Goal: Task Accomplishment & Management: Use online tool/utility

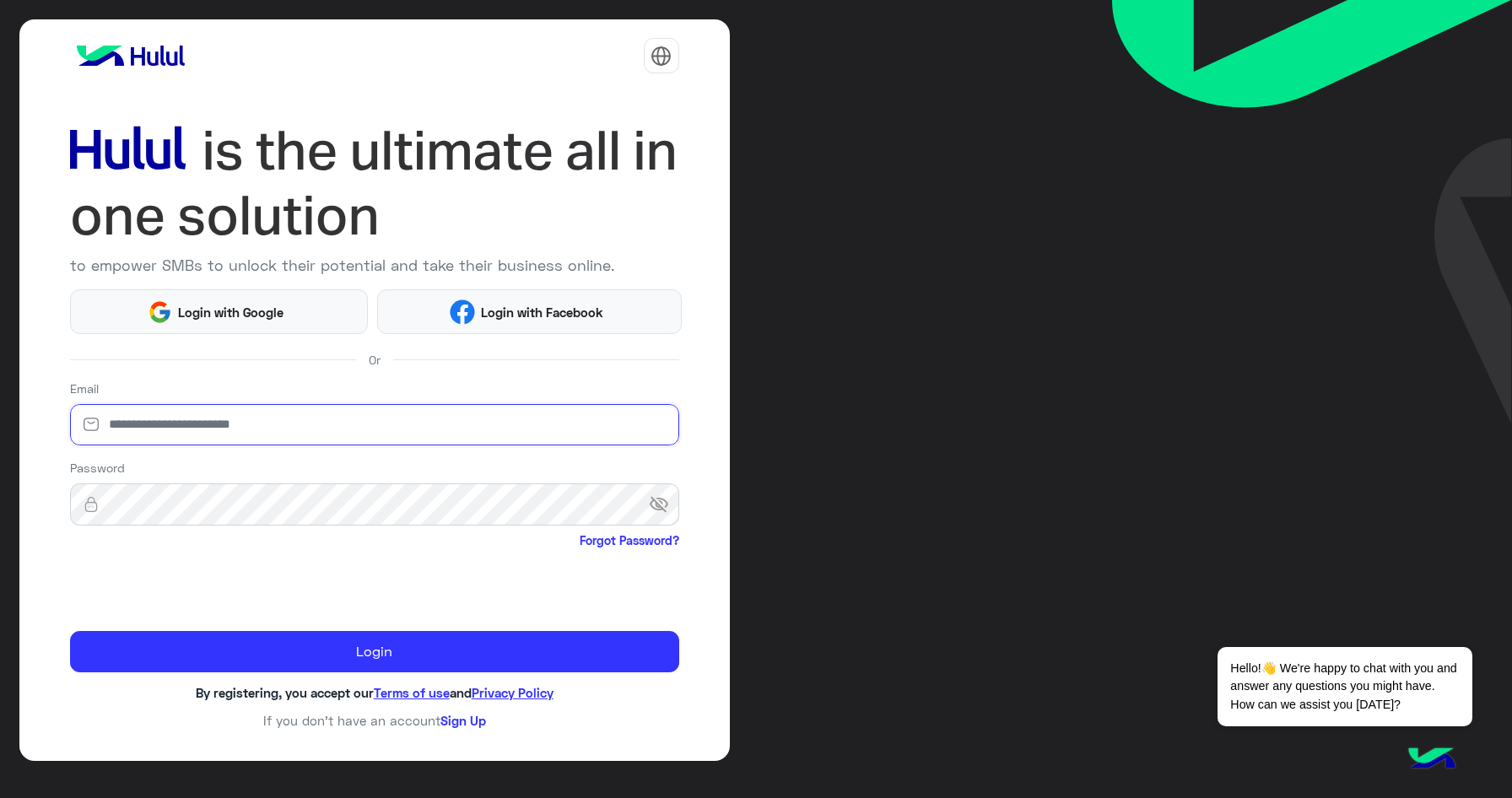
click at [328, 437] on input "email" at bounding box center [374, 425] width 609 height 42
click at [297, 426] on input "email" at bounding box center [374, 425] width 609 height 42
type input "**********"
click at [659, 507] on span "visibility_off" at bounding box center [664, 504] width 31 height 31
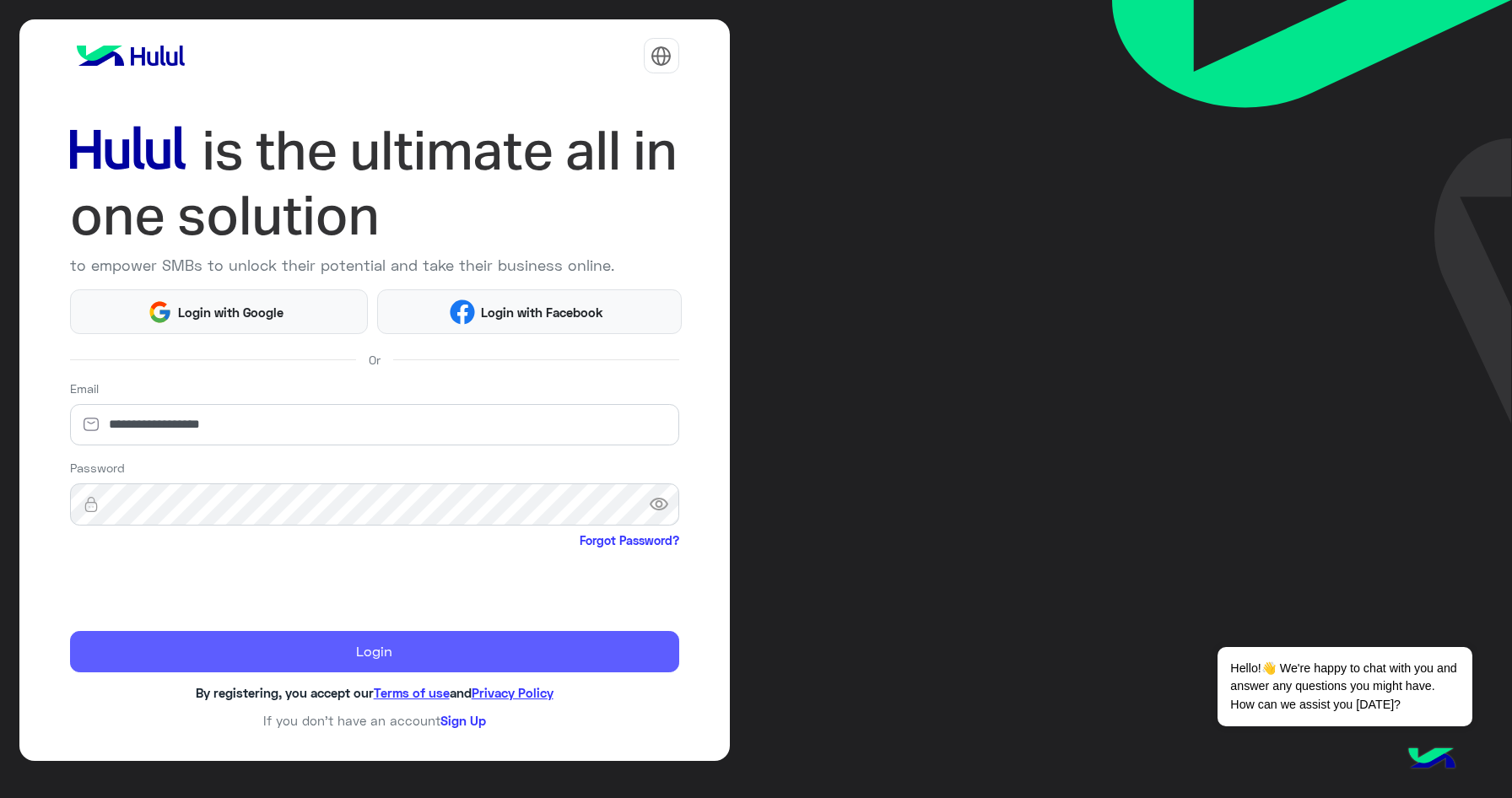
click at [452, 654] on button "Login" at bounding box center [374, 651] width 609 height 41
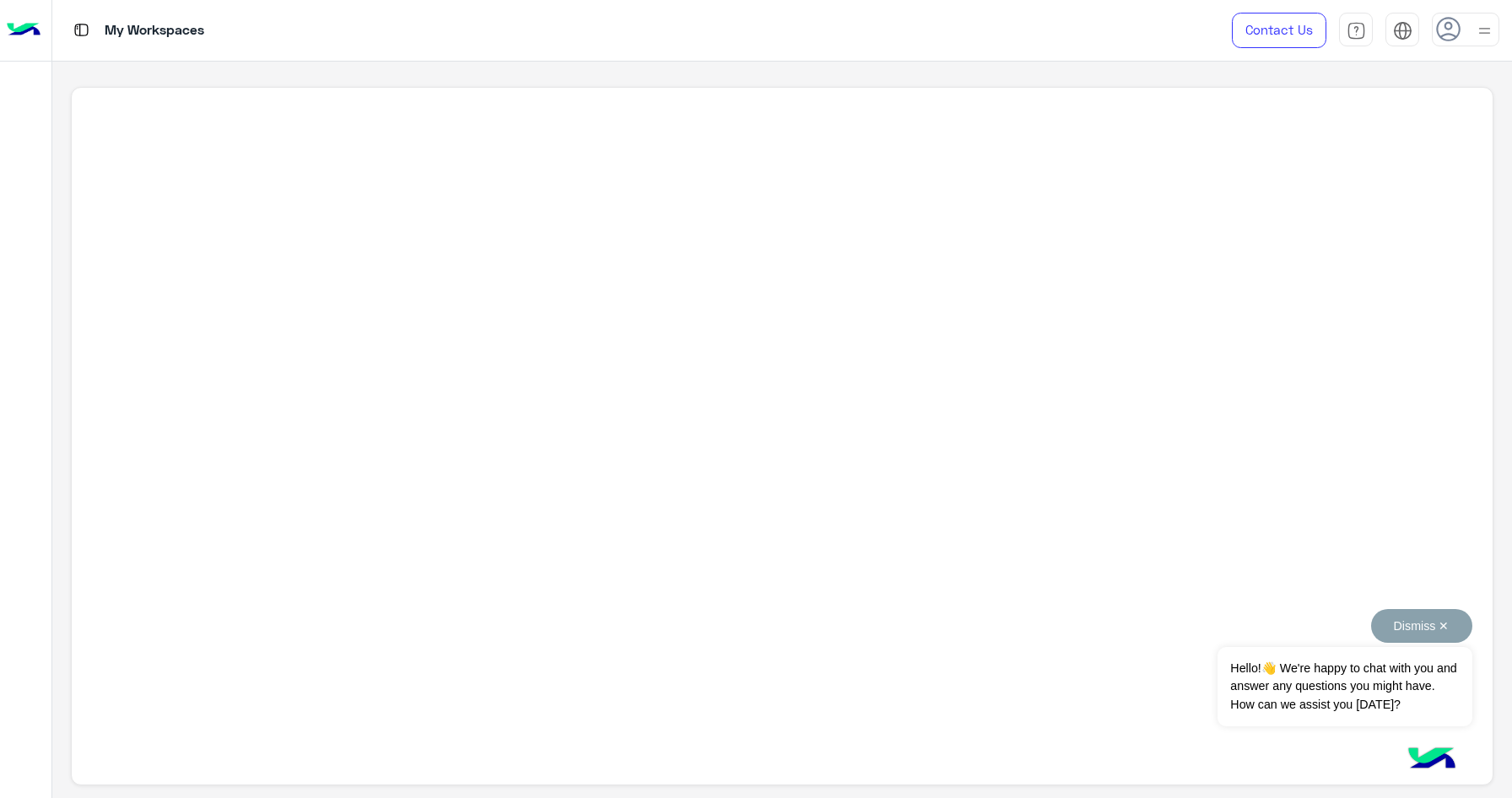
click at [1456, 617] on button "Dismiss ✕" at bounding box center [1421, 625] width 101 height 33
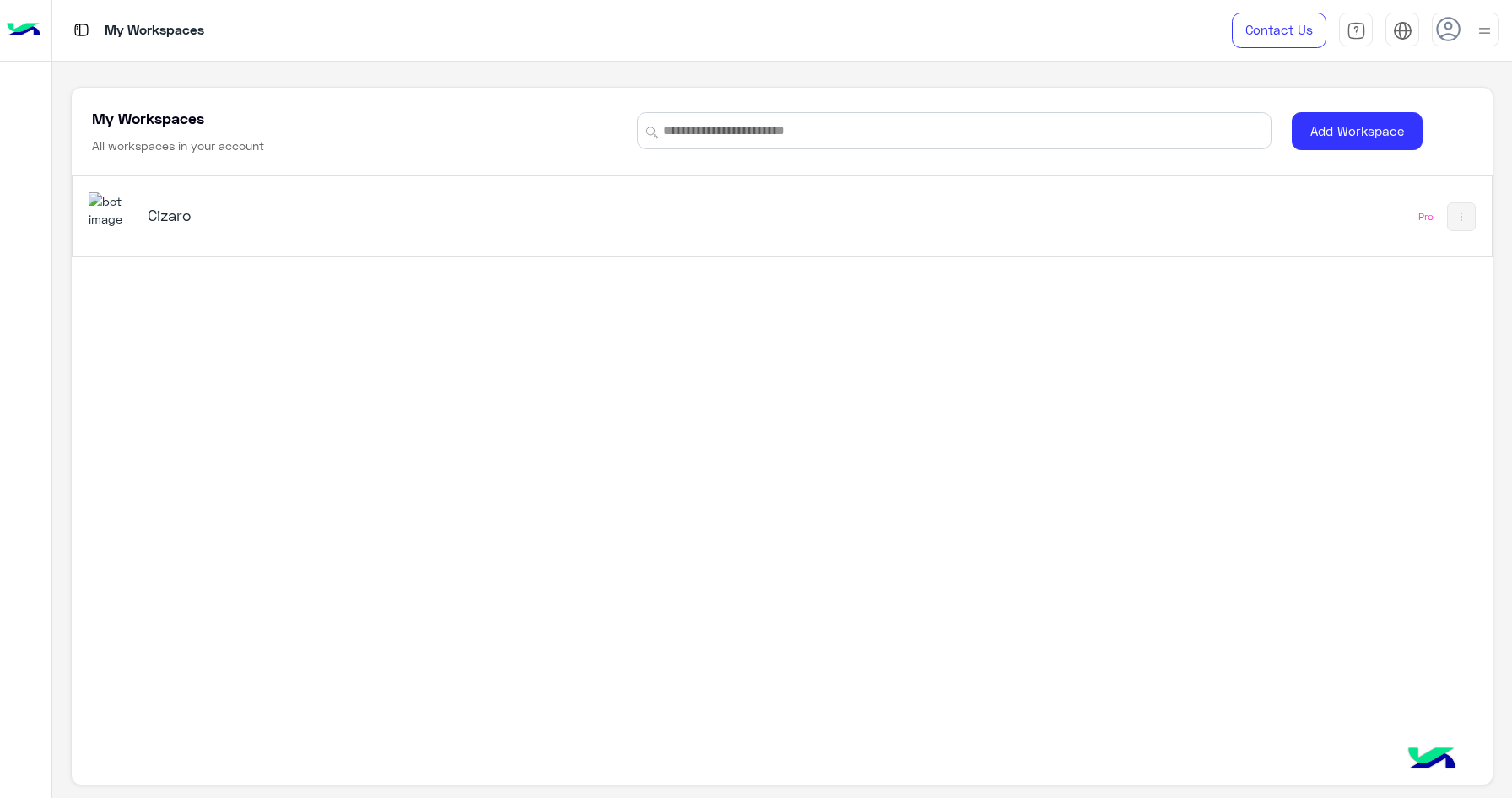
click at [283, 218] on h5 "Cizaro" at bounding box center [397, 216] width 499 height 20
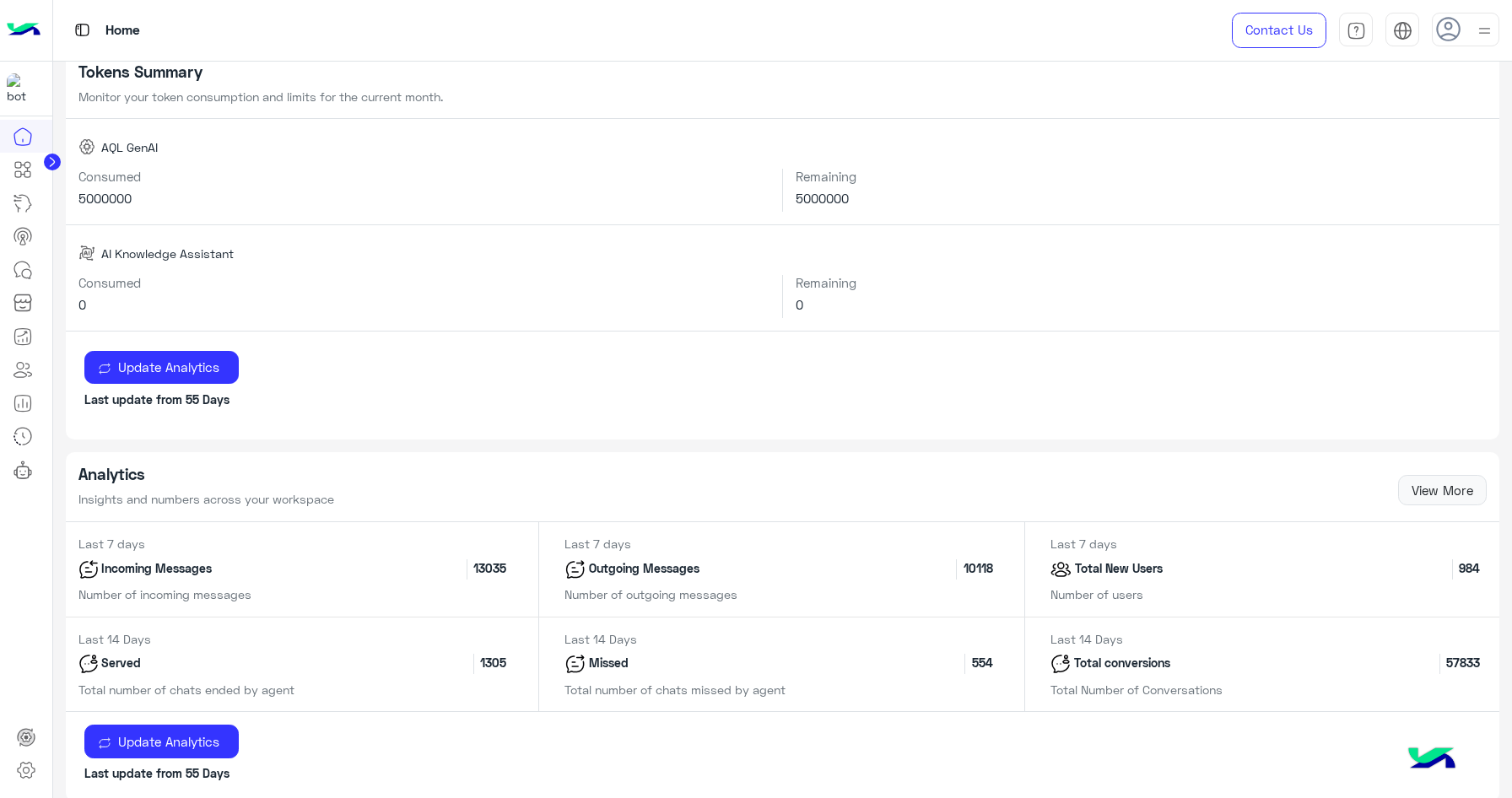
scroll to position [150, 0]
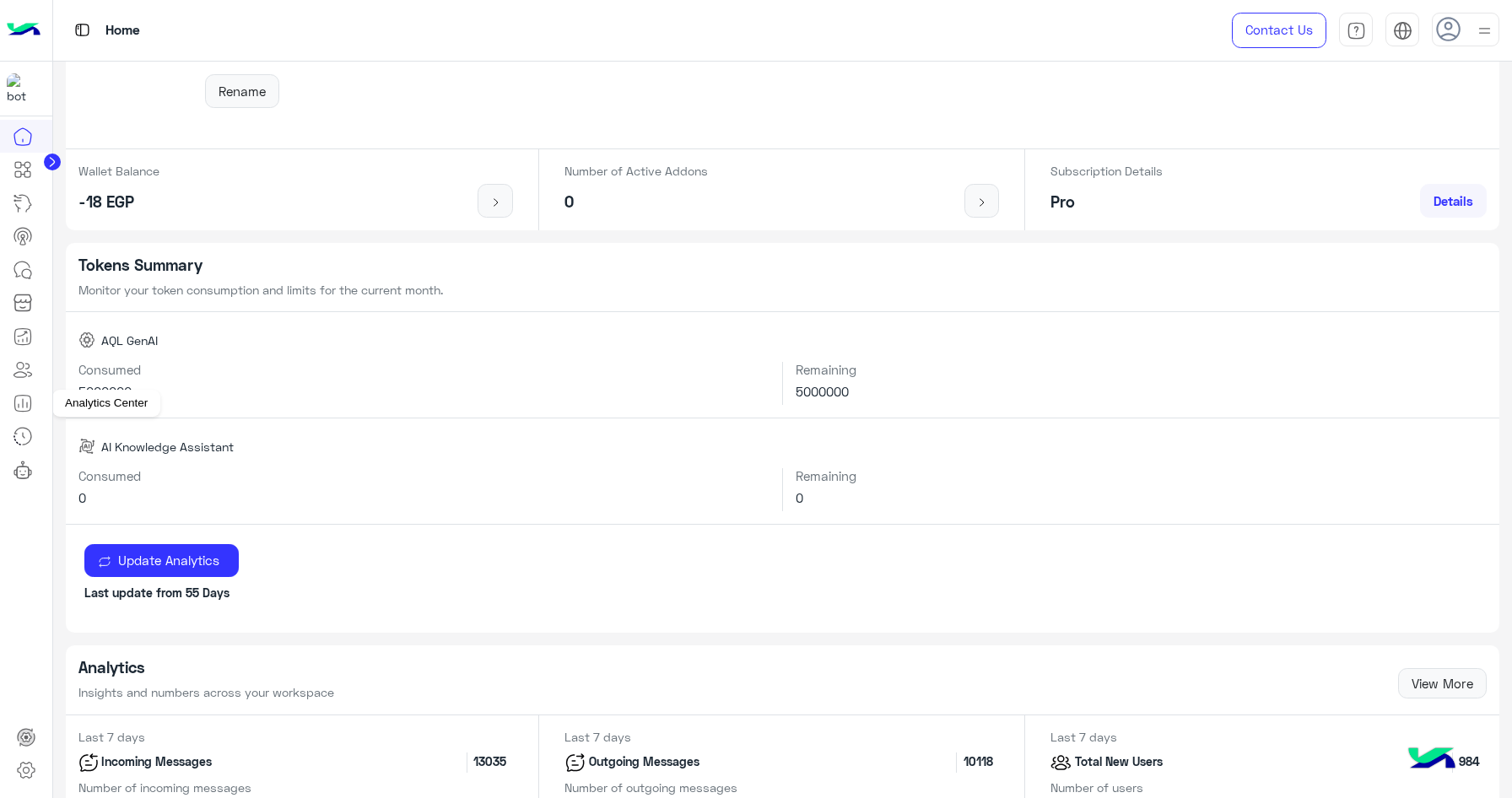
click at [20, 399] on icon at bounding box center [23, 403] width 20 height 20
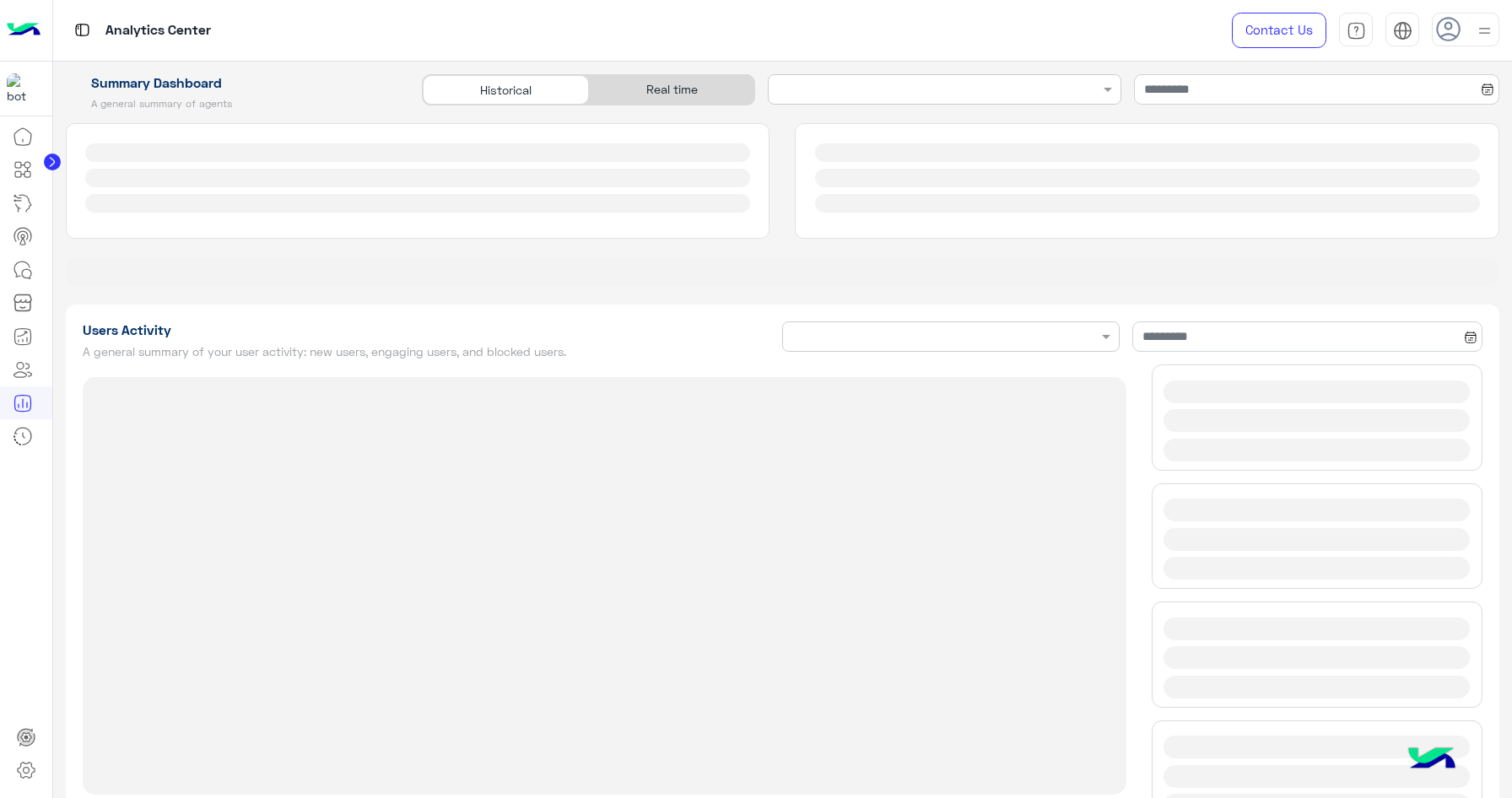
type input "**********"
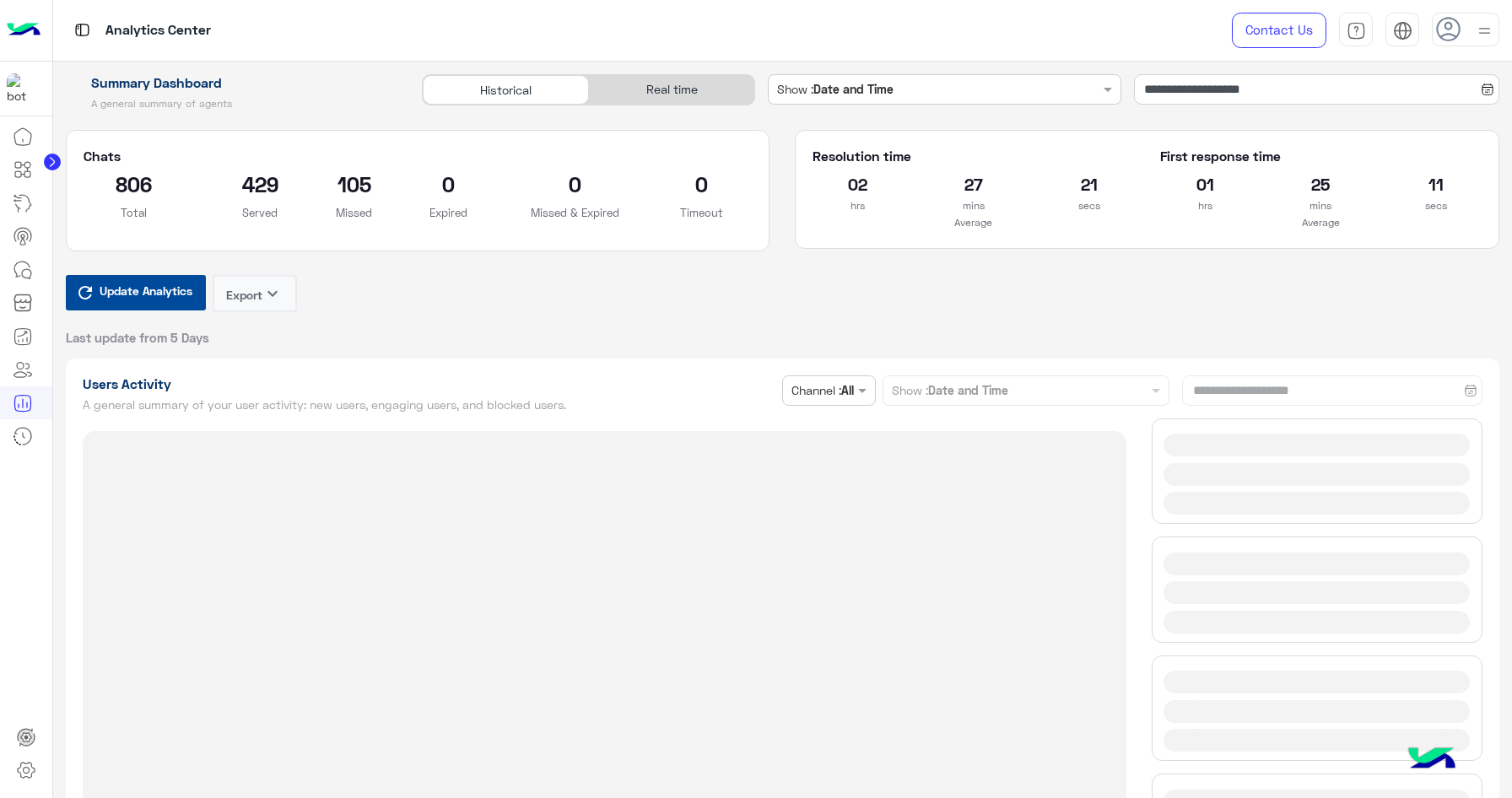
type input "**********"
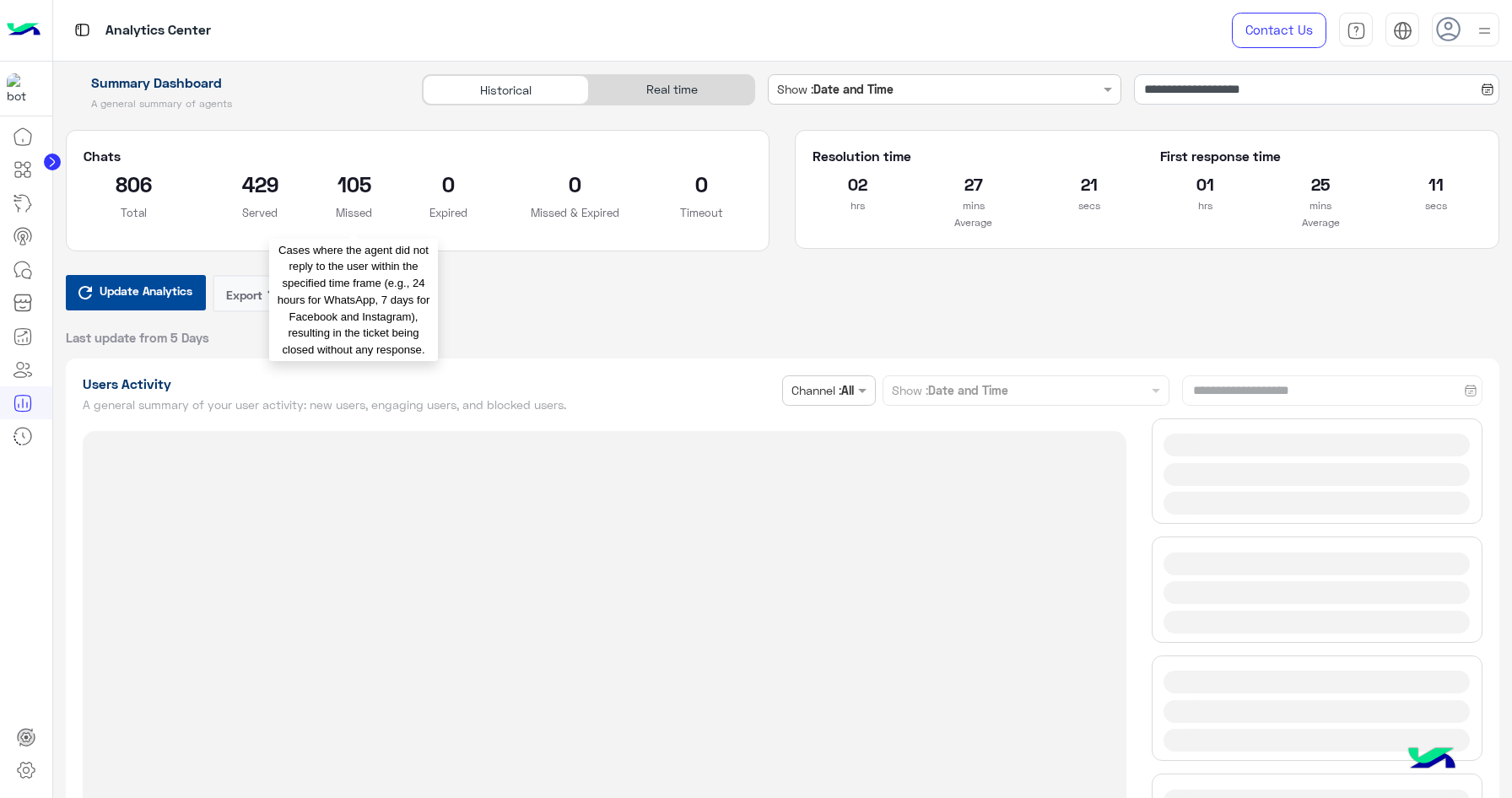
type input "**********"
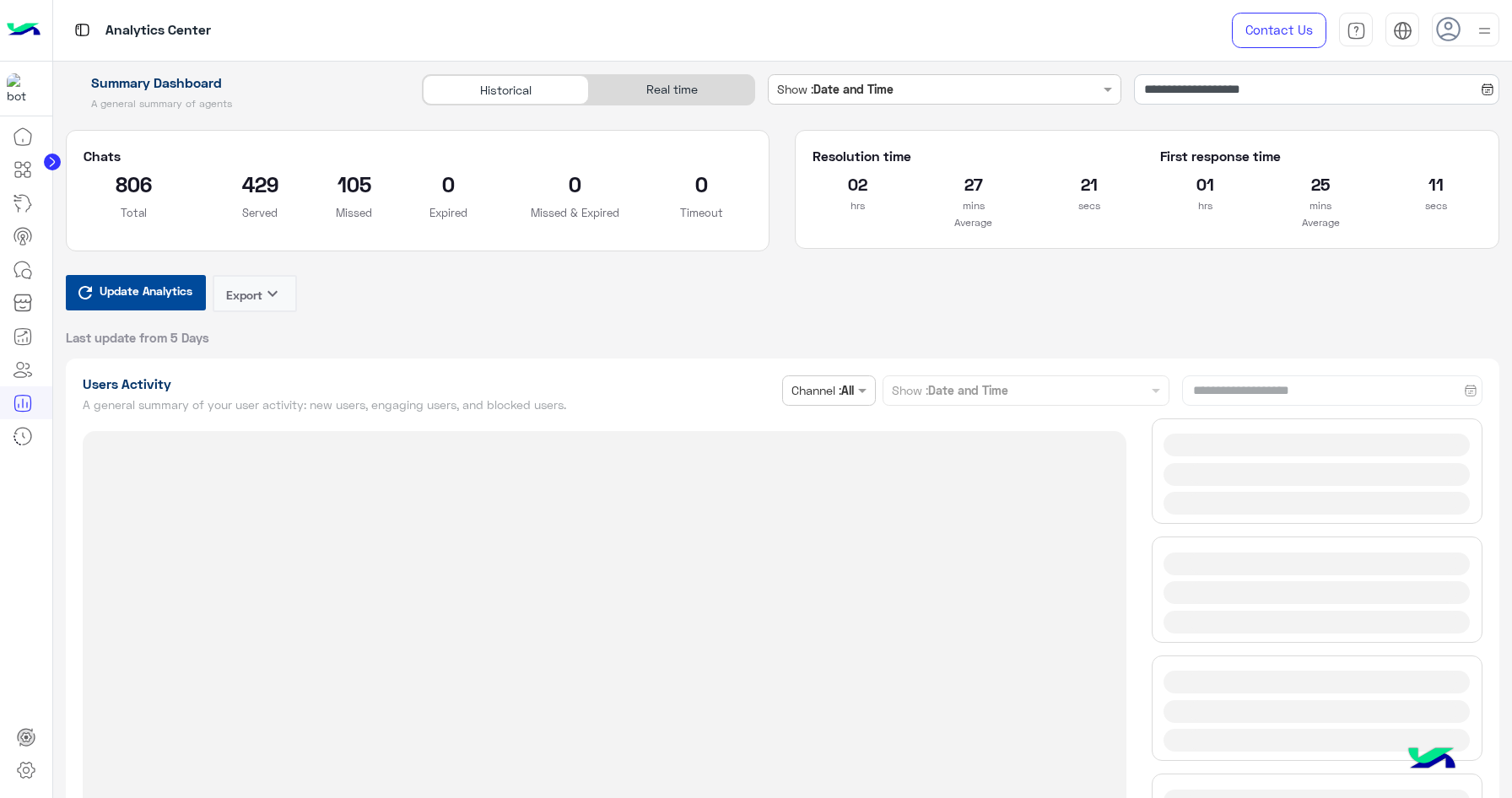
type input "**********"
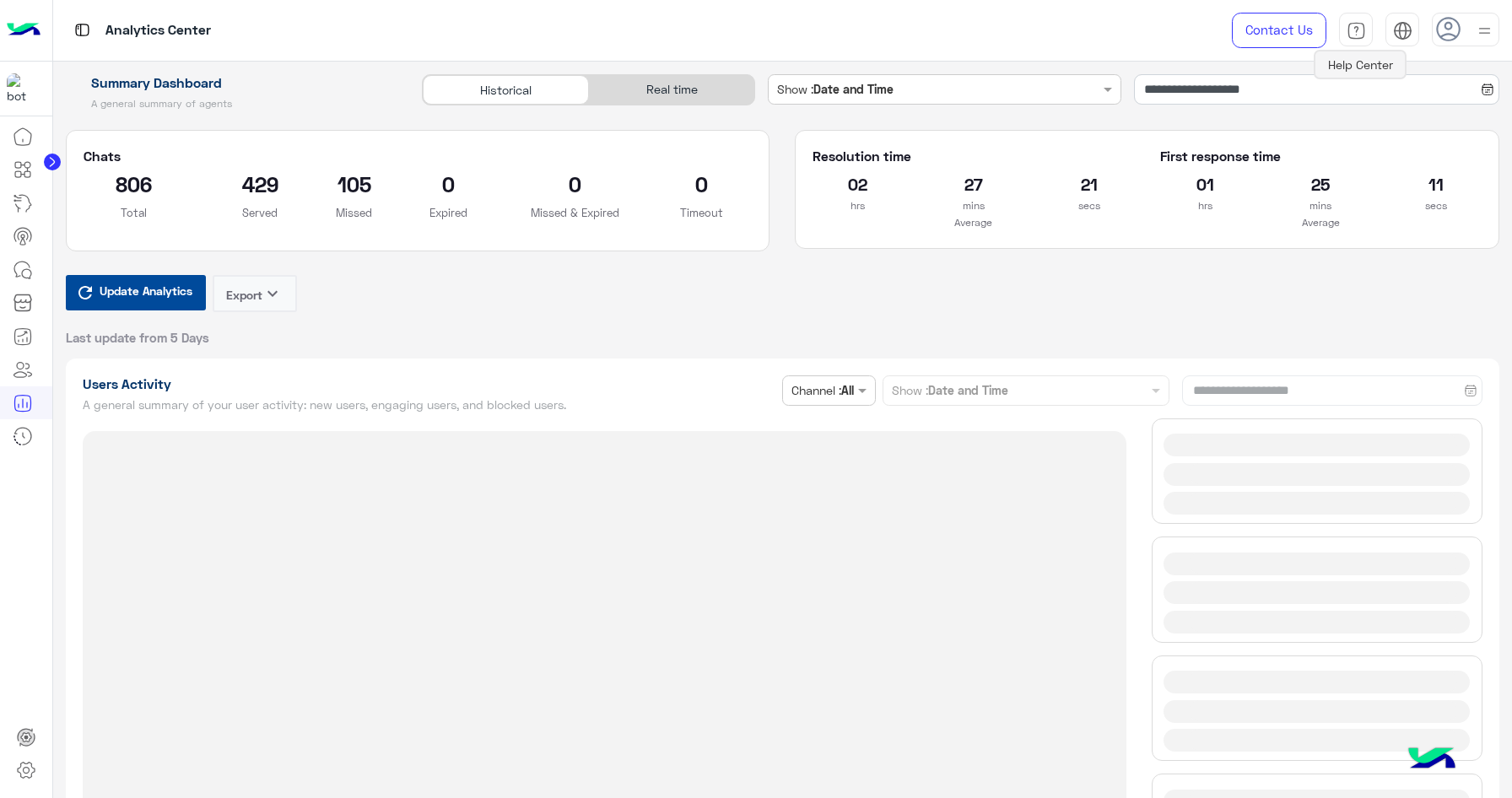
type input "**********"
click at [255, 288] on button "Export keyboard_arrow_down" at bounding box center [255, 294] width 85 height 37
click at [377, 294] on div "Update Analytics Export keyboard_arrow_down Last update from 5 Days" at bounding box center [782, 310] width 1434 height 71
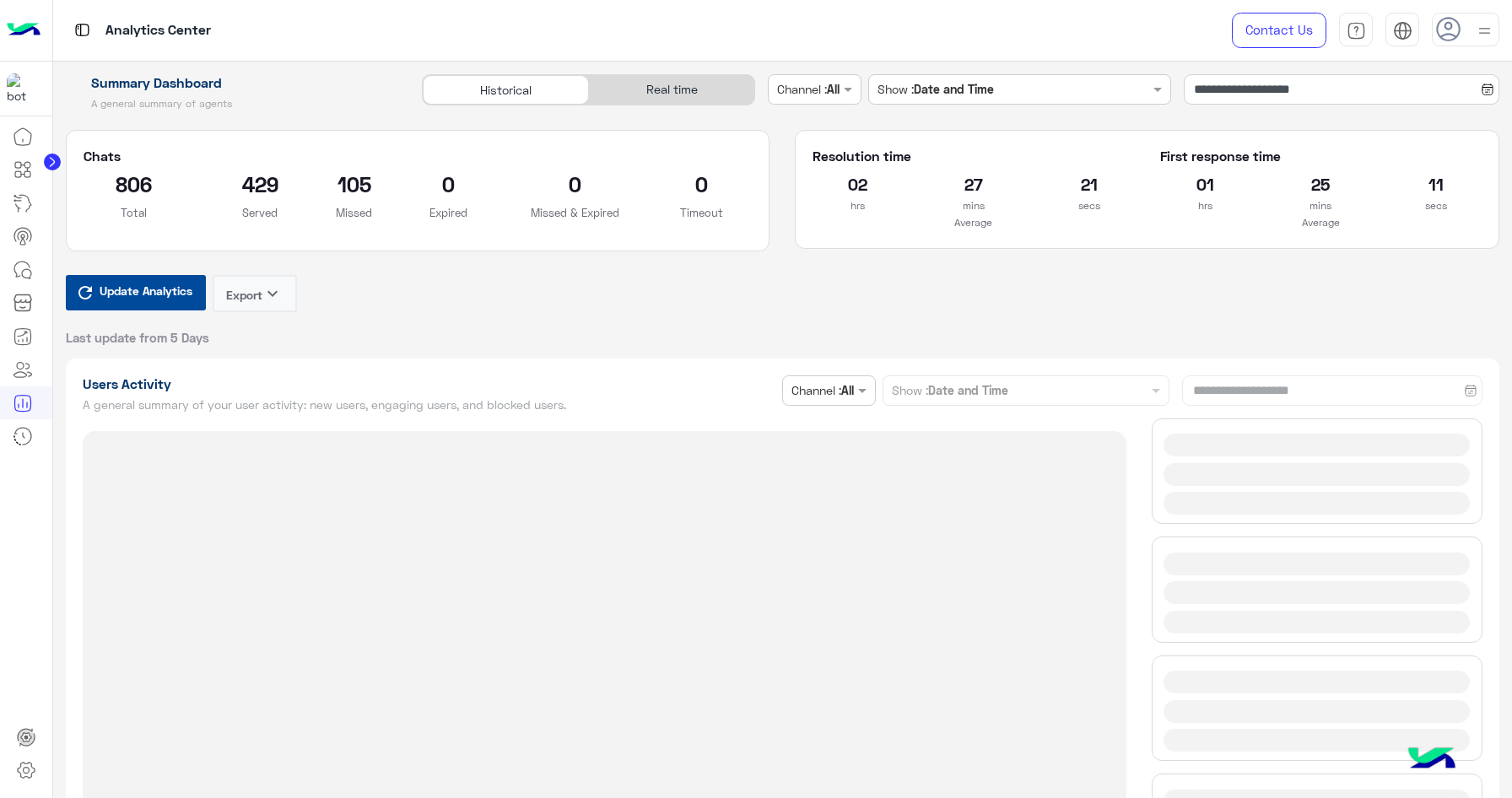
click at [172, 297] on span "Update Analytics" at bounding box center [146, 290] width 101 height 23
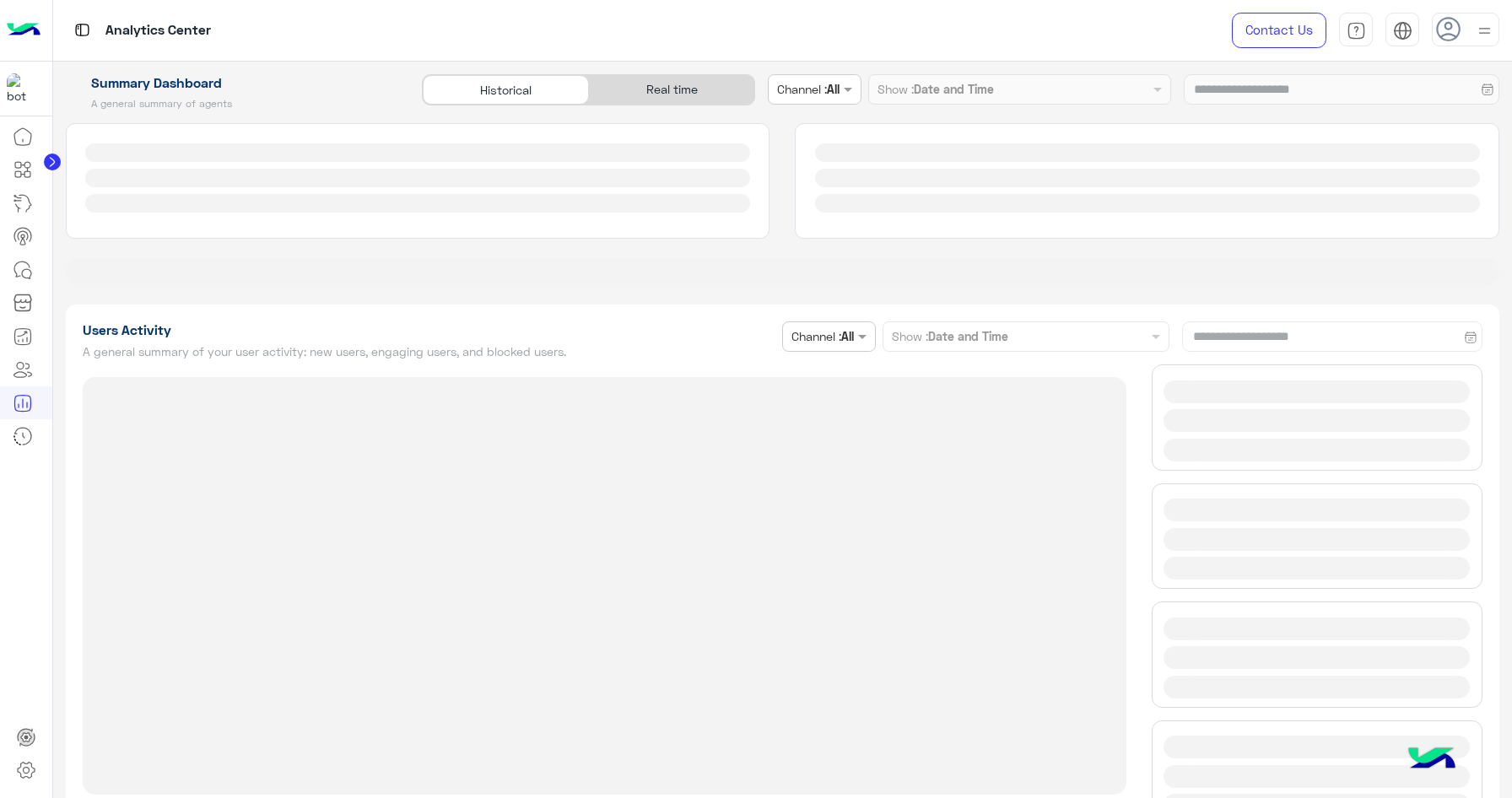
click at [1473, 97] on div "**********" at bounding box center [782, 96] width 1459 height 43
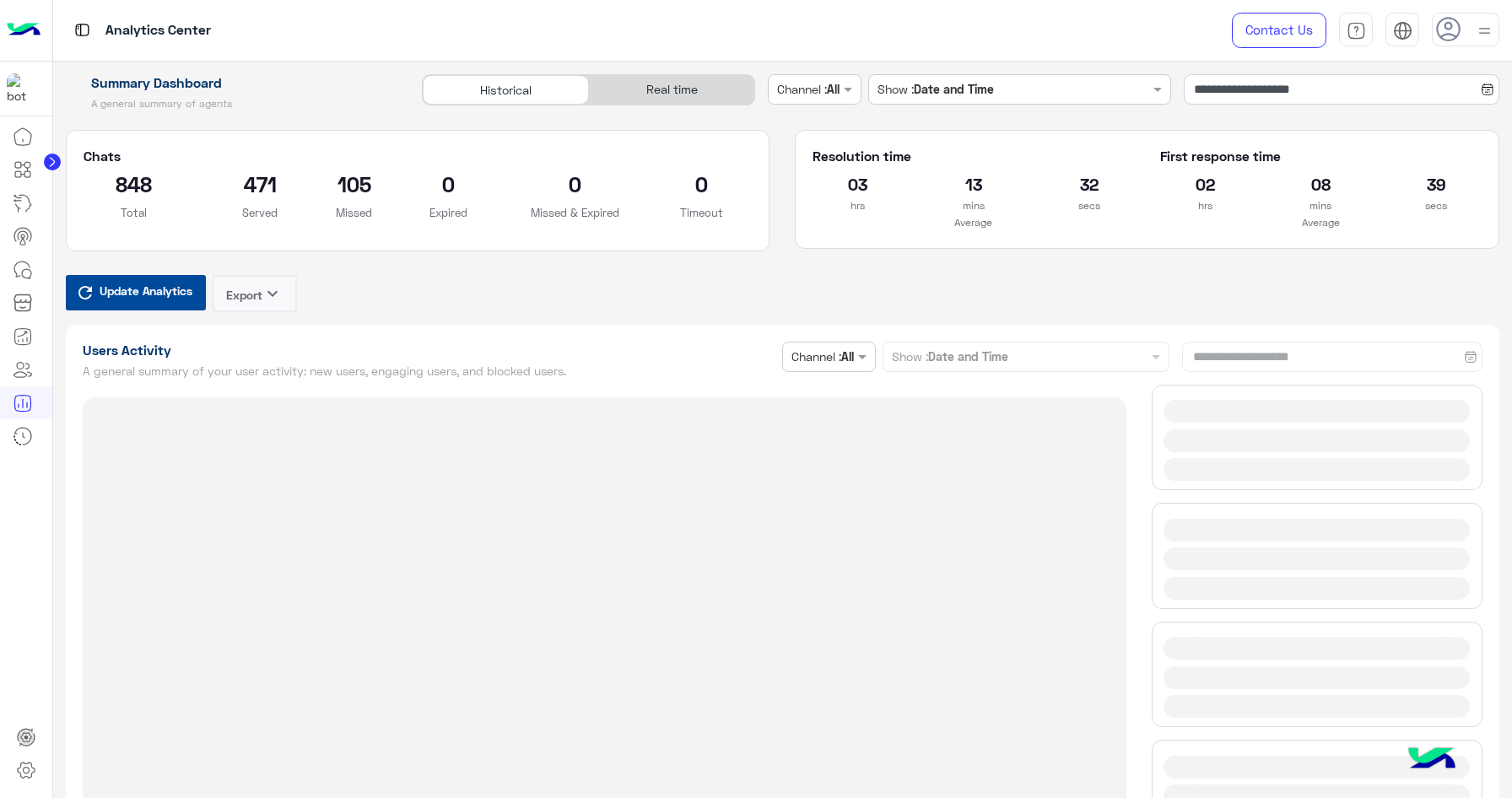
click at [1295, 363] on div "**********" at bounding box center [782, 614] width 1434 height 581
click at [1311, 358] on div "**********" at bounding box center [782, 614] width 1434 height 581
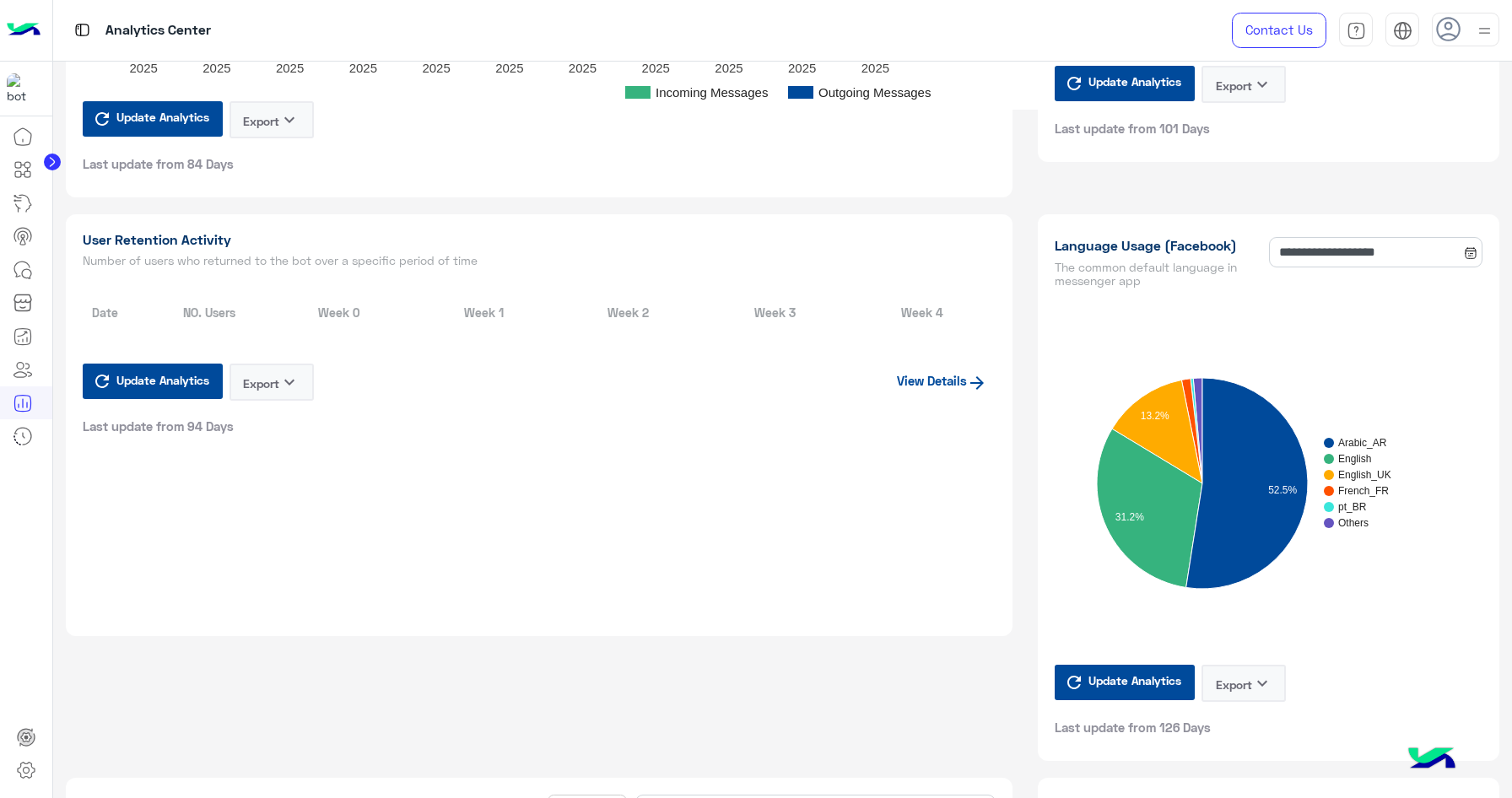
scroll to position [1257, 0]
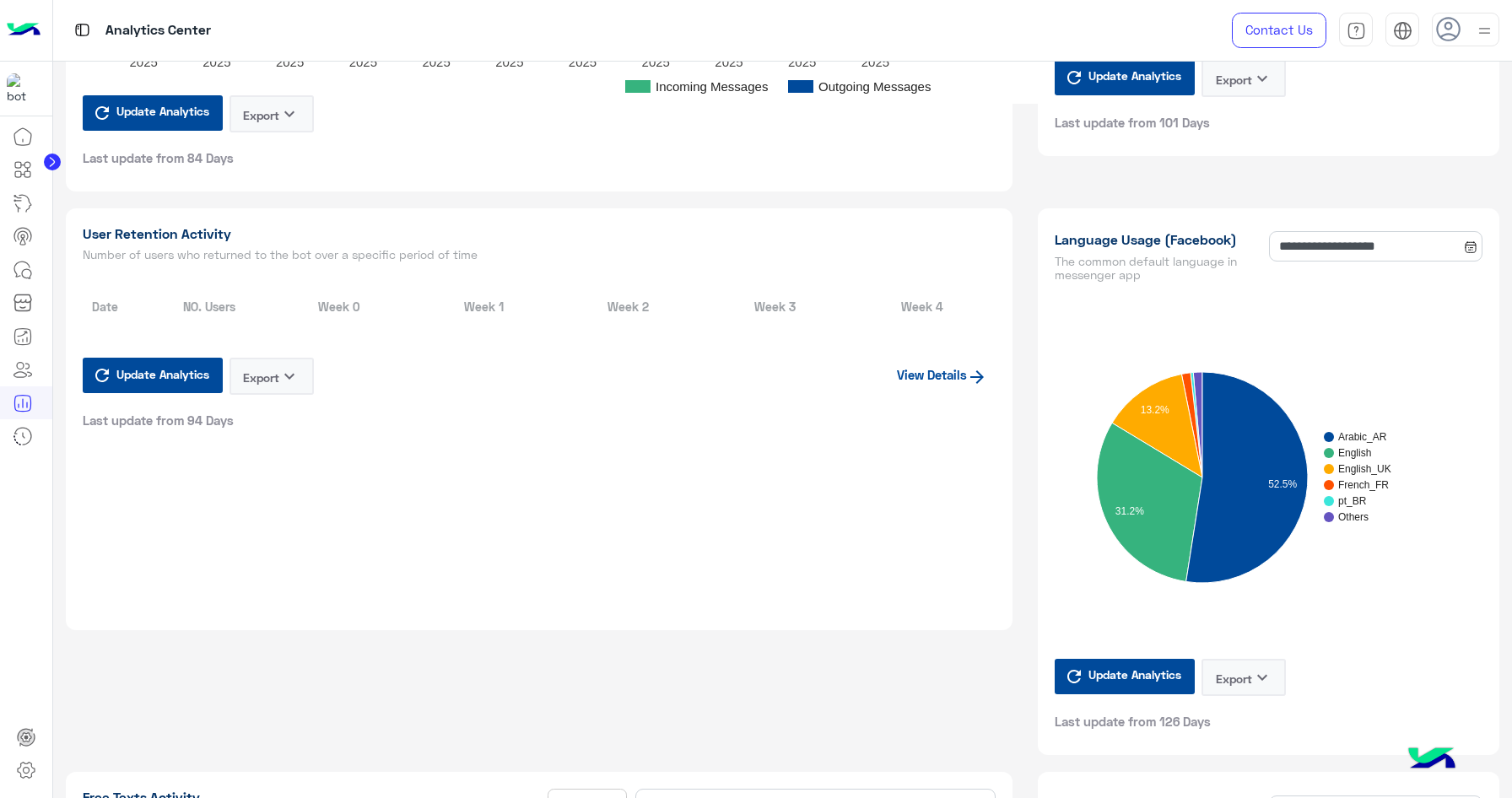
click at [178, 383] on span "Update Analytics" at bounding box center [163, 373] width 101 height 23
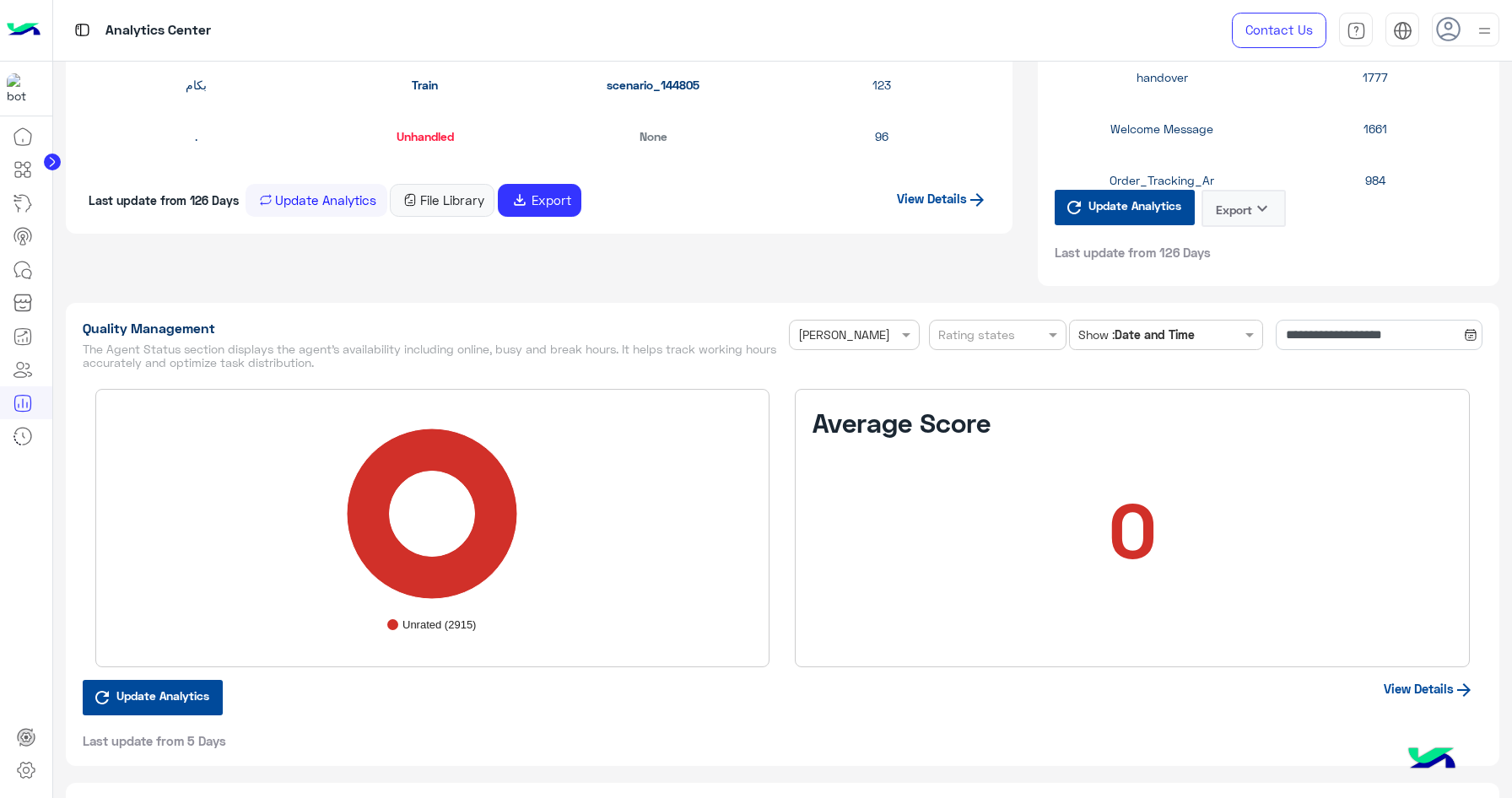
scroll to position [2260, 0]
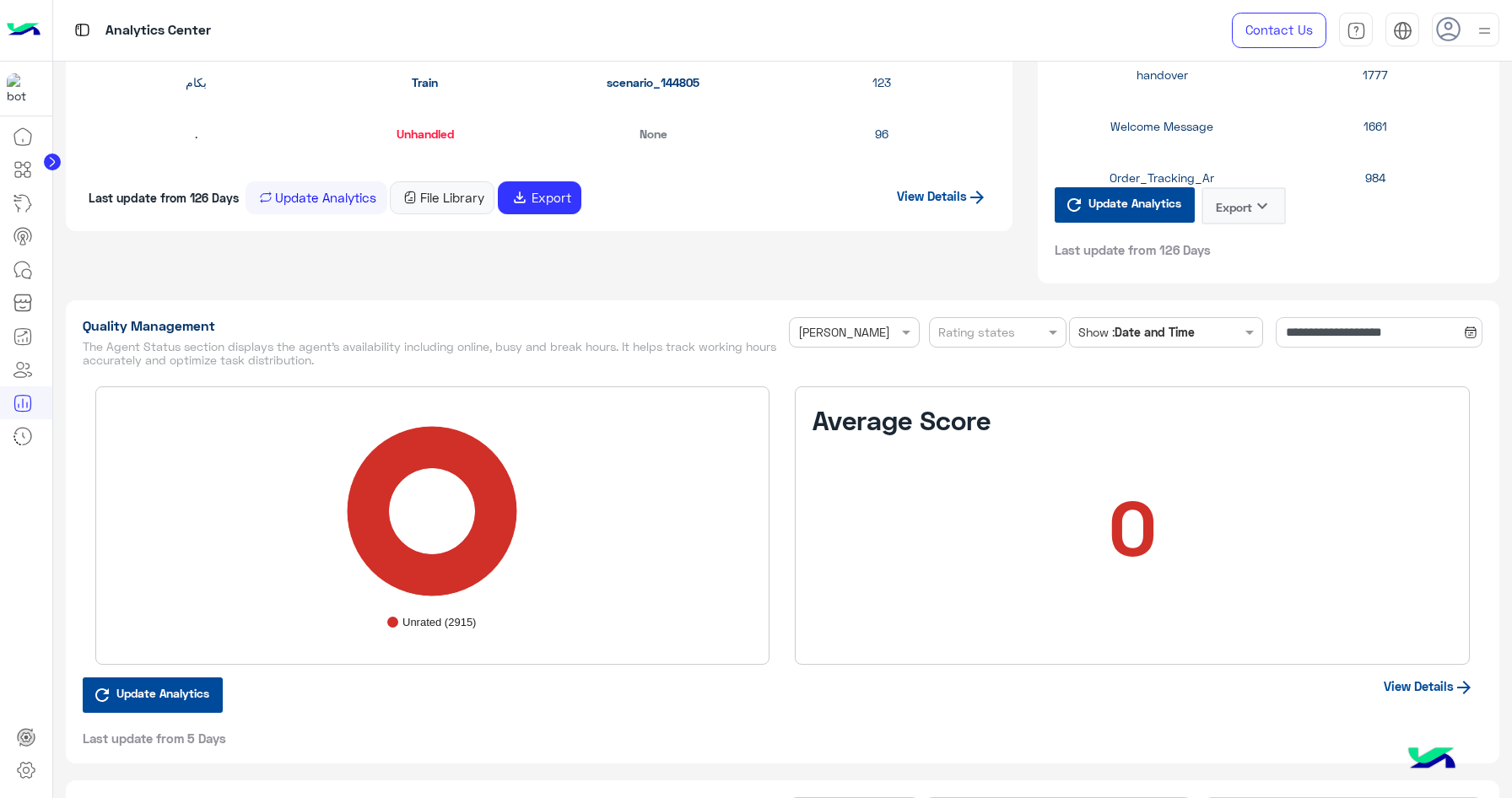
click at [1466, 338] on icon at bounding box center [1470, 332] width 14 height 14
click at [1391, 345] on input "**********" at bounding box center [1378, 332] width 206 height 31
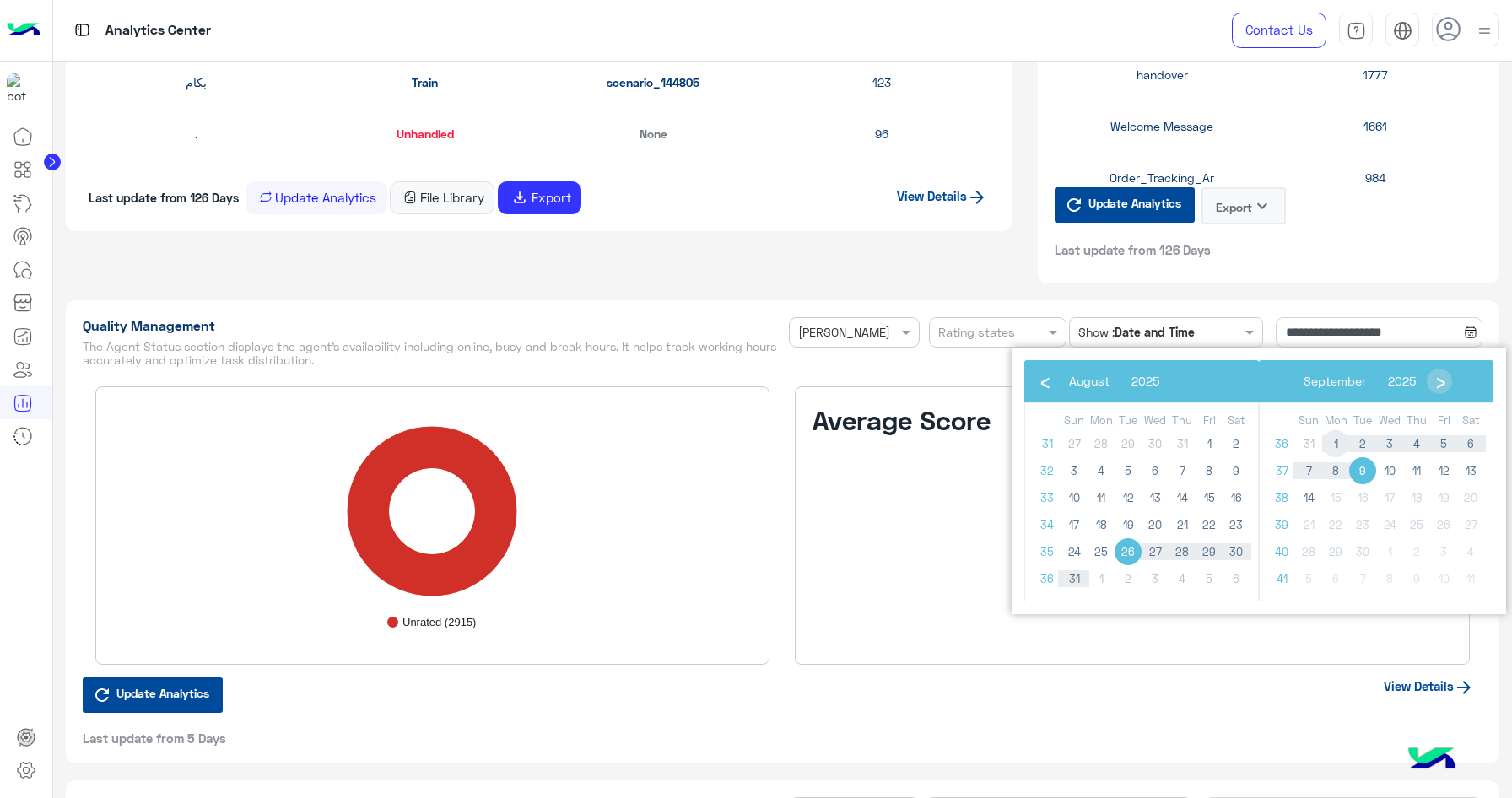
click at [1339, 447] on span "1" at bounding box center [1335, 443] width 27 height 27
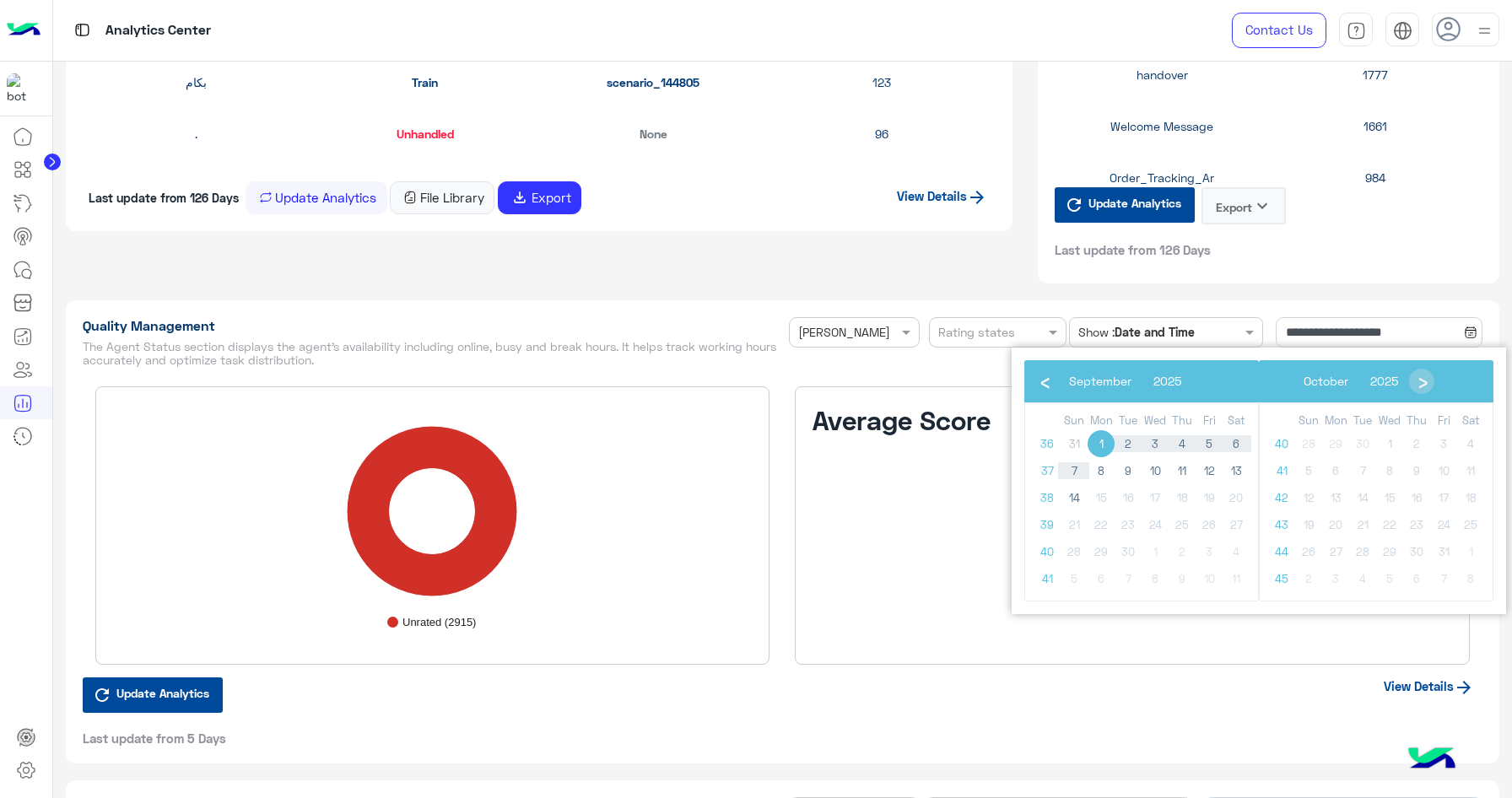
click at [1074, 443] on span "31" at bounding box center [1073, 443] width 27 height 27
click at [1076, 496] on span "14" at bounding box center [1073, 497] width 27 height 27
type input "**********"
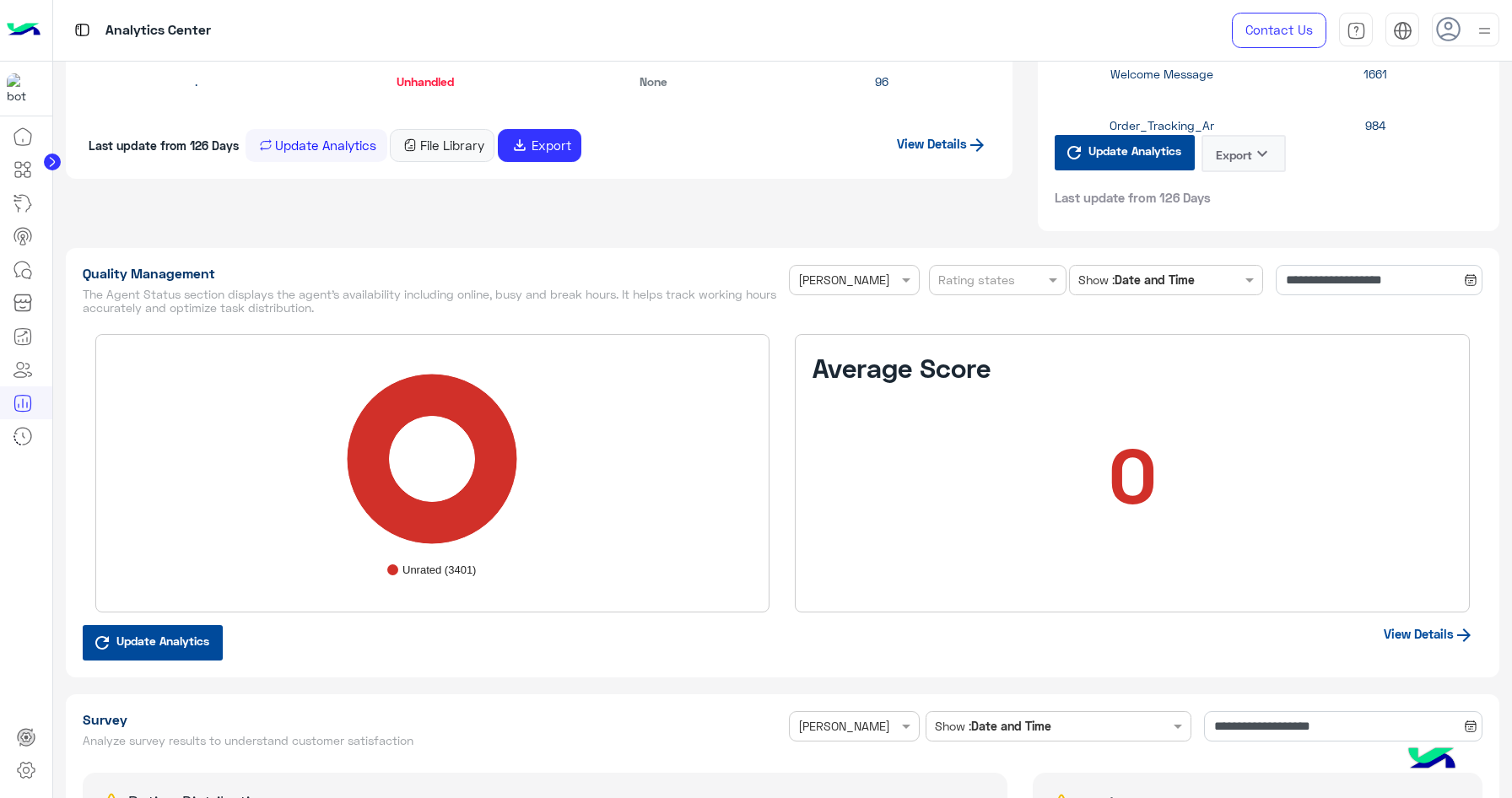
scroll to position [2344, 0]
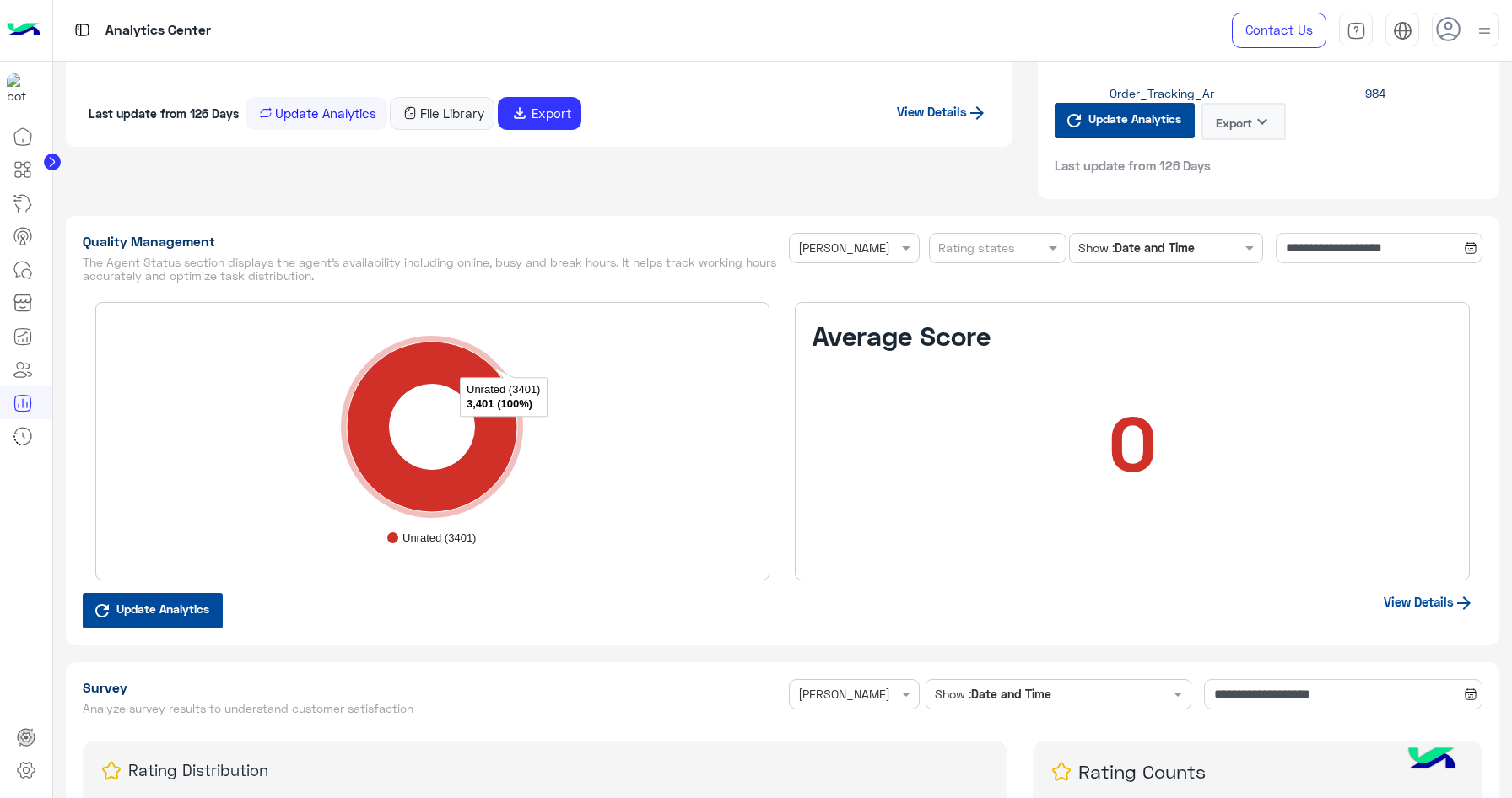
click at [383, 489] on icon "A chart." at bounding box center [431, 426] width 170 height 170
click at [185, 609] on span "Update Analytics" at bounding box center [163, 608] width 101 height 23
click at [1045, 242] on span at bounding box center [1055, 247] width 21 height 18
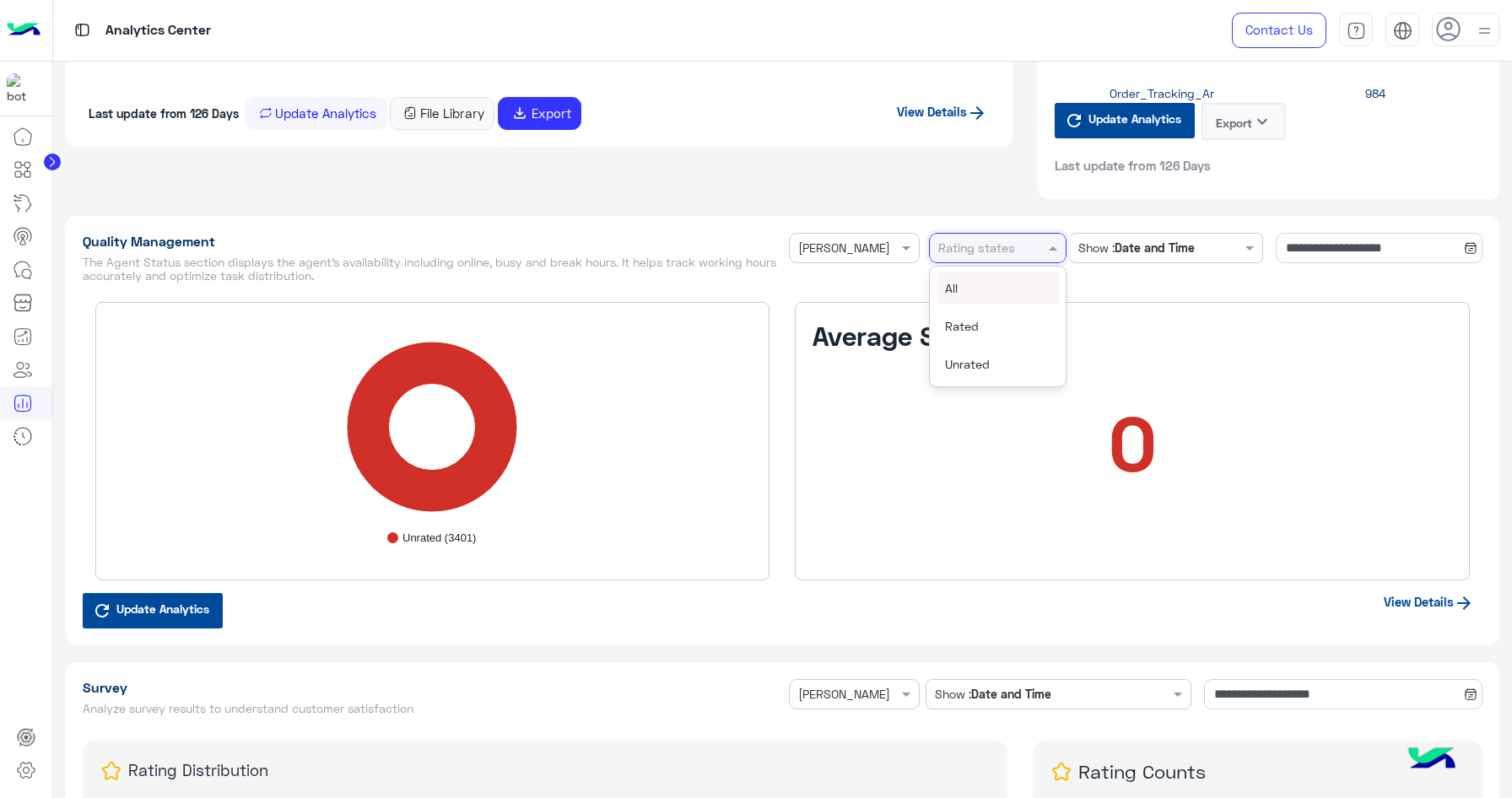
click at [1134, 280] on div "Show : Date and Time" at bounding box center [1166, 261] width 206 height 57
click at [1440, 603] on link "View Details" at bounding box center [1428, 601] width 107 height 32
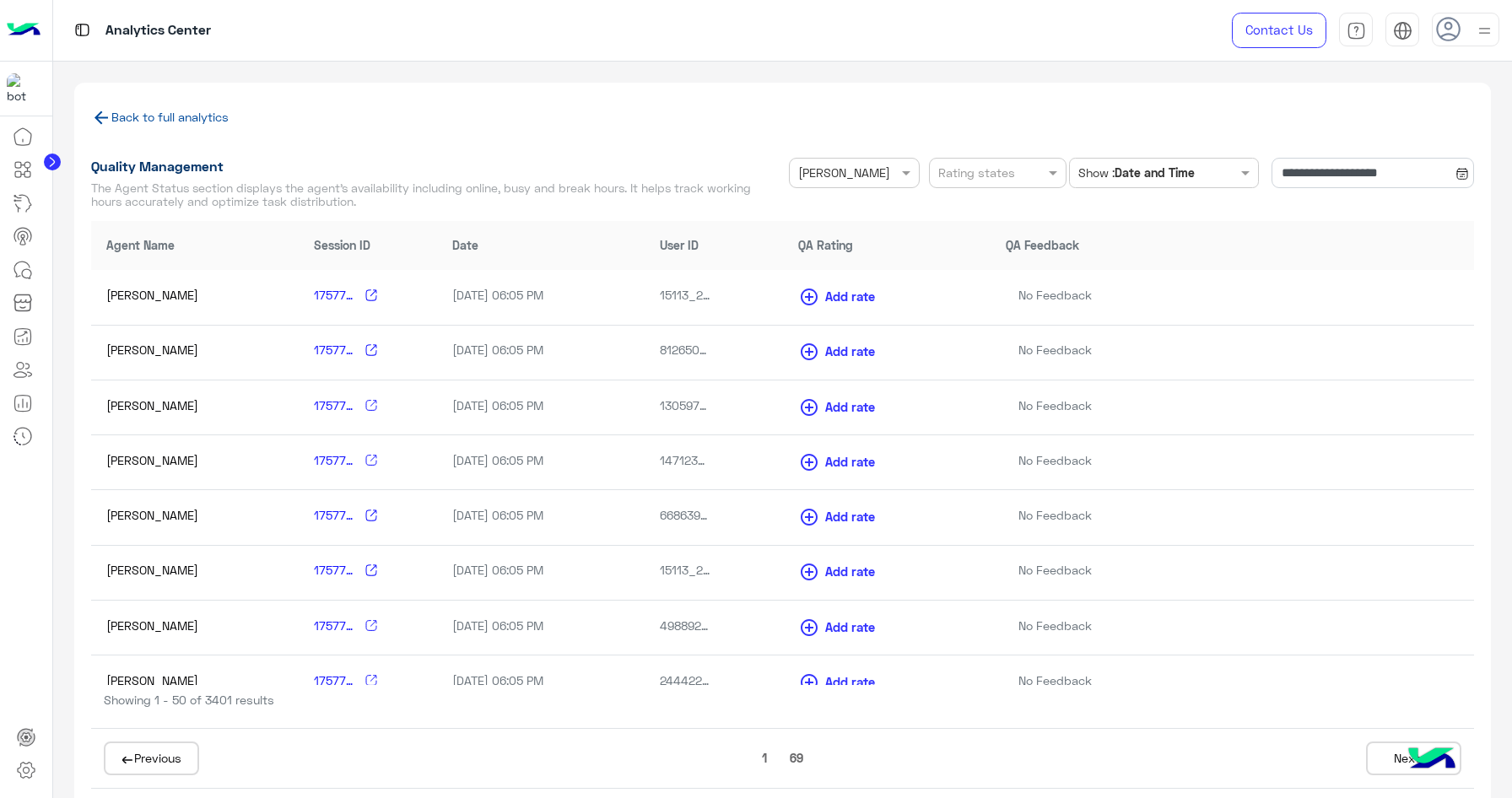
click at [157, 108] on div "Back to full analytics" at bounding box center [782, 129] width 1384 height 59
click at [161, 115] on link "Back to full analytics" at bounding box center [160, 116] width 138 height 14
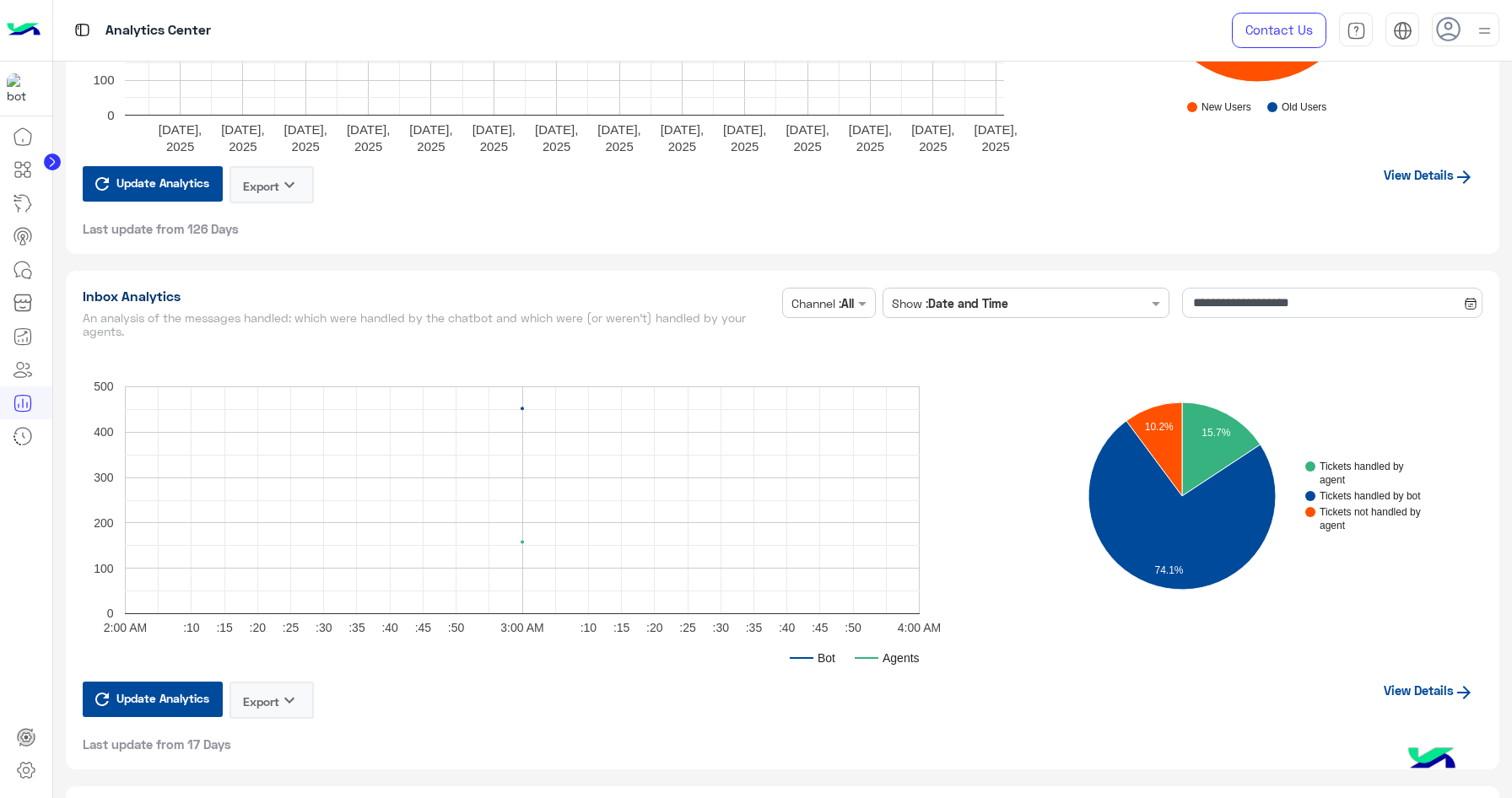
scroll to position [3877, 0]
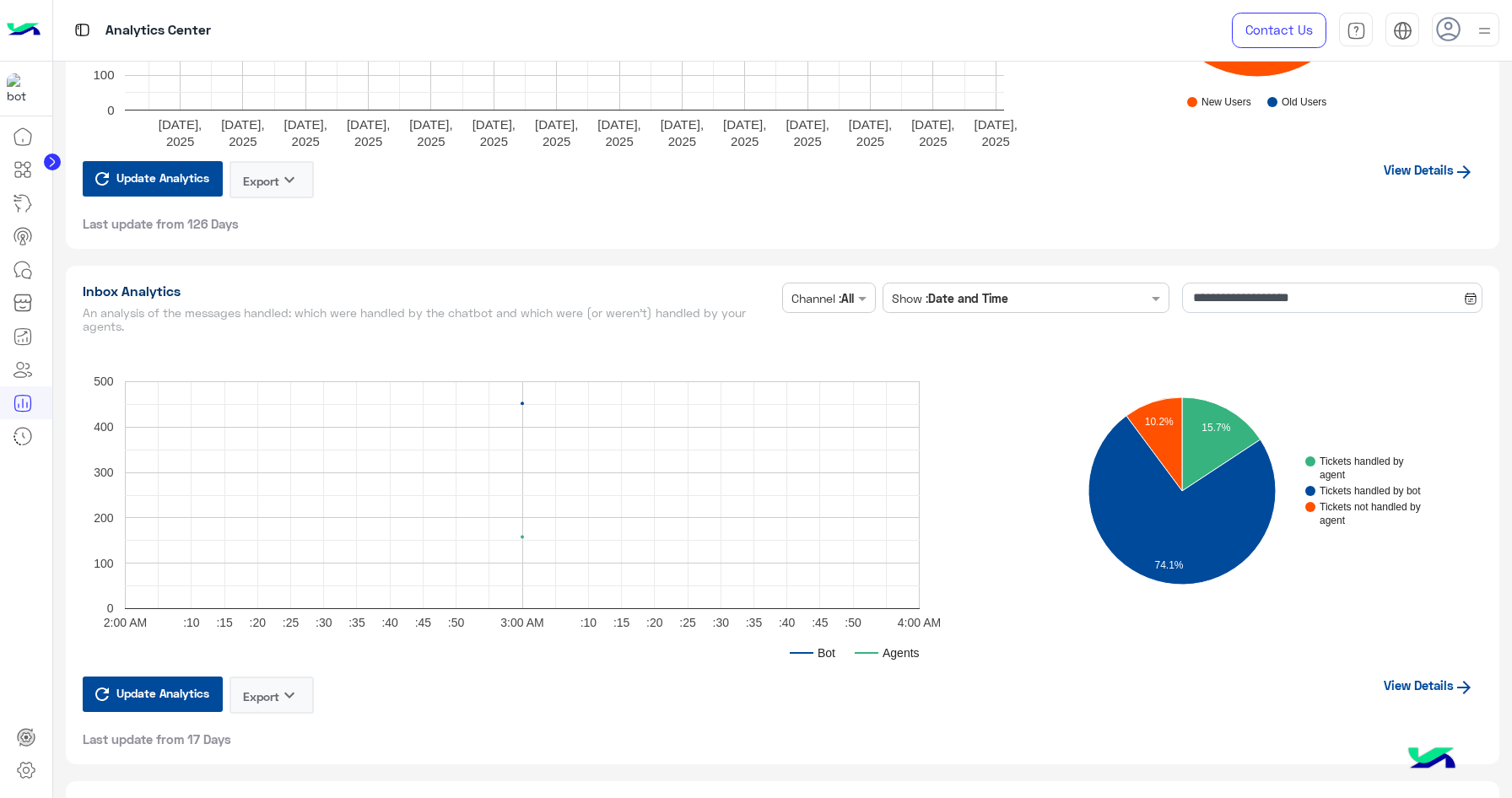
click at [1479, 307] on div "**********" at bounding box center [782, 515] width 1434 height 498
click at [1462, 307] on input "**********" at bounding box center [1332, 297] width 300 height 31
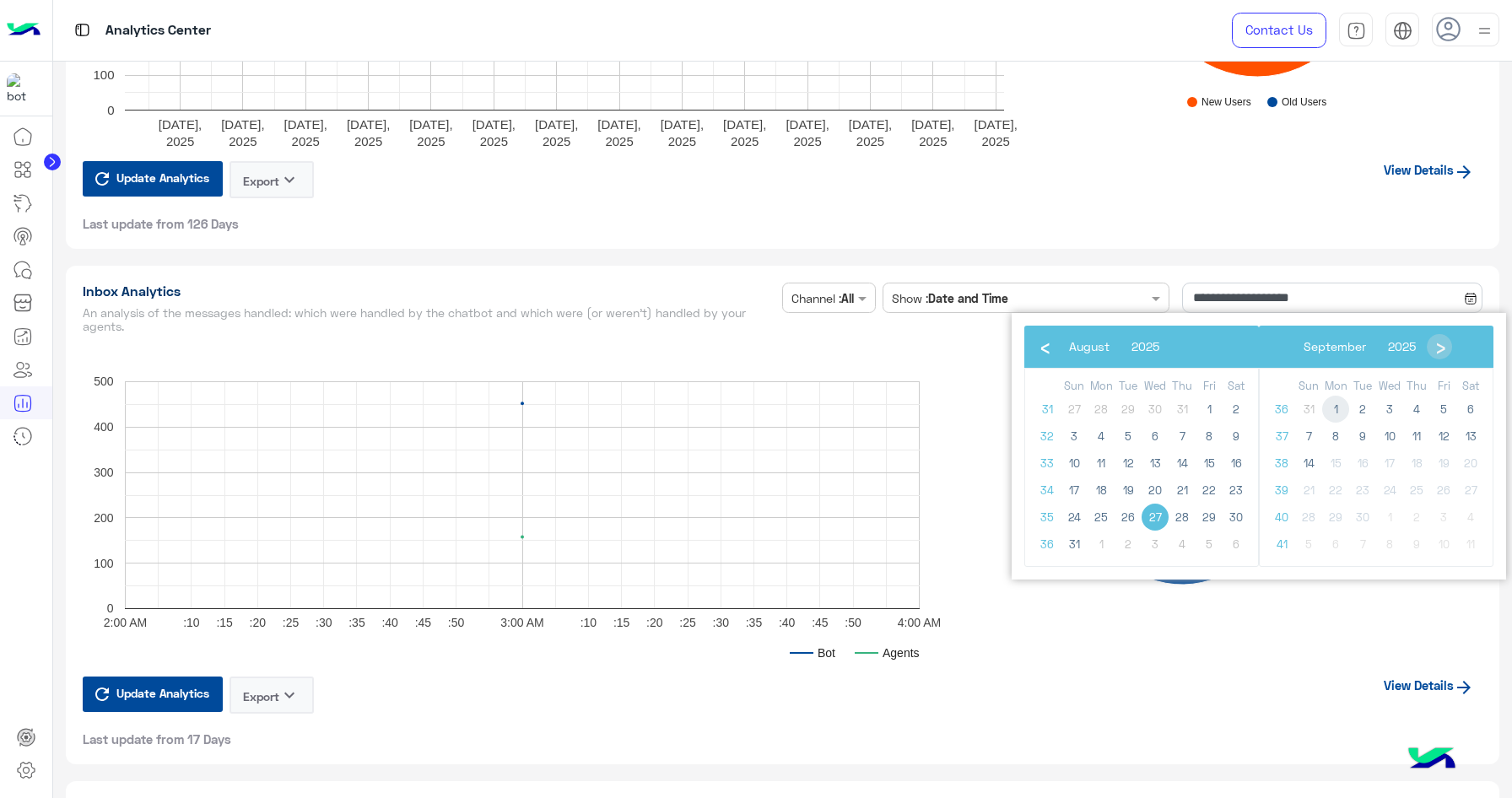
click at [1331, 412] on span "1" at bounding box center [1335, 409] width 27 height 27
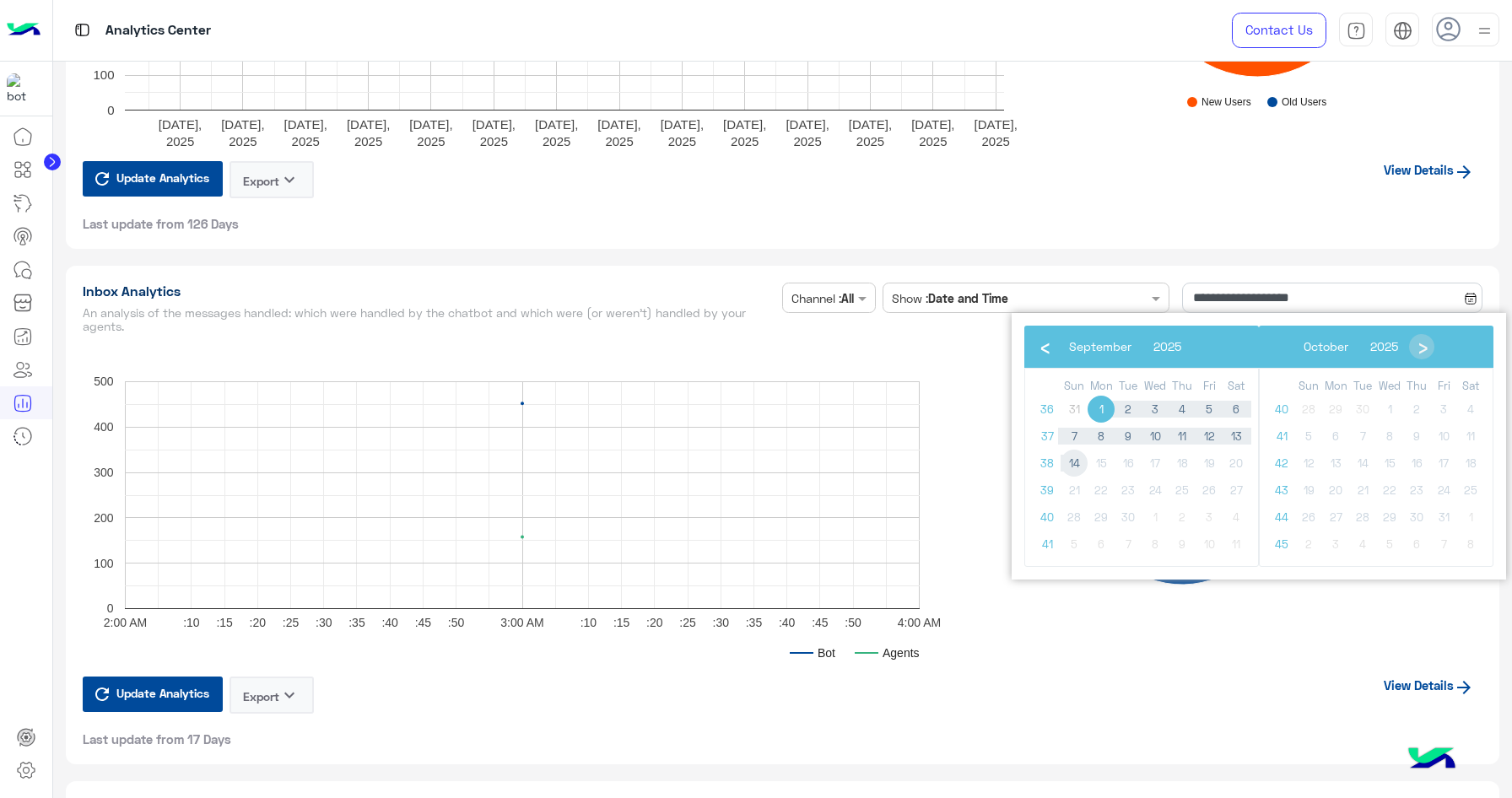
click at [1069, 465] on span "14" at bounding box center [1073, 463] width 27 height 27
type input "**********"
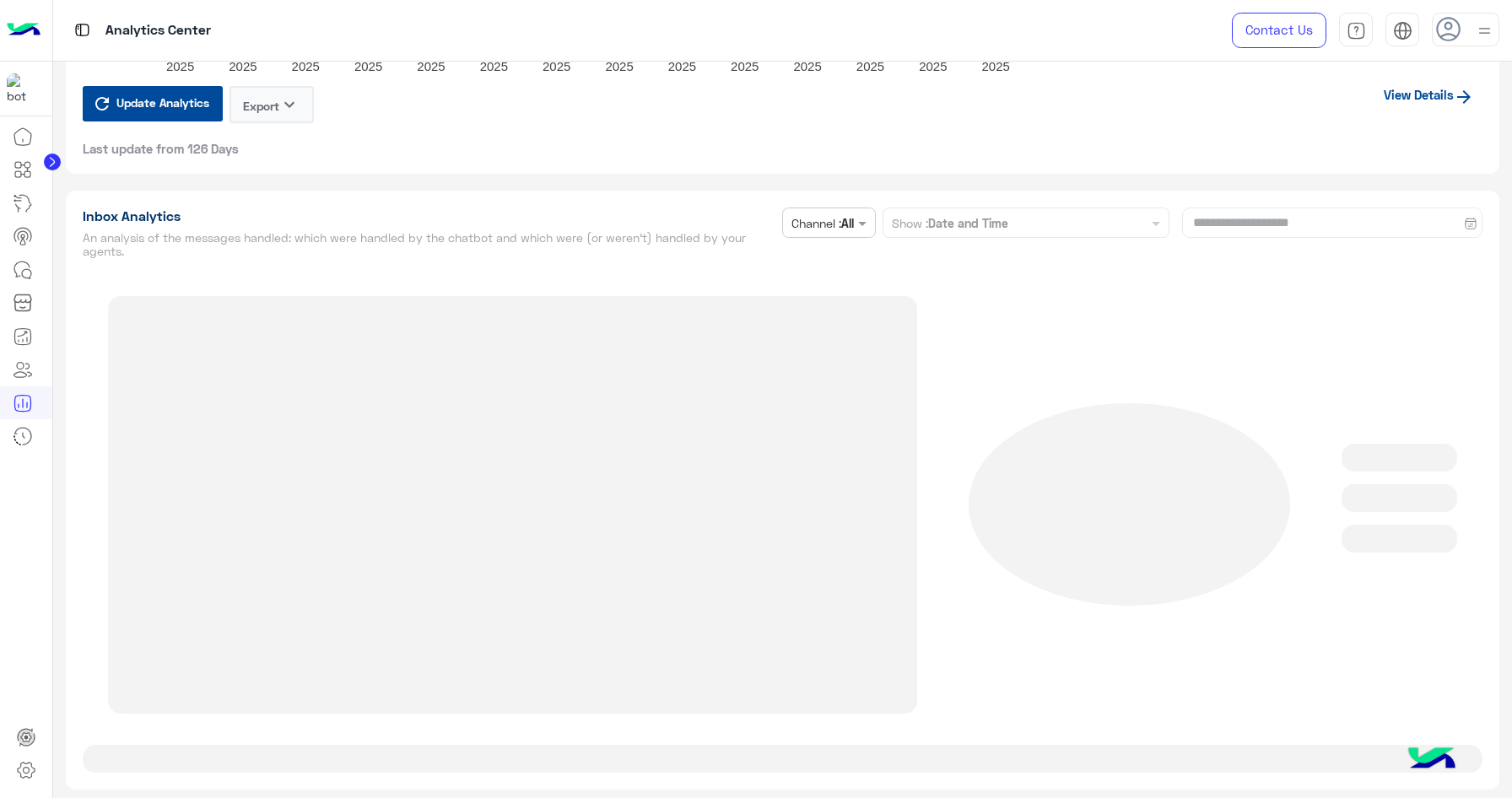
scroll to position [3950, 0]
click at [863, 233] on div "**********" at bounding box center [782, 491] width 1434 height 598
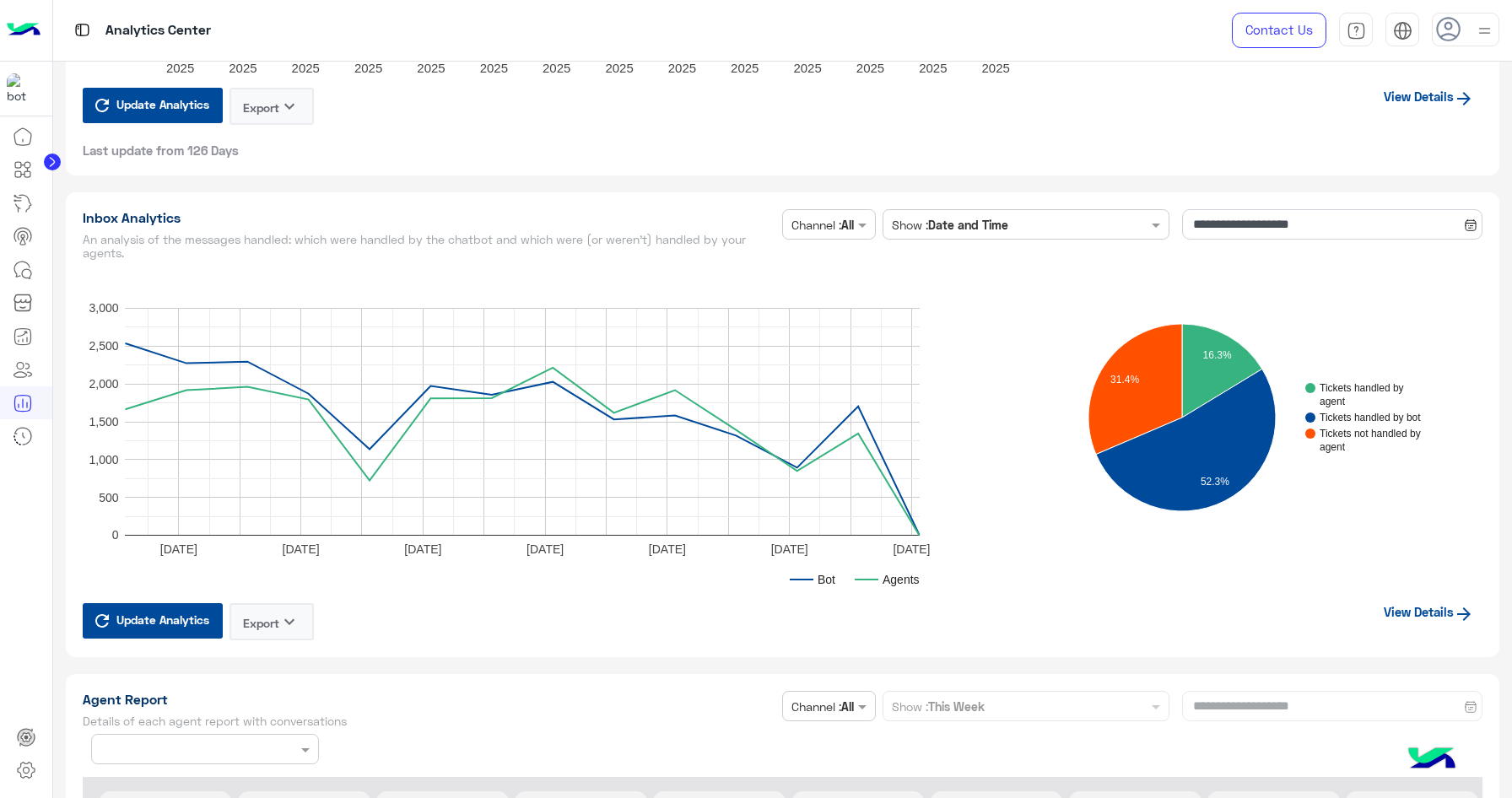
click at [1445, 613] on link "View Details" at bounding box center [1428, 611] width 107 height 32
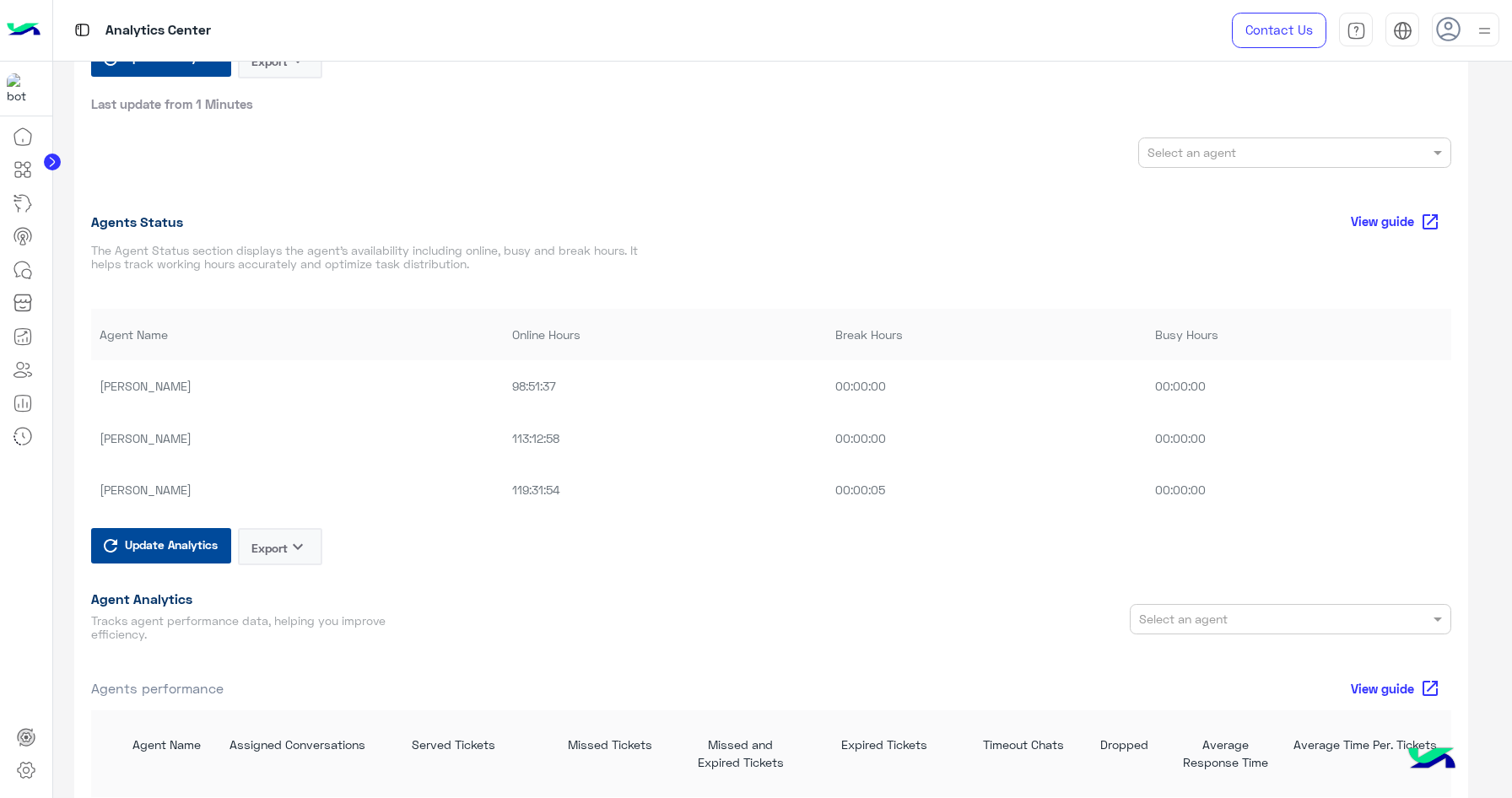
scroll to position [948, 0]
click at [168, 532] on span "Update Analytics" at bounding box center [171, 543] width 101 height 23
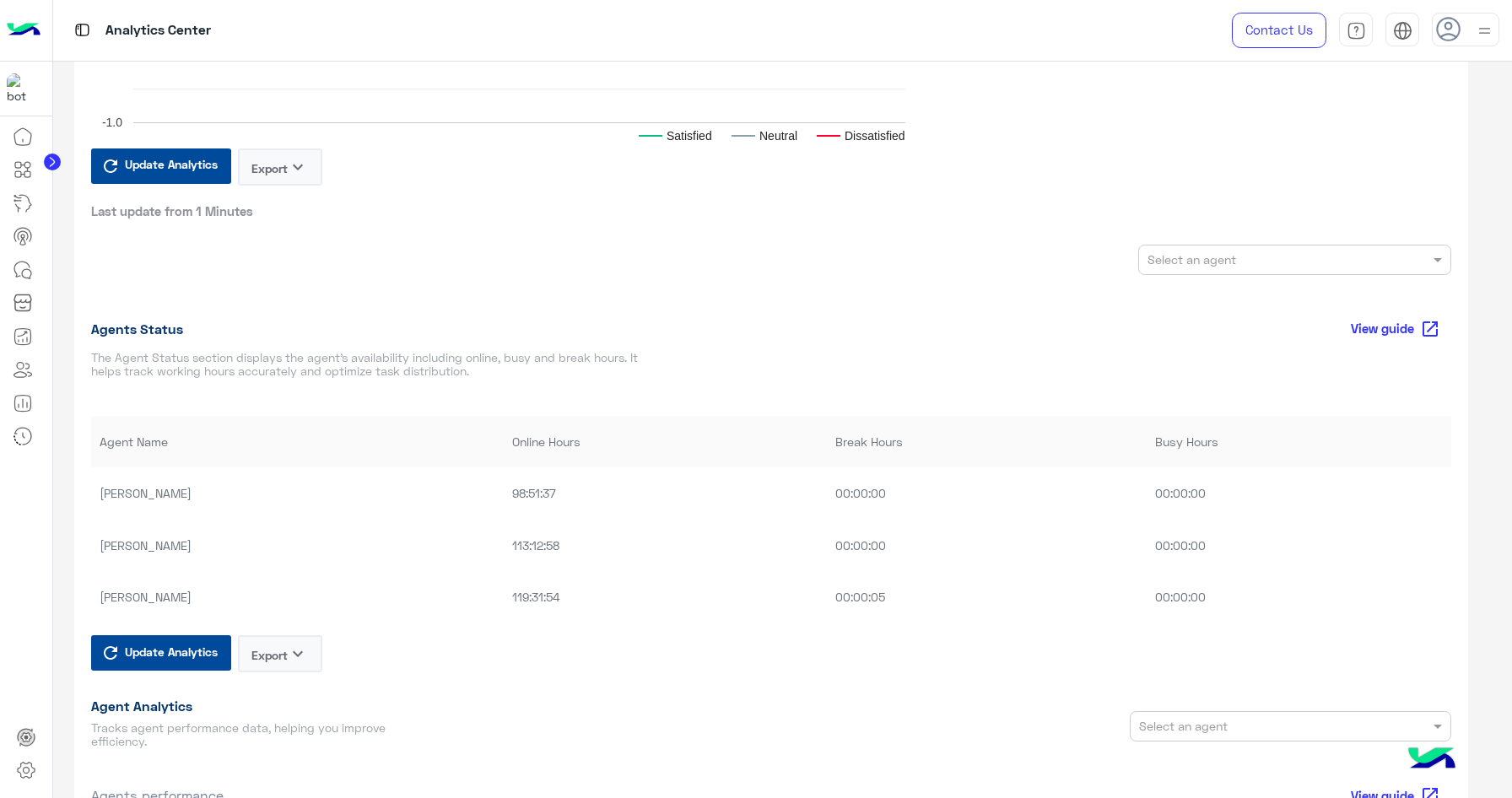
scroll to position [819, 0]
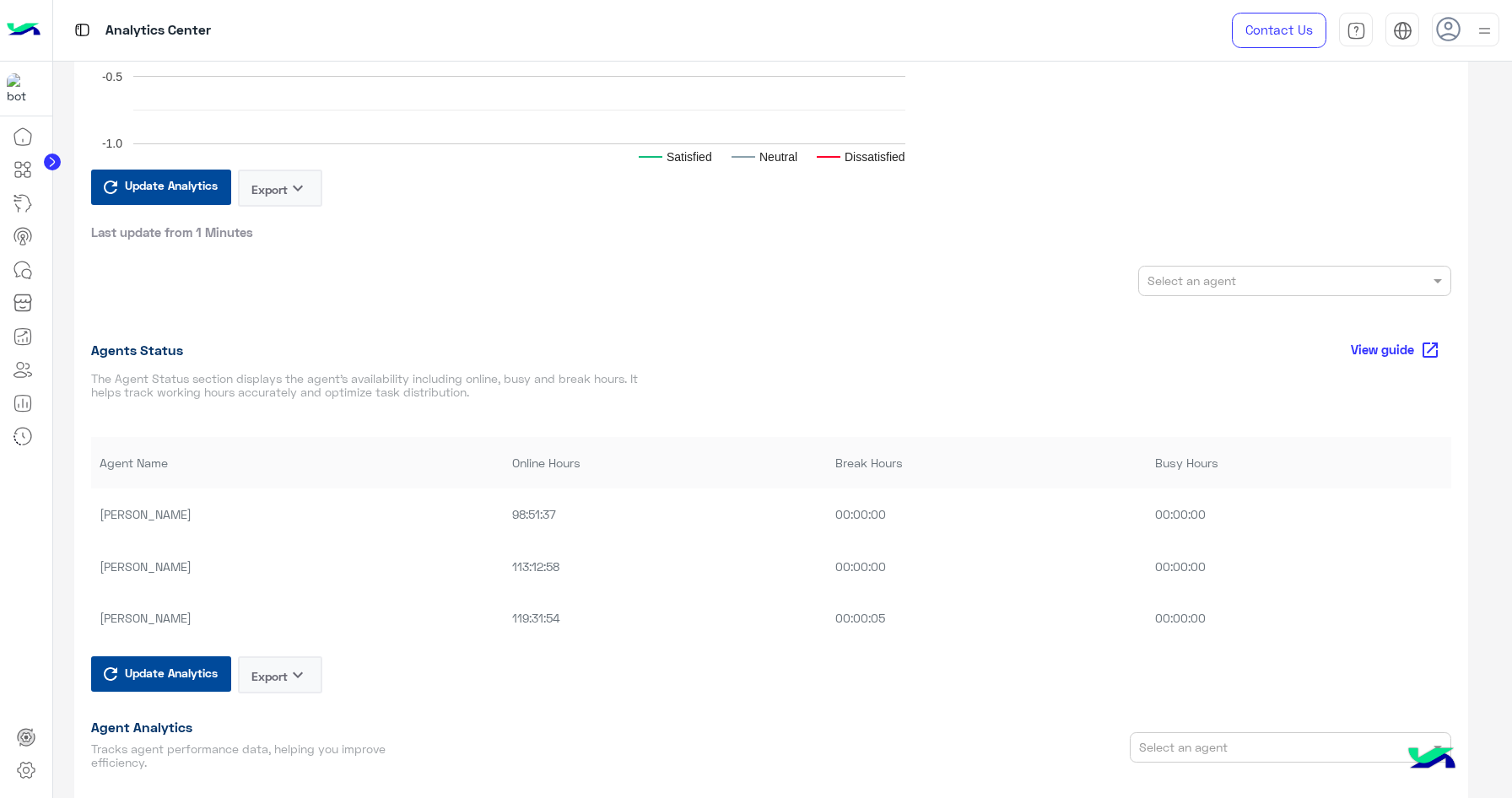
click at [1211, 268] on div "Select an agent" at bounding box center [1295, 281] width 313 height 31
click at [1272, 379] on div "[PERSON_NAME]" at bounding box center [1295, 366] width 296 height 25
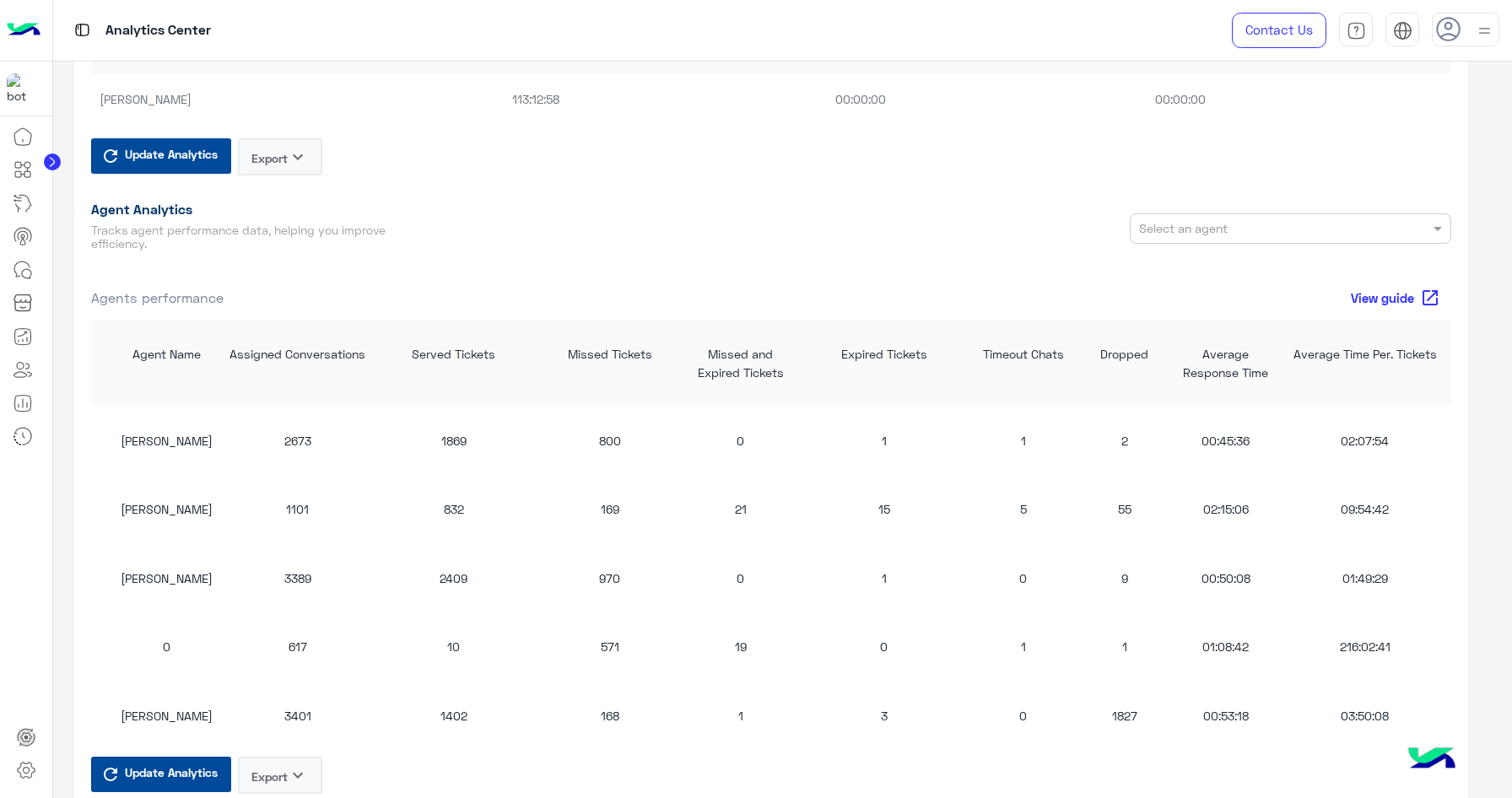
scroll to position [1237, 0]
click at [1126, 718] on div "1827" at bounding box center [1124, 713] width 93 height 18
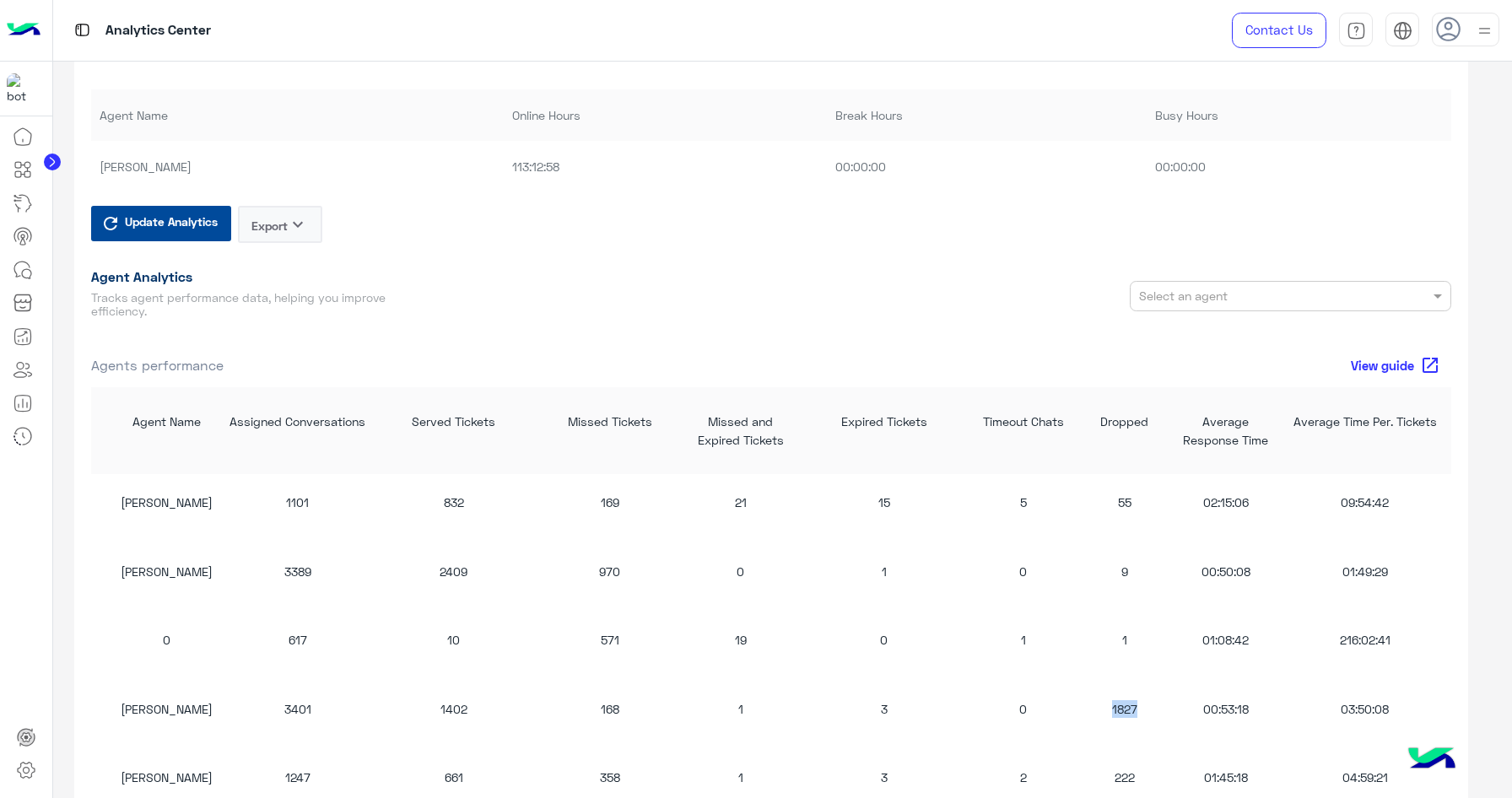
scroll to position [1206, 0]
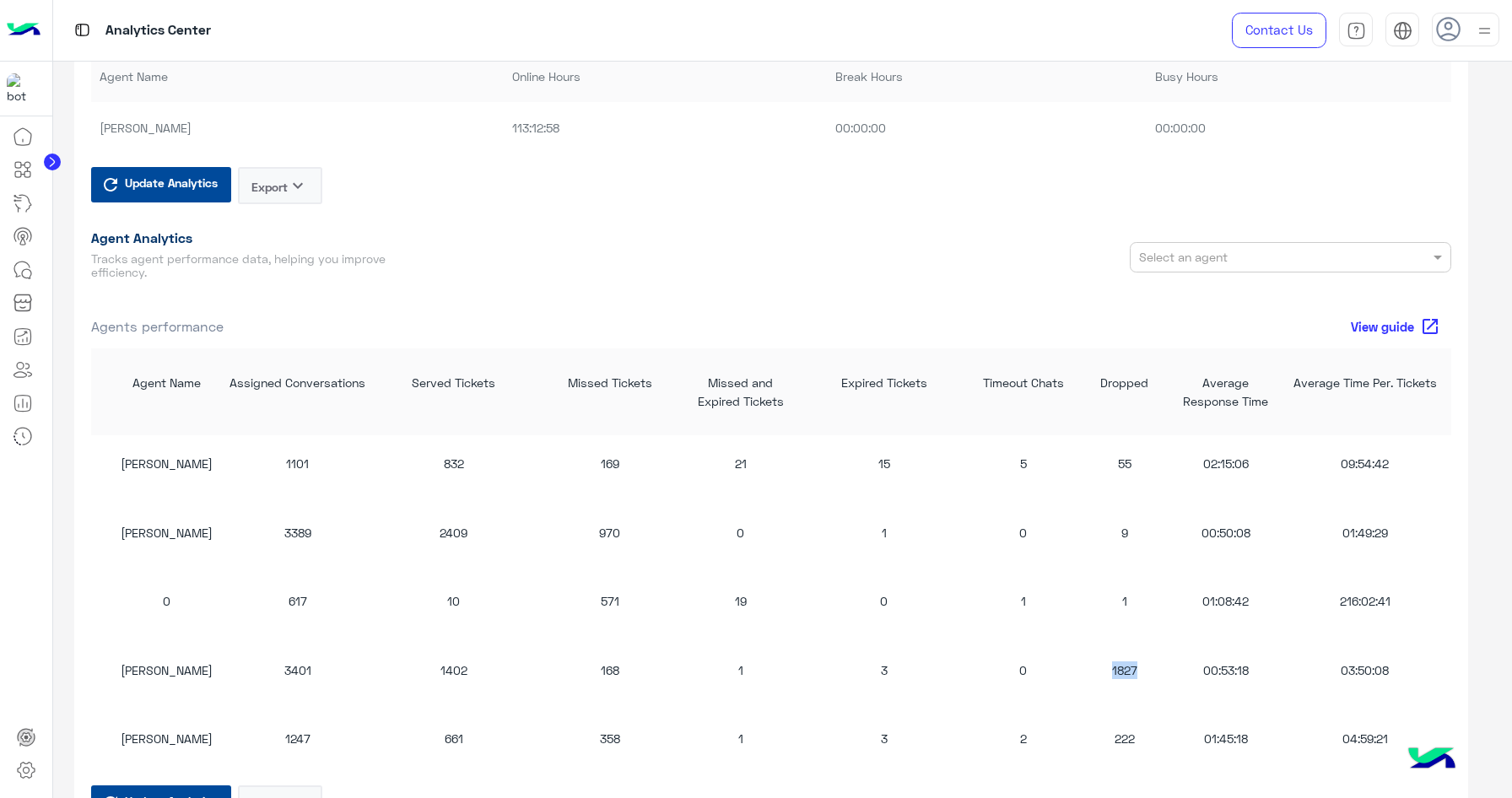
click at [1229, 261] on input "text" at bounding box center [1259, 257] width 243 height 18
click at [1012, 285] on div "Bot Agents [DATE] [DATE] [DATE] [DATE] [DATE] [DATE] [DATE] 0 500 1,000 1,500 2…" at bounding box center [770, 173] width 1360 height 2365
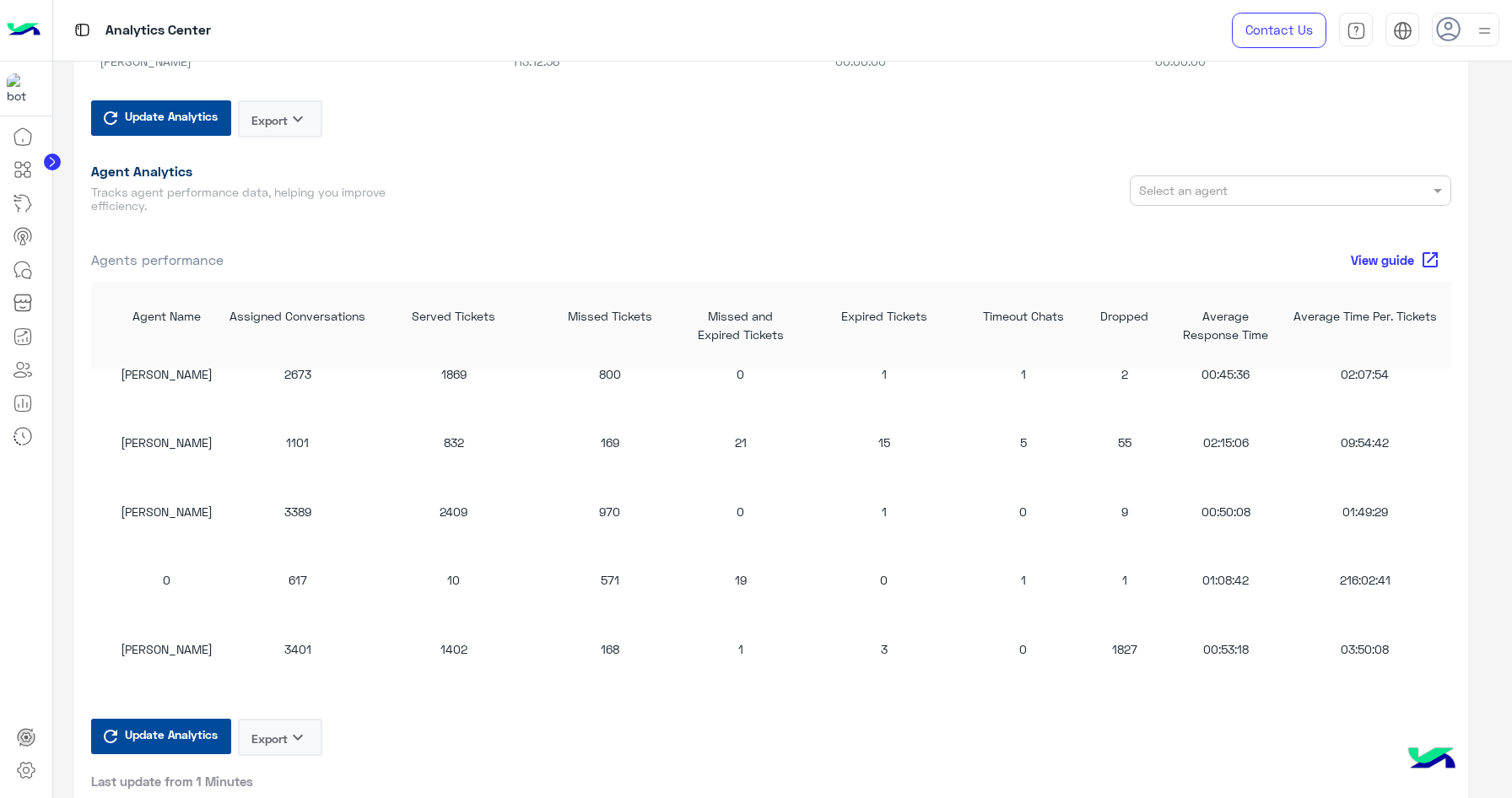
scroll to position [0, 0]
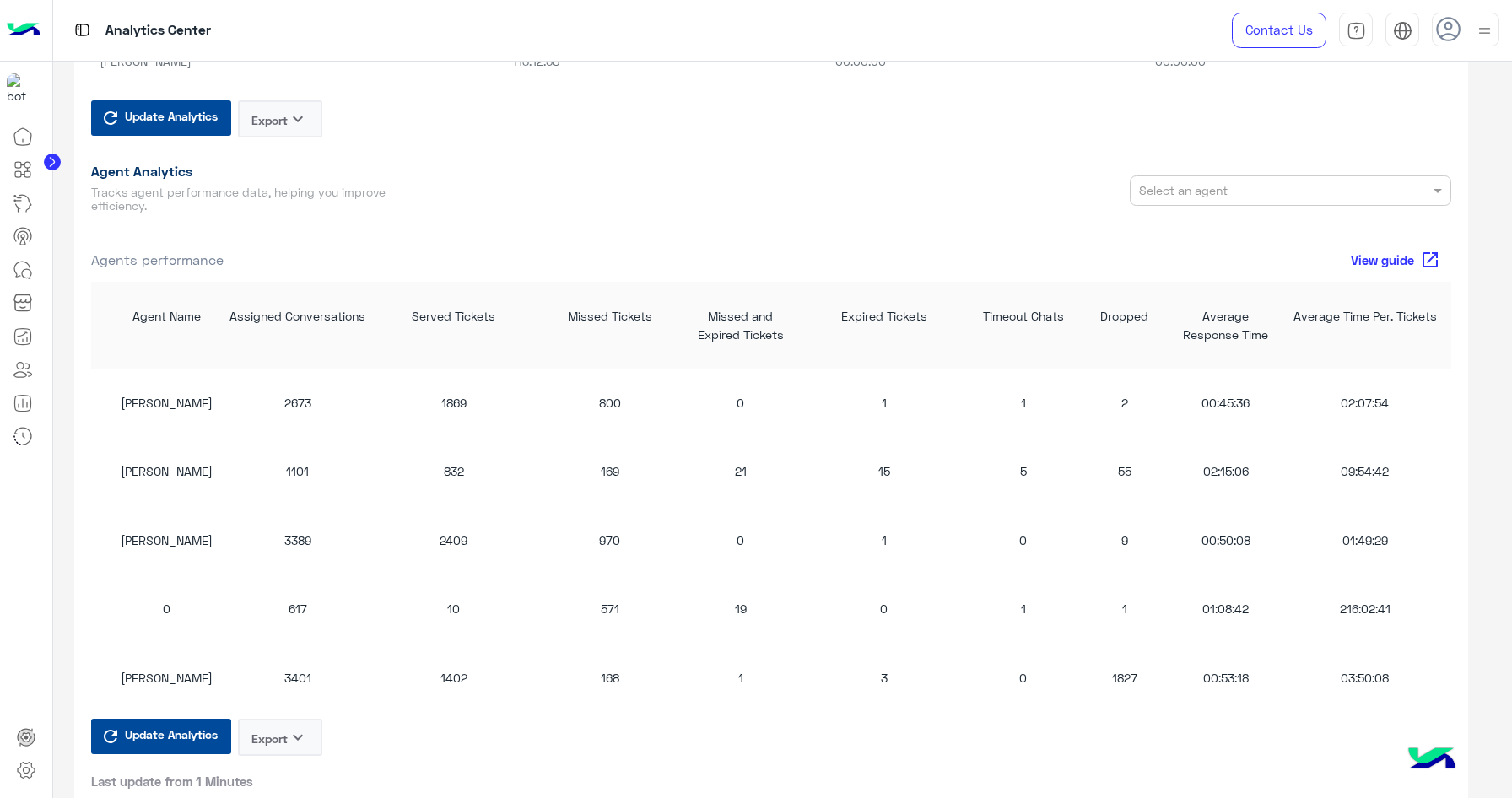
click at [295, 473] on div "1101" at bounding box center [297, 470] width 143 height 18
click at [613, 473] on div "169" at bounding box center [610, 470] width 143 height 18
click at [737, 469] on div "21" at bounding box center [741, 470] width 101 height 18
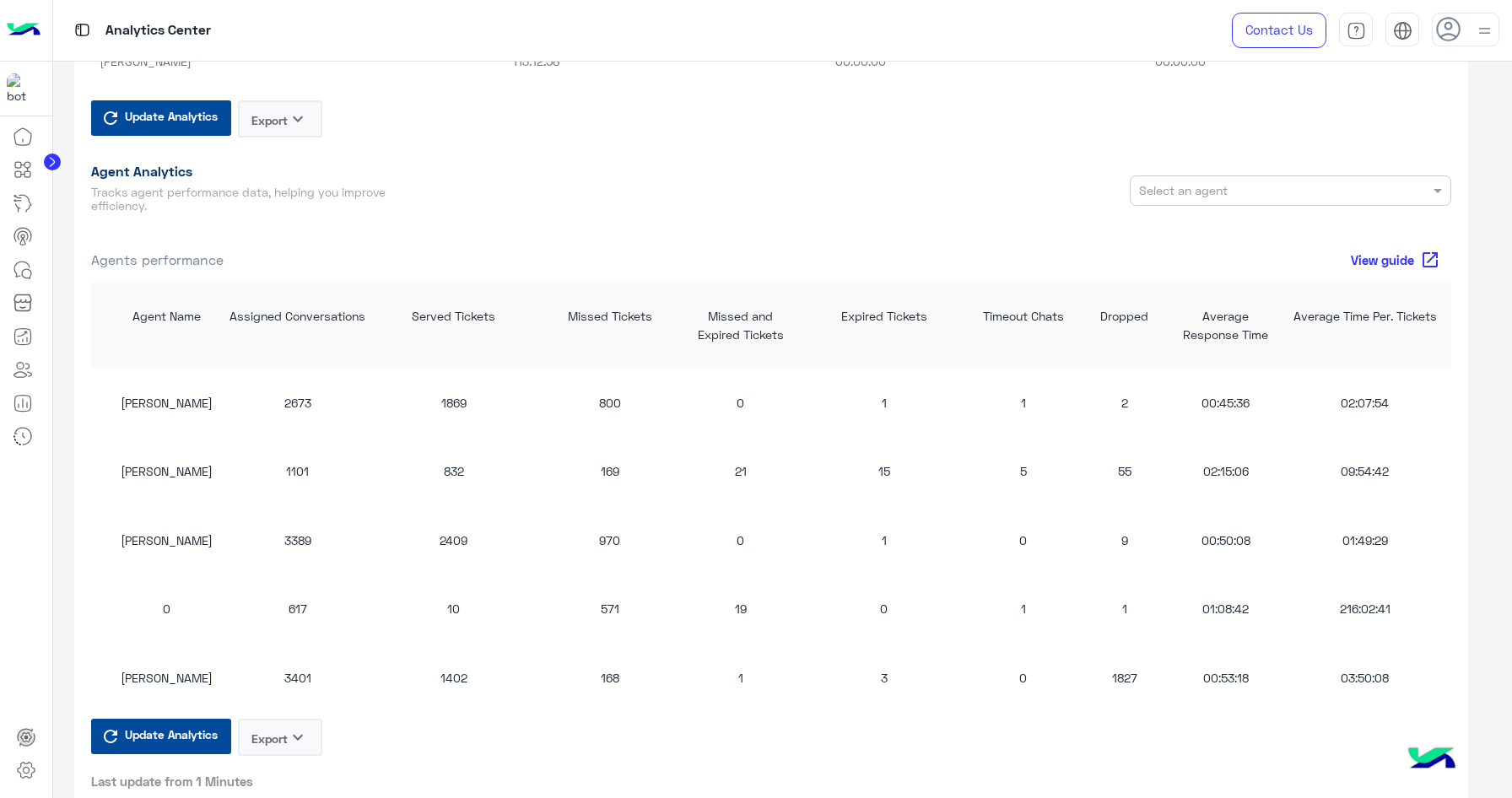
click at [737, 469] on div "21" at bounding box center [741, 470] width 101 height 18
click at [1020, 480] on div "[PERSON_NAME] 1101 832 169 21 15 5 55 02:15:06 09:54:42 8246:31:35 0 0 4" at bounding box center [1150, 471] width 2117 height 69
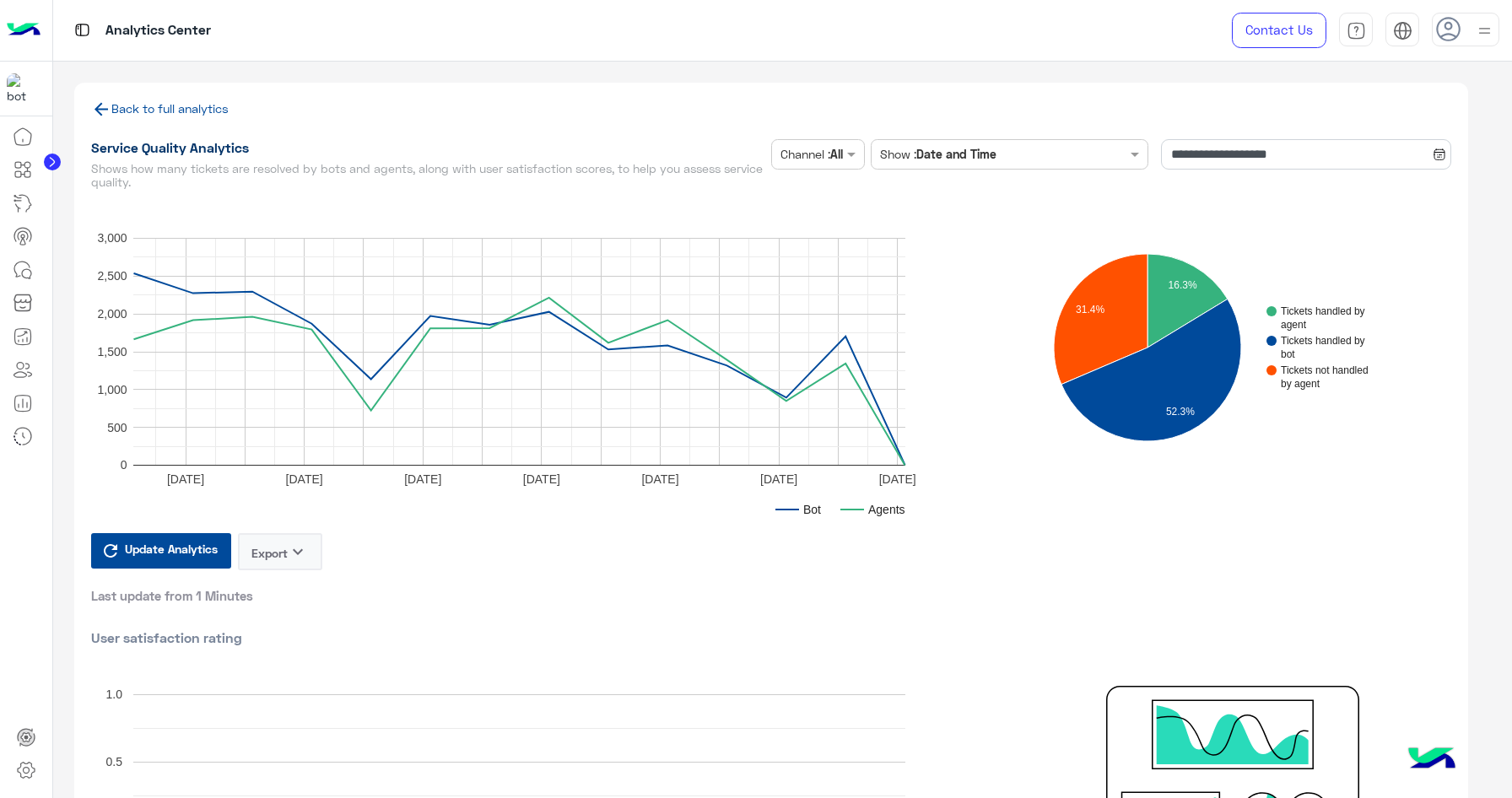
click at [1432, 161] on icon at bounding box center [1439, 152] width 14 height 18
click at [1439, 154] on icon at bounding box center [1439, 154] width 14 height 14
click at [1442, 161] on icon at bounding box center [1439, 152] width 14 height 18
click at [1412, 152] on input "**********" at bounding box center [1306, 154] width 290 height 31
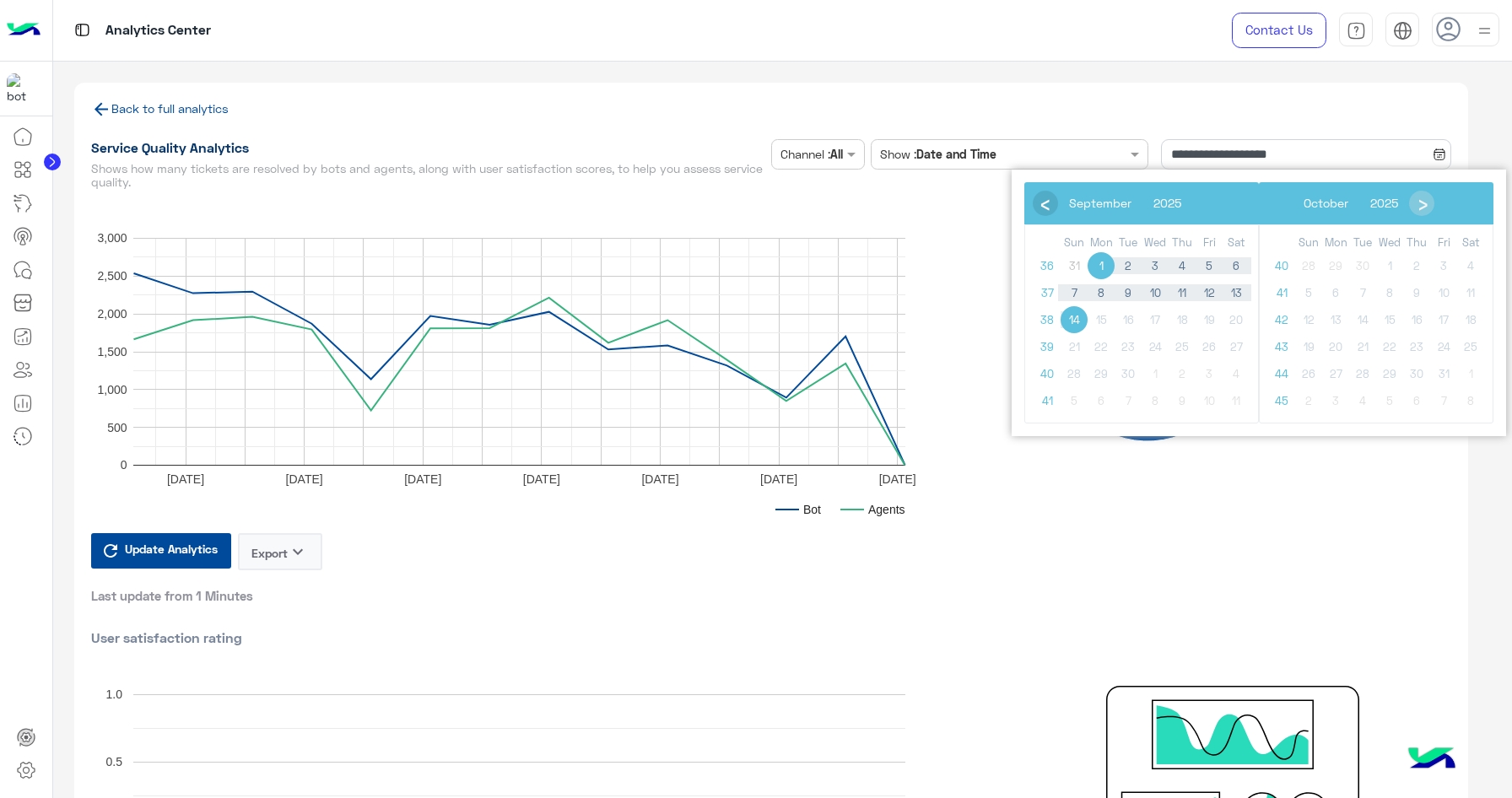
click at [1042, 205] on span "‹" at bounding box center [1044, 202] width 25 height 25
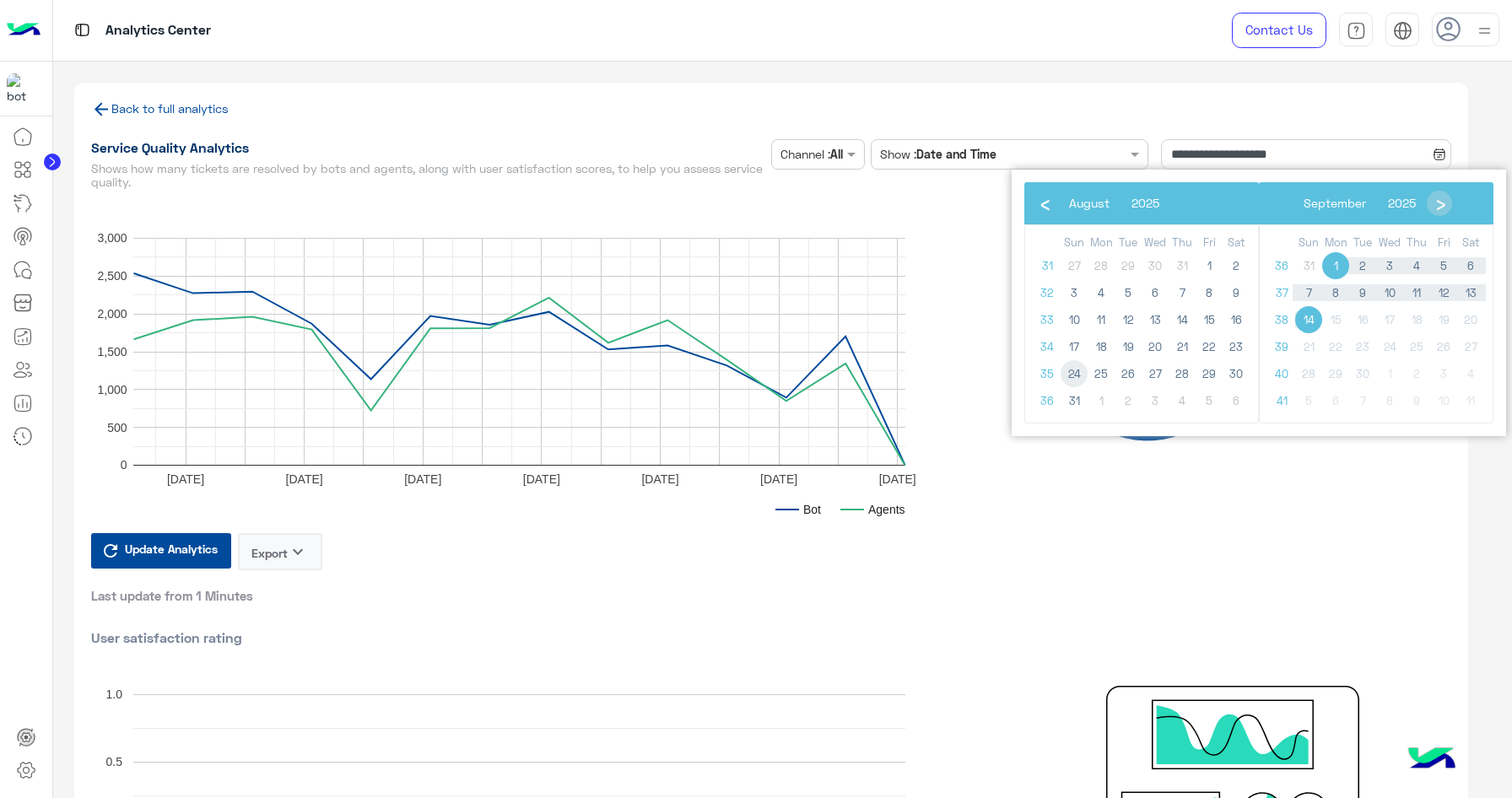
click at [1075, 375] on span "24" at bounding box center [1073, 373] width 27 height 27
click at [1312, 325] on span "14" at bounding box center [1308, 320] width 27 height 27
type input "**********"
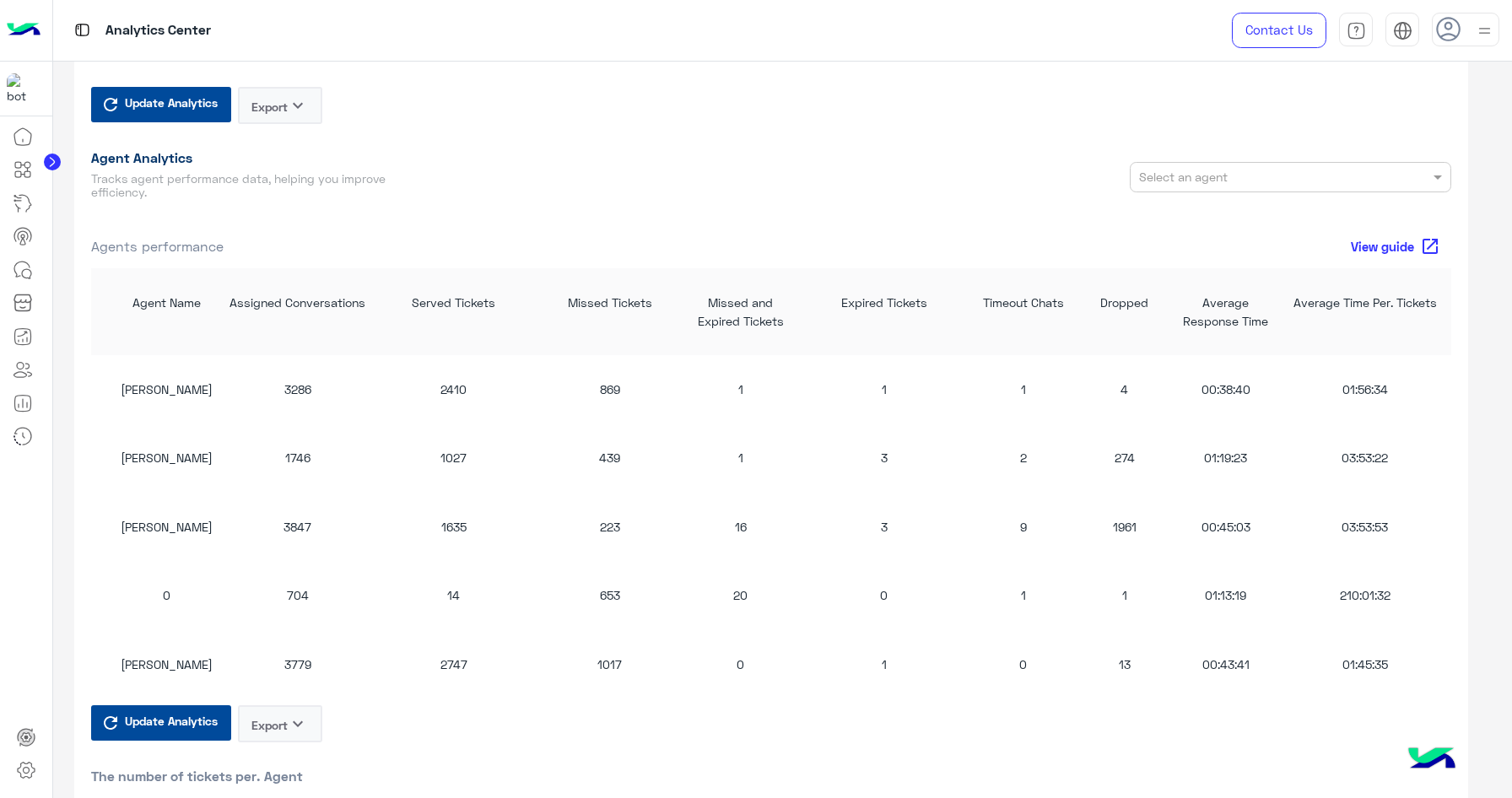
click at [1129, 529] on div "1961" at bounding box center [1124, 526] width 93 height 18
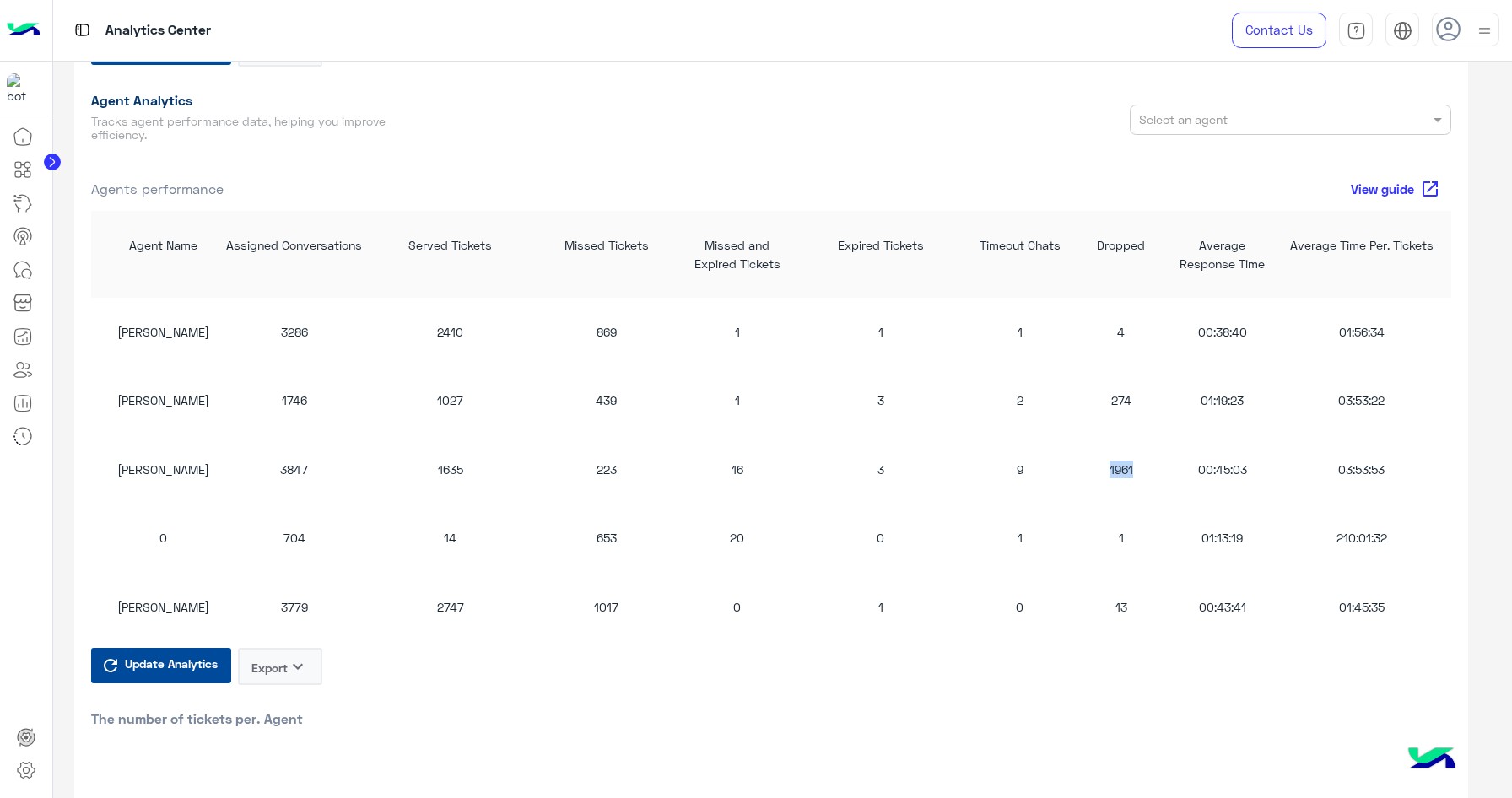
scroll to position [1278, 0]
click at [1129, 501] on div "0 704 14 653 20 0 1 1 01:13:19 210:01:32 2940:21:39 0 0 15" at bounding box center [1146, 535] width 2117 height 69
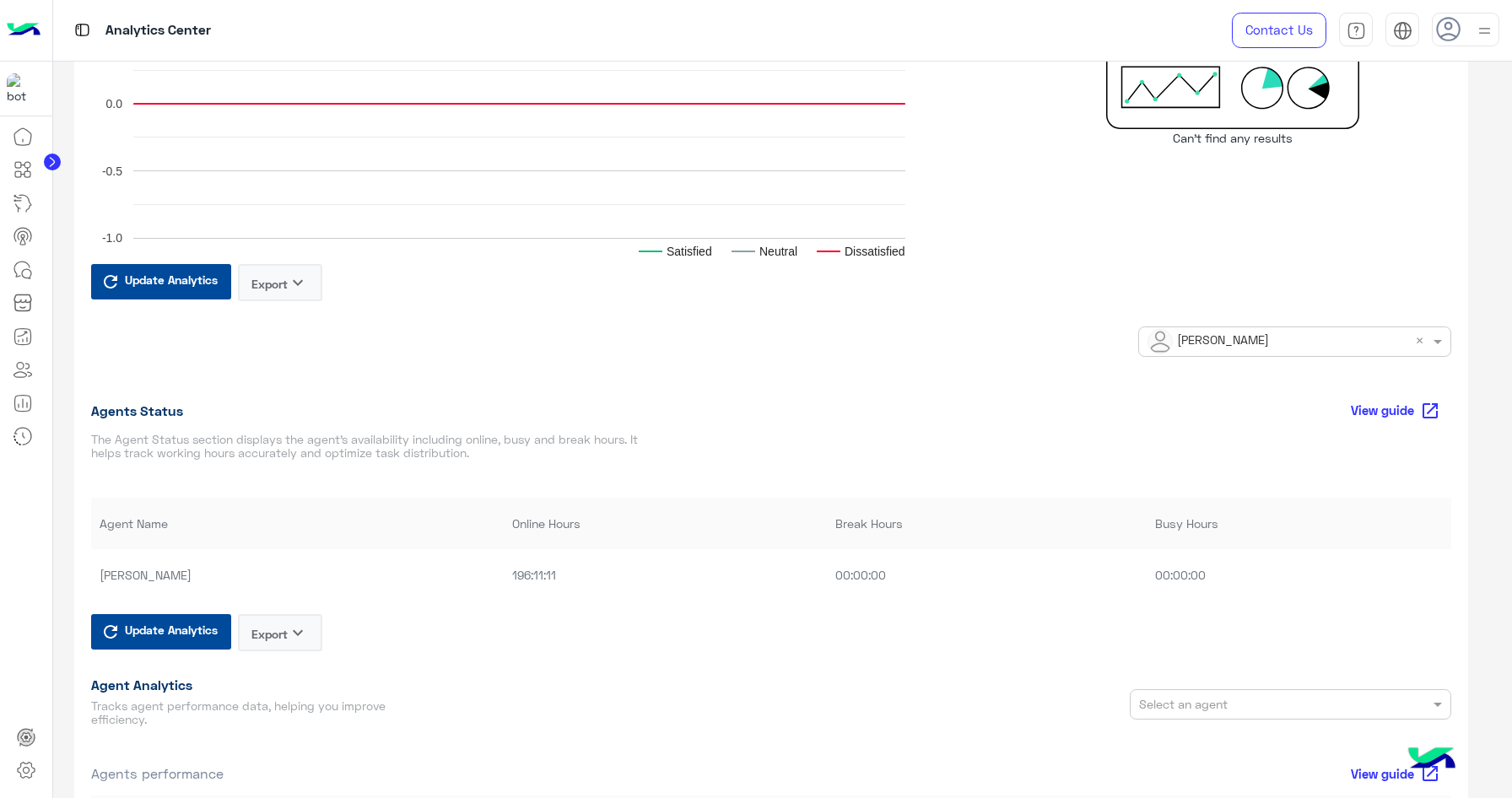
scroll to position [708, 0]
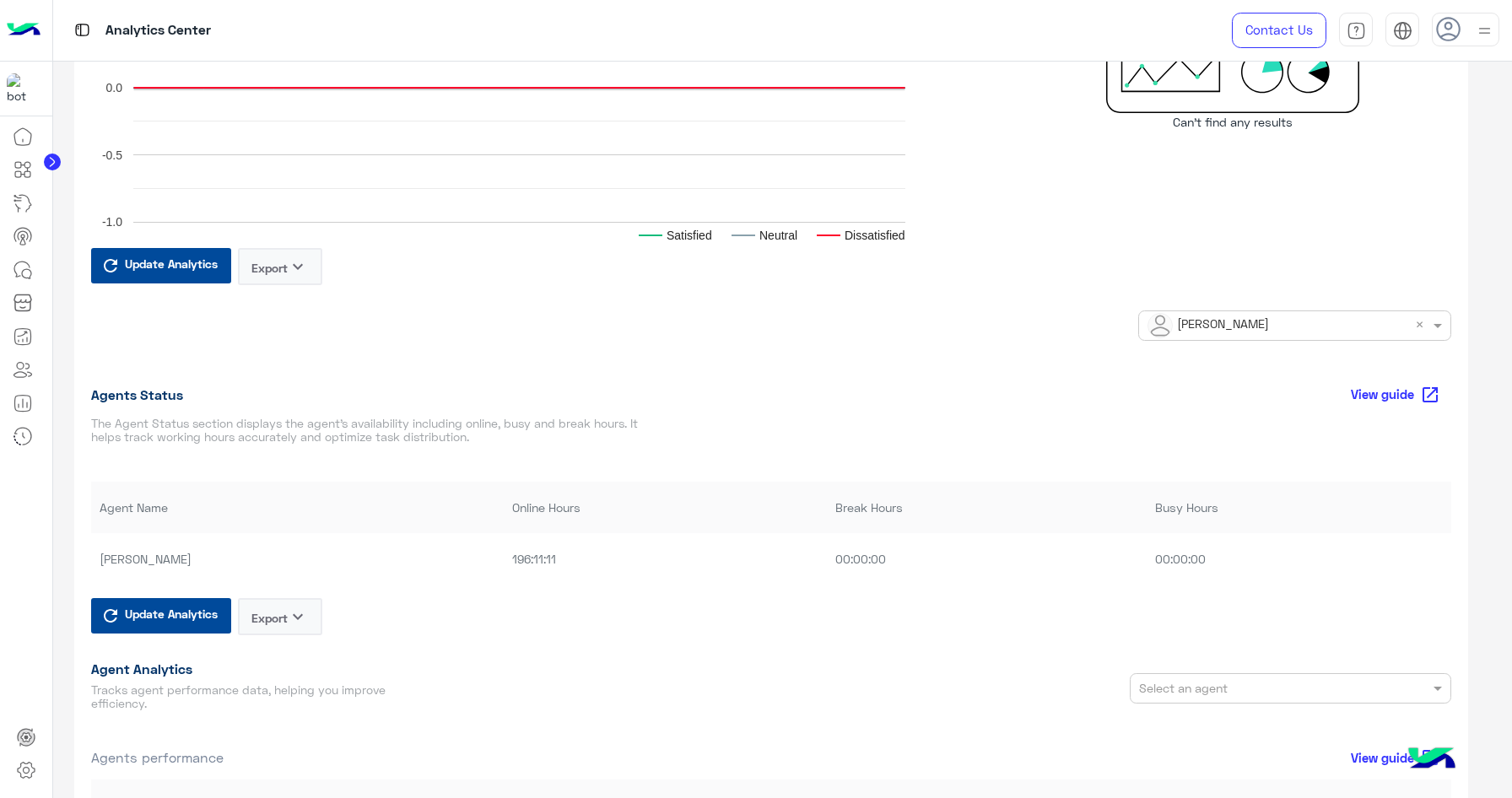
click at [891, 241] on text "Dissatisfied" at bounding box center [874, 235] width 60 height 14
click at [782, 241] on text "Neutral" at bounding box center [778, 235] width 38 height 14
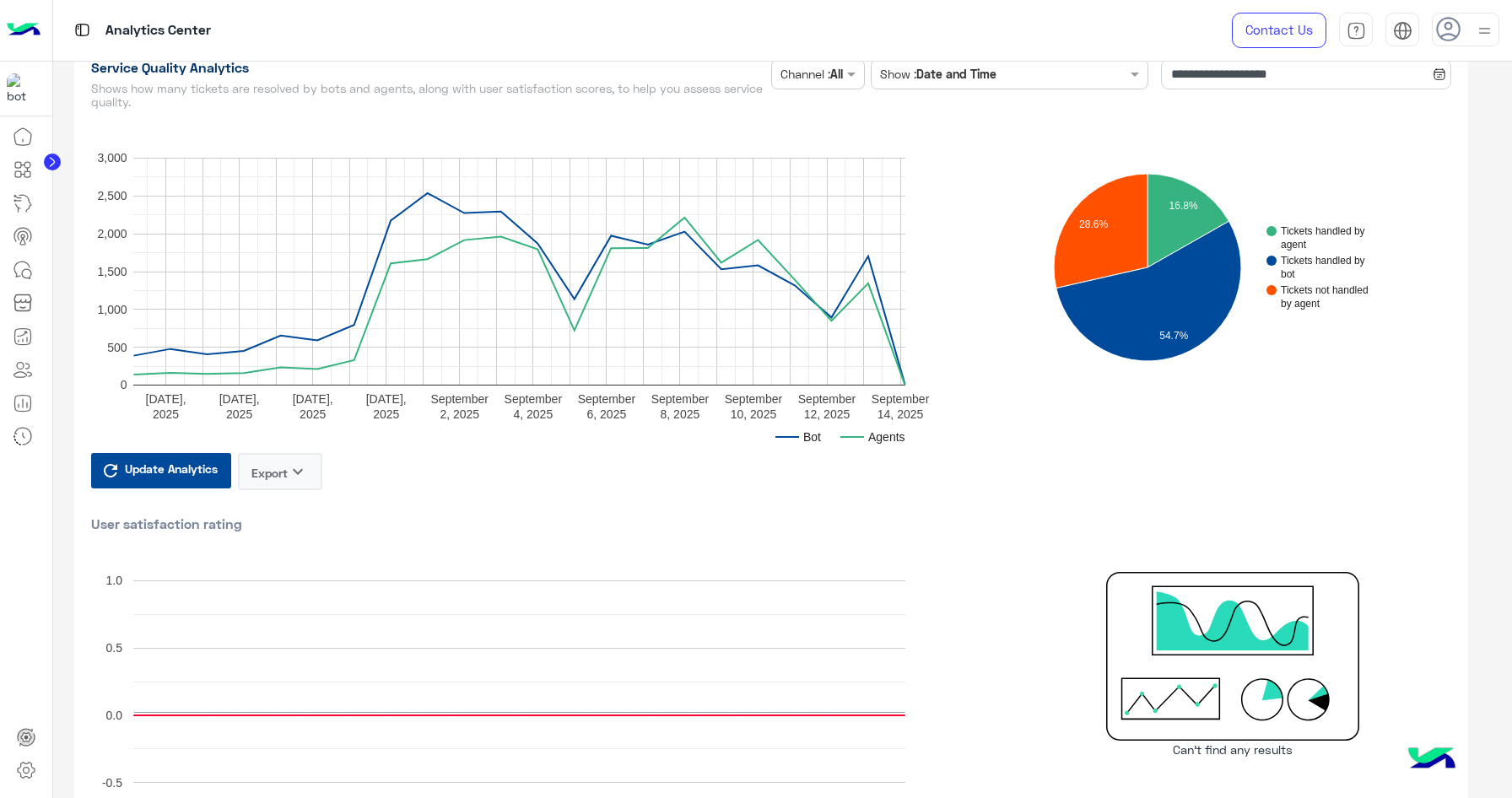
scroll to position [0, 0]
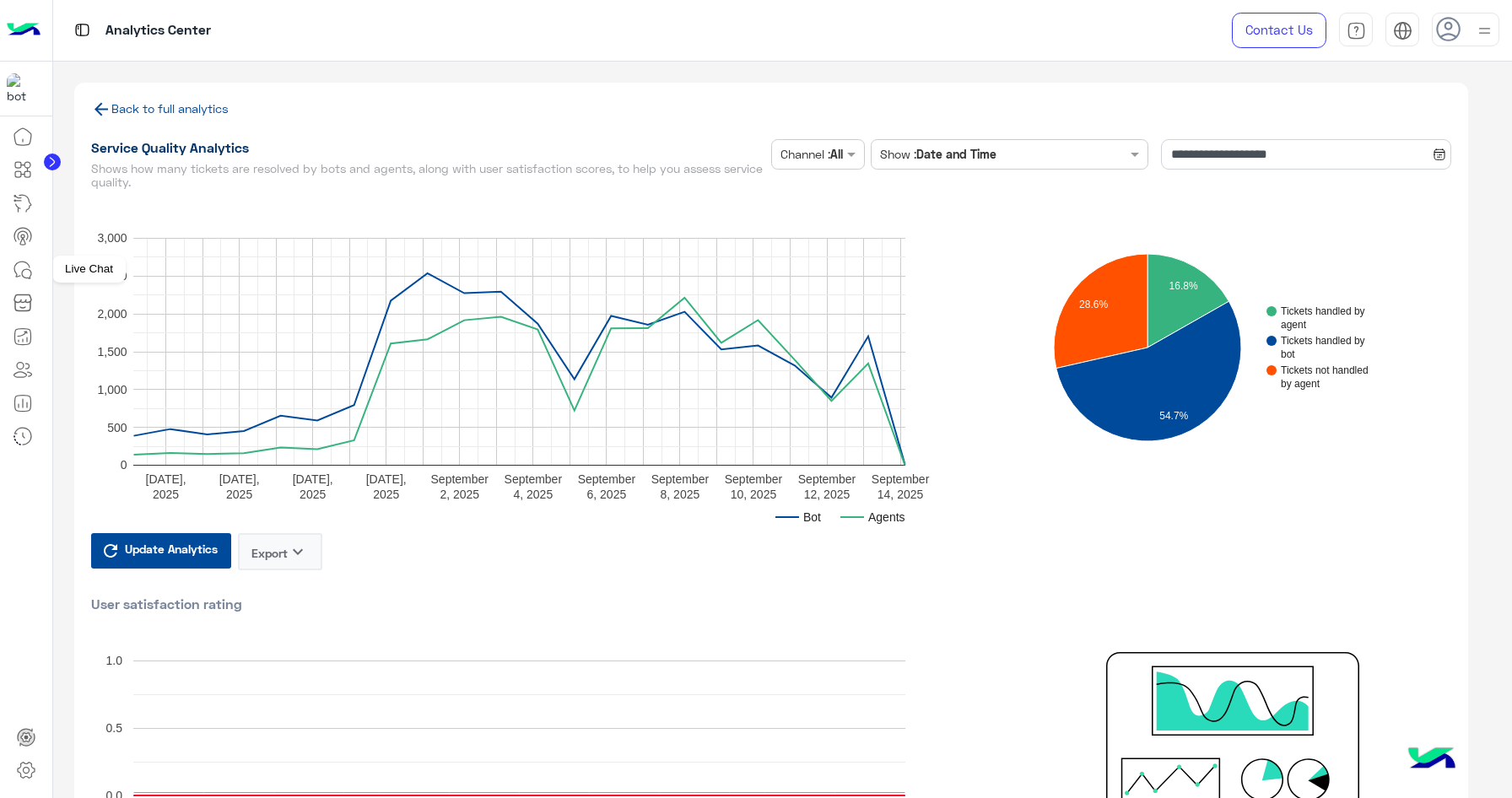
click at [27, 278] on icon at bounding box center [27, 274] width 9 height 9
click at [36, 268] on link at bounding box center [22, 269] width 46 height 33
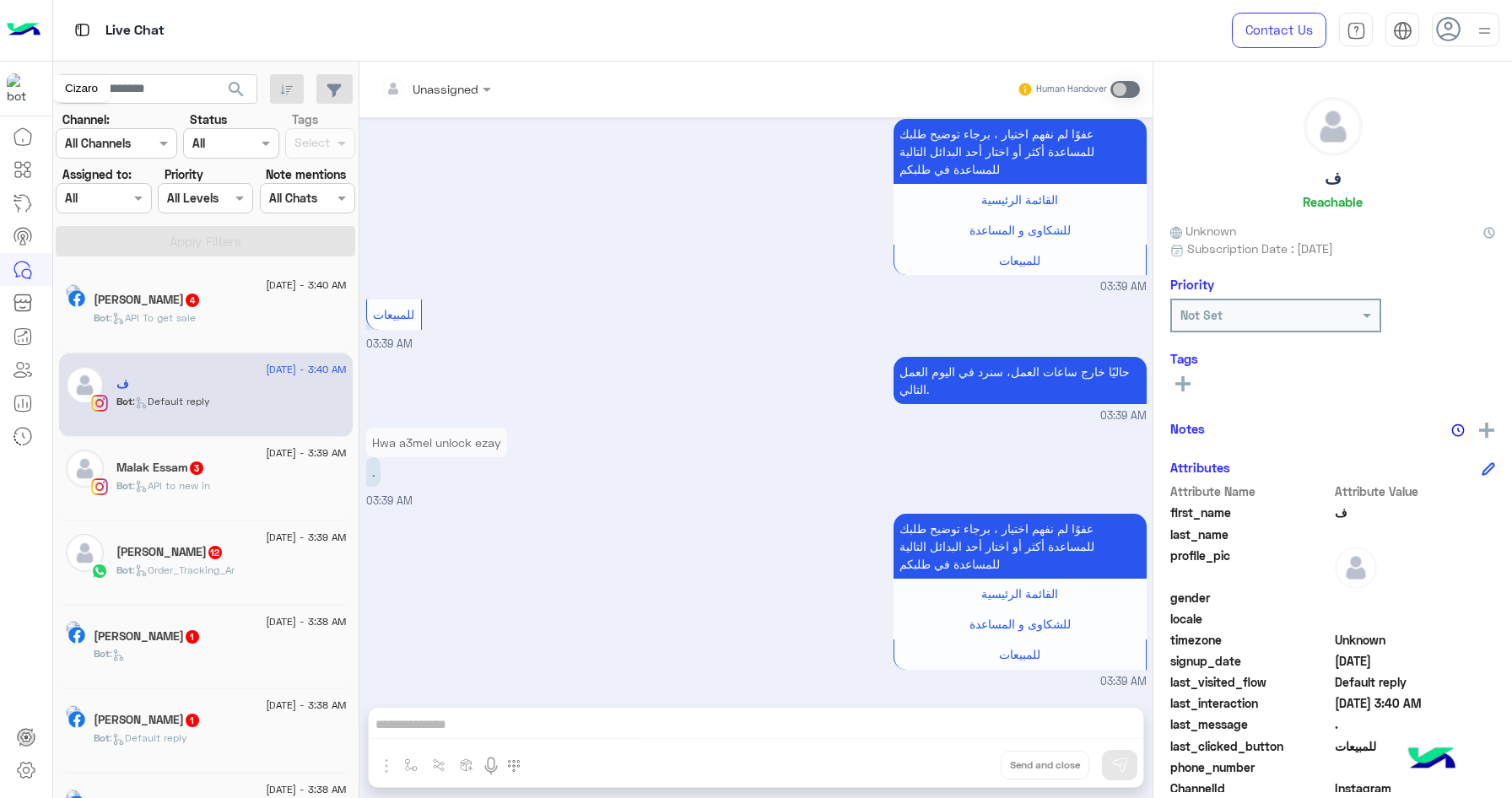
click at [20, 94] on img at bounding box center [21, 88] width 31 height 31
click at [26, 84] on img at bounding box center [21, 88] width 31 height 31
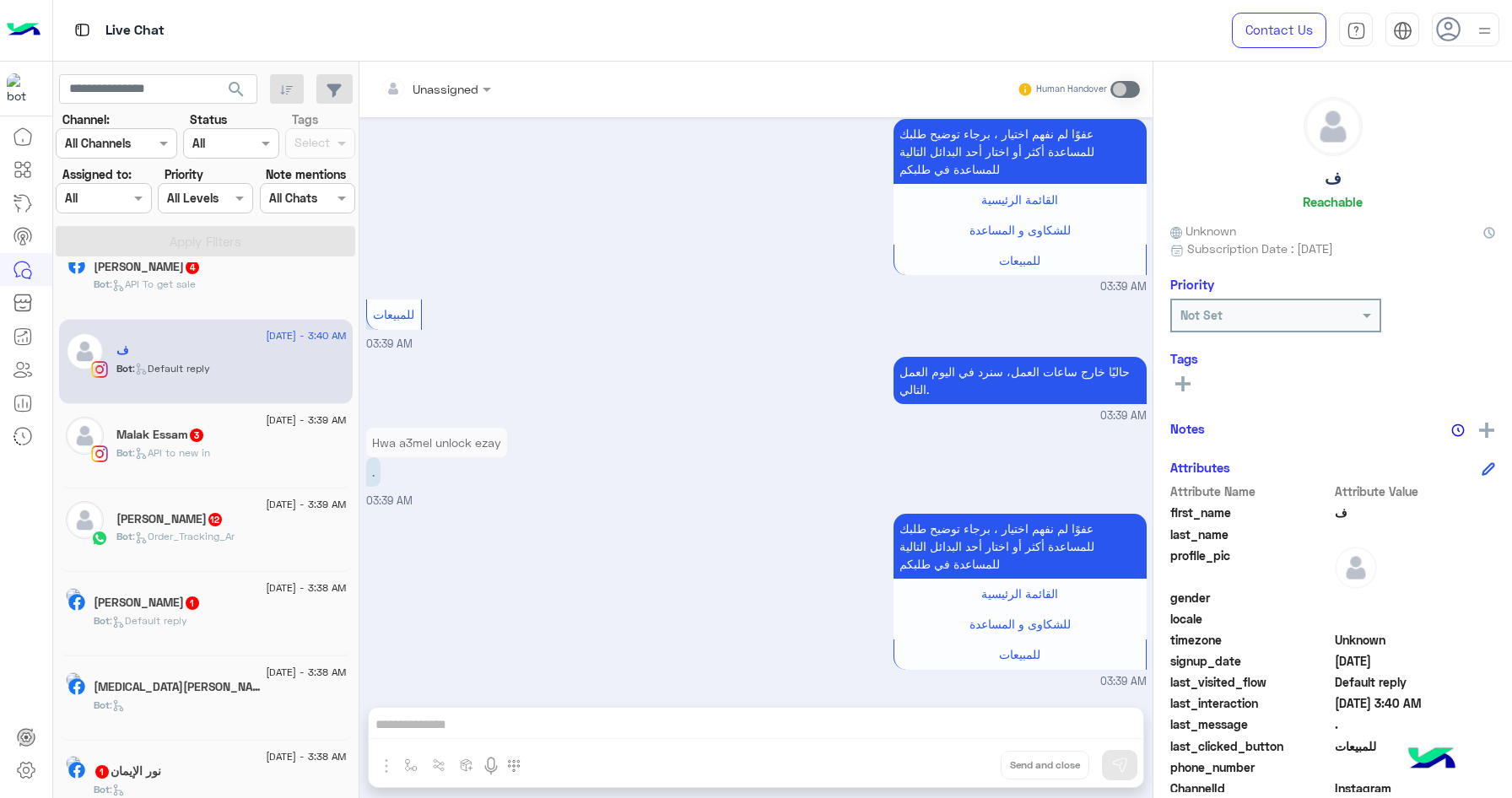
scroll to position [118, 0]
click at [141, 202] on span at bounding box center [140, 197] width 21 height 18
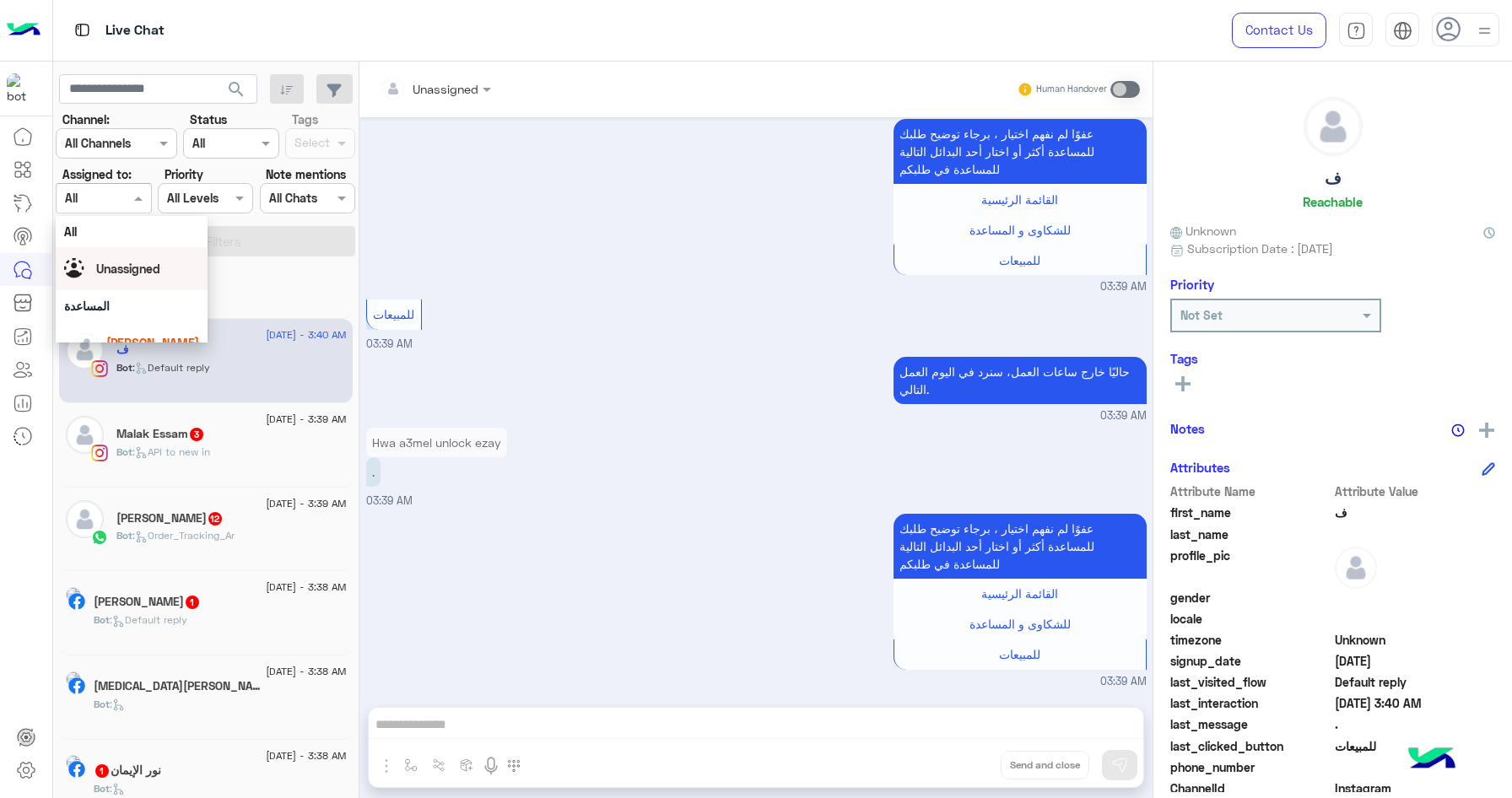
click at [140, 275] on span "Unassigned" at bounding box center [127, 268] width 64 height 14
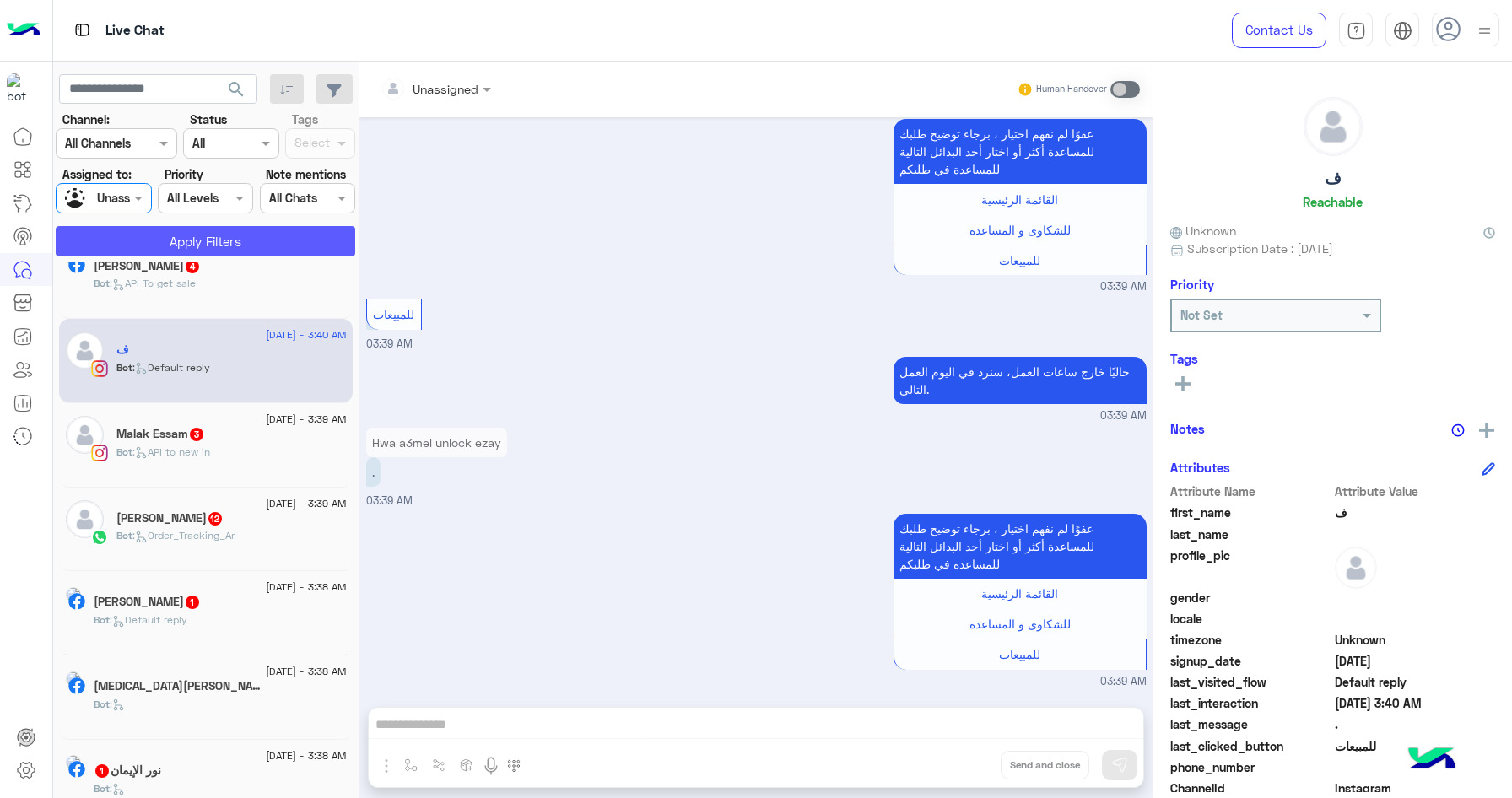
click at [270, 243] on button "Apply Filters" at bounding box center [205, 241] width 299 height 31
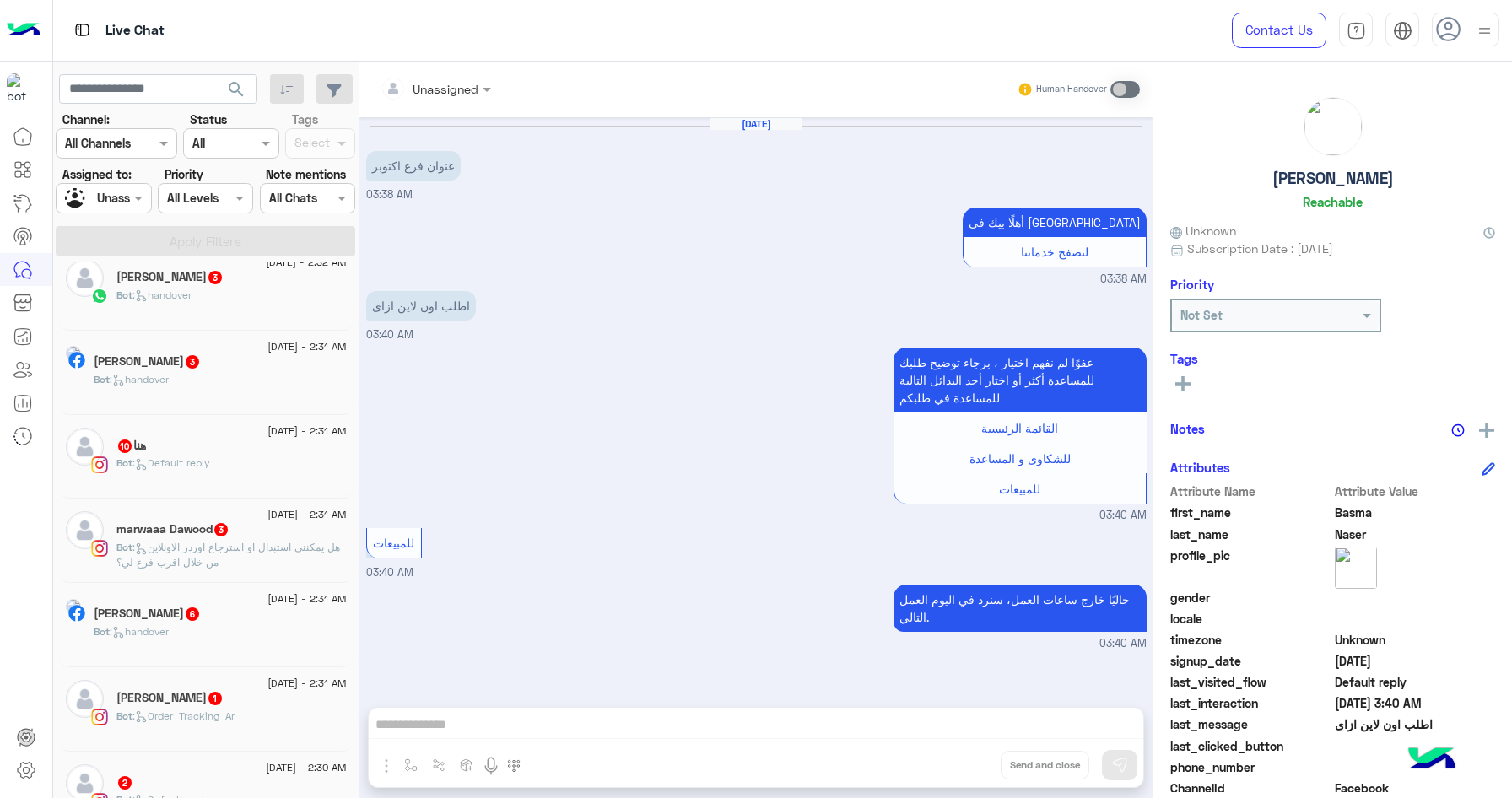
scroll to position [198, 0]
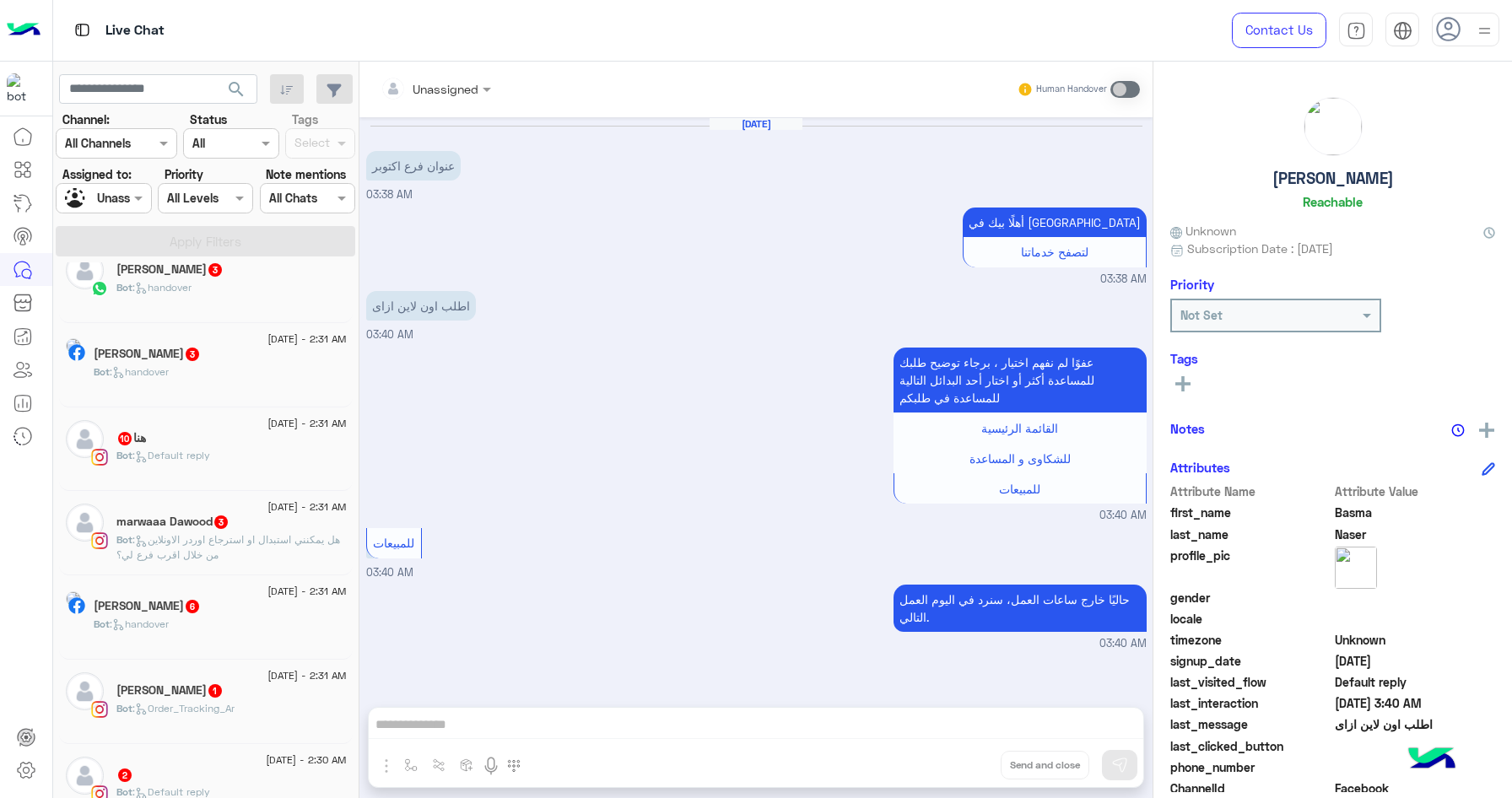
click at [204, 193] on input "text" at bounding box center [187, 198] width 39 height 18
click at [300, 188] on div "Select All Chats" at bounding box center [308, 198] width 96 height 31
click at [110, 204] on div at bounding box center [103, 197] width 94 height 20
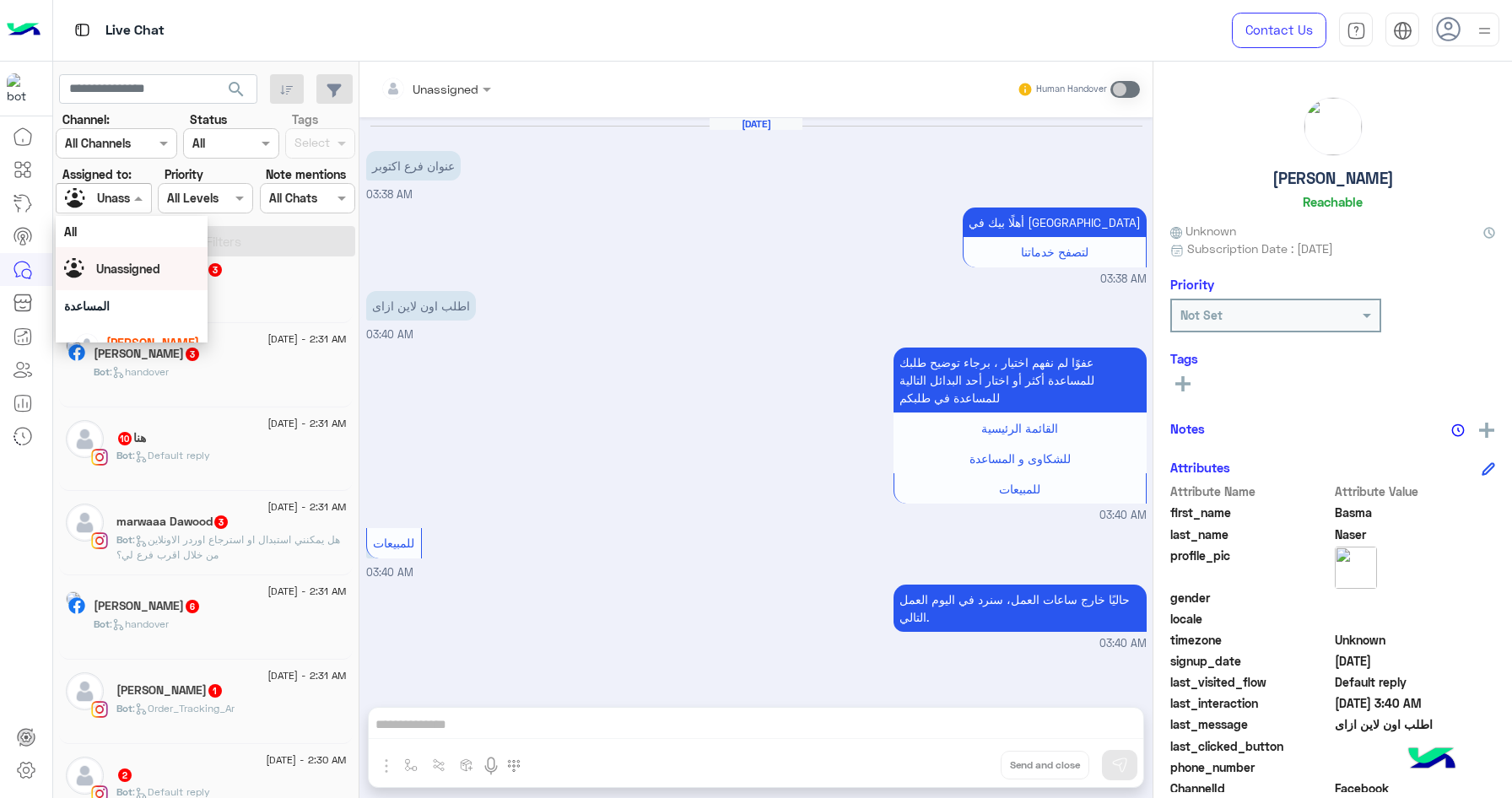
click at [148, 268] on span "Unassigned" at bounding box center [127, 268] width 64 height 14
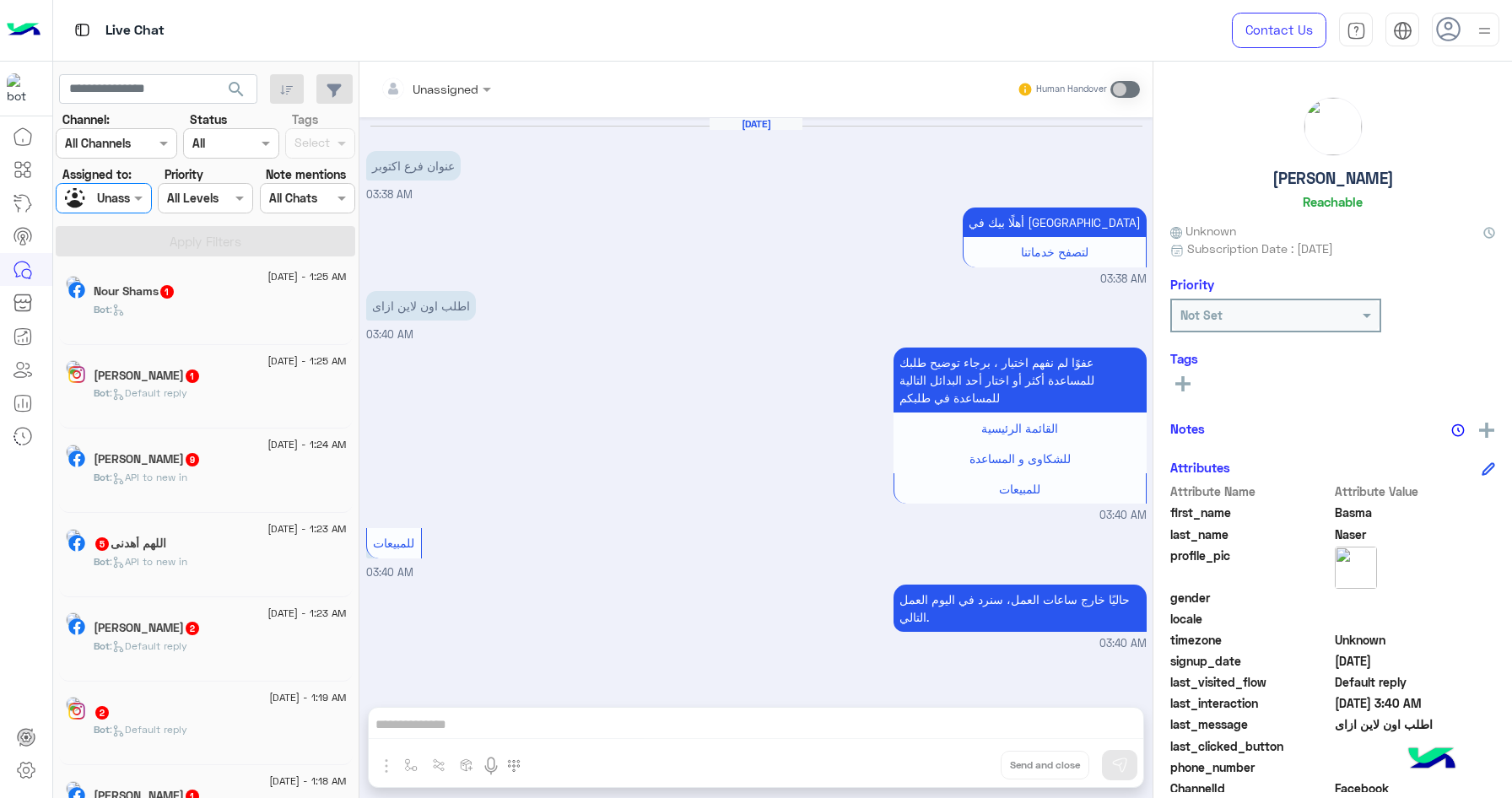
scroll to position [0, 0]
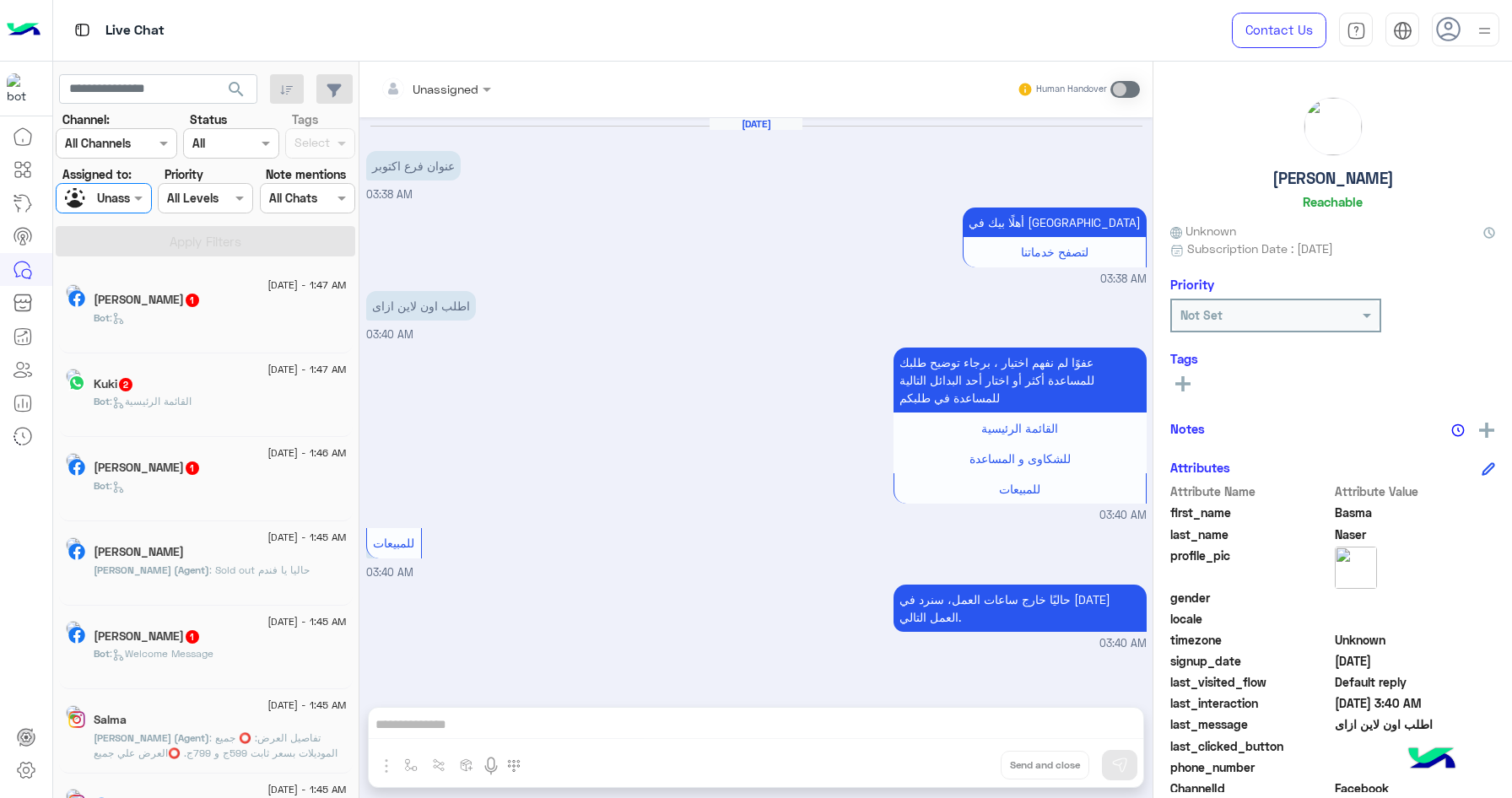
scroll to position [8, 0]
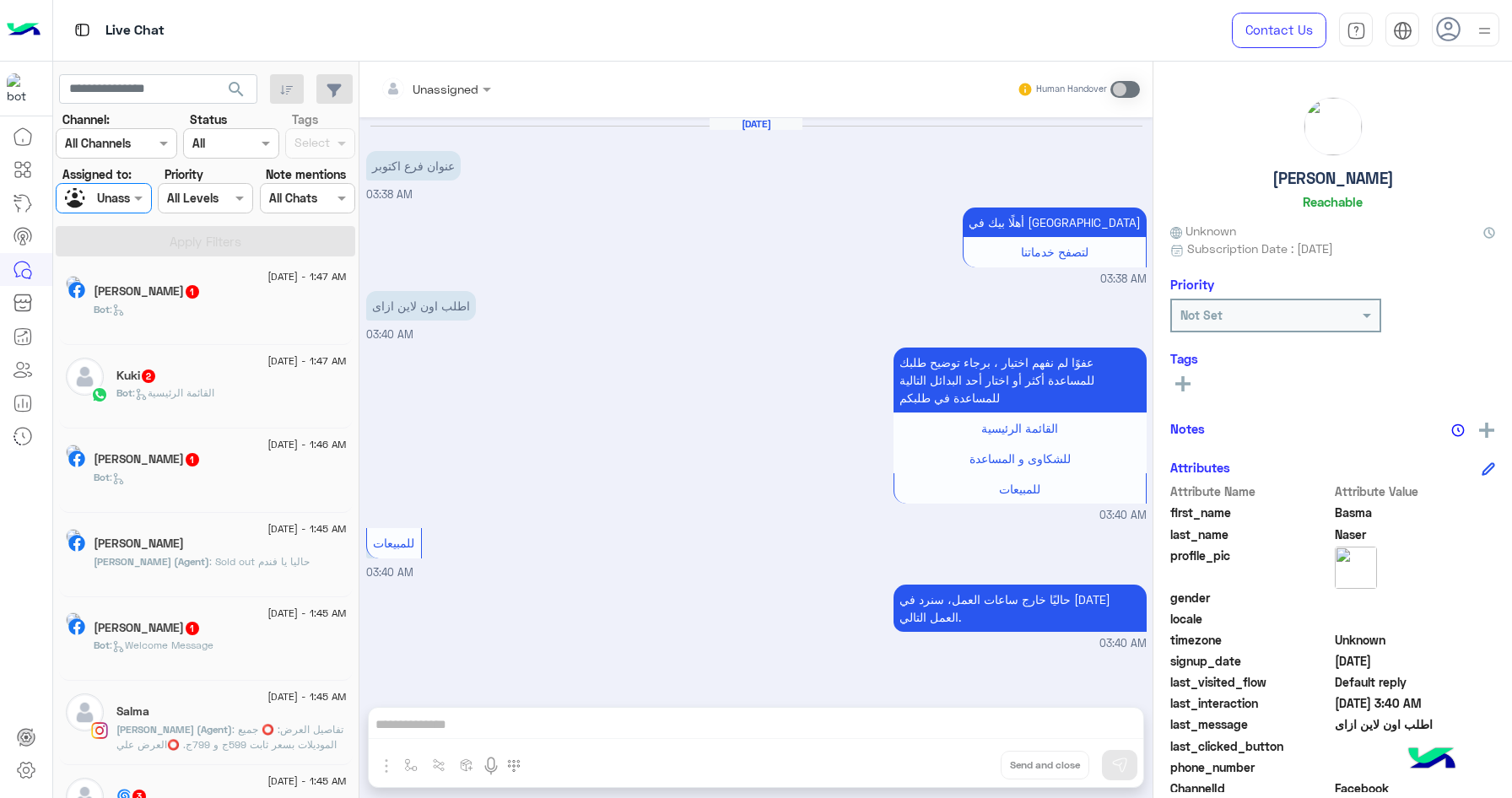
click at [151, 139] on div at bounding box center [116, 142] width 120 height 20
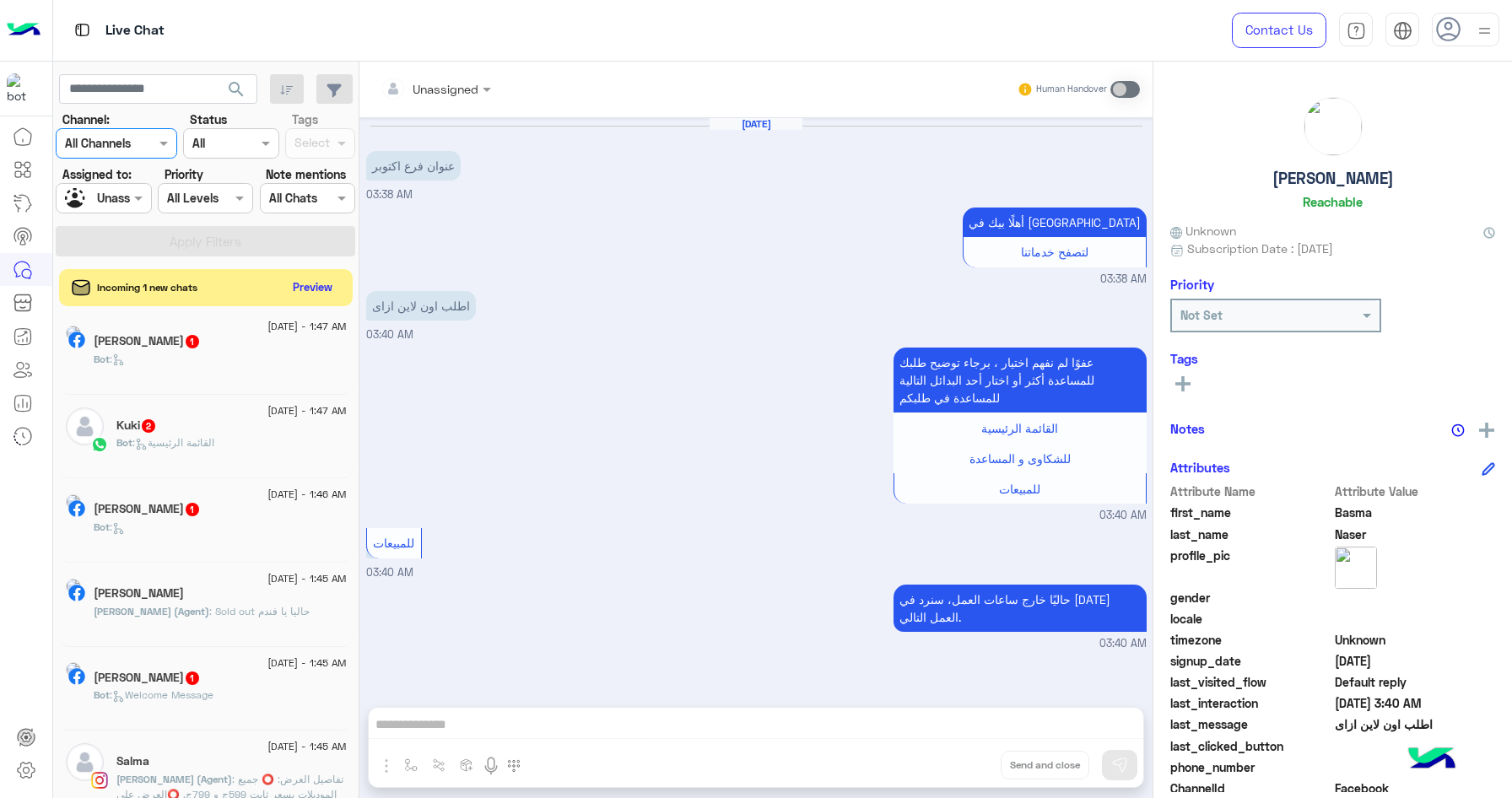
click at [146, 143] on div at bounding box center [116, 142] width 120 height 20
click at [211, 197] on div at bounding box center [205, 197] width 94 height 20
click at [260, 153] on div "Channel All" at bounding box center [230, 143] width 96 height 31
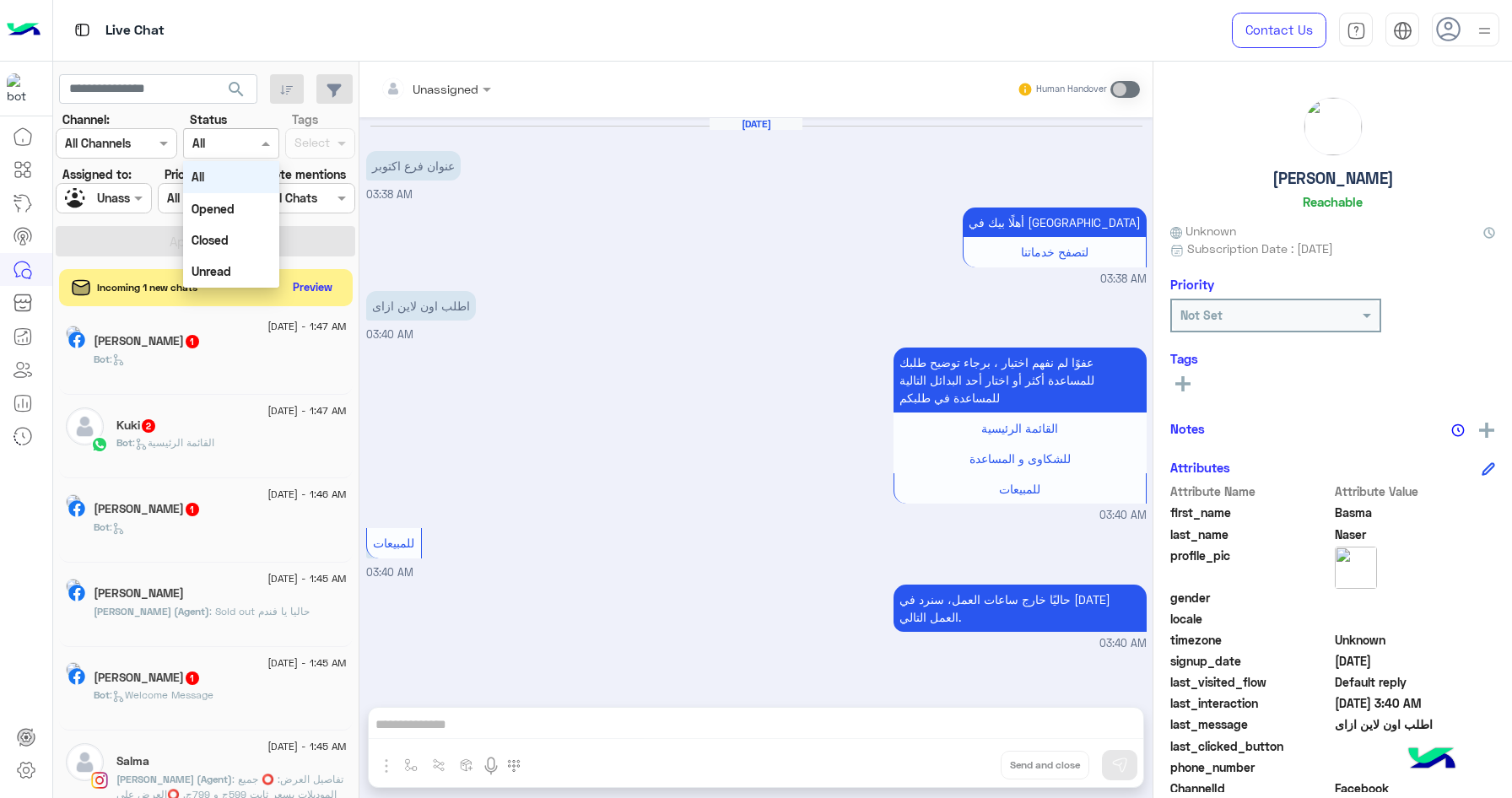
click at [260, 153] on div "Channel All" at bounding box center [230, 143] width 96 height 31
click at [321, 145] on div "Tags Select" at bounding box center [320, 135] width 77 height 48
click at [203, 197] on input "text" at bounding box center [187, 198] width 39 height 18
click at [270, 205] on div "All Chats" at bounding box center [294, 197] width 48 height 18
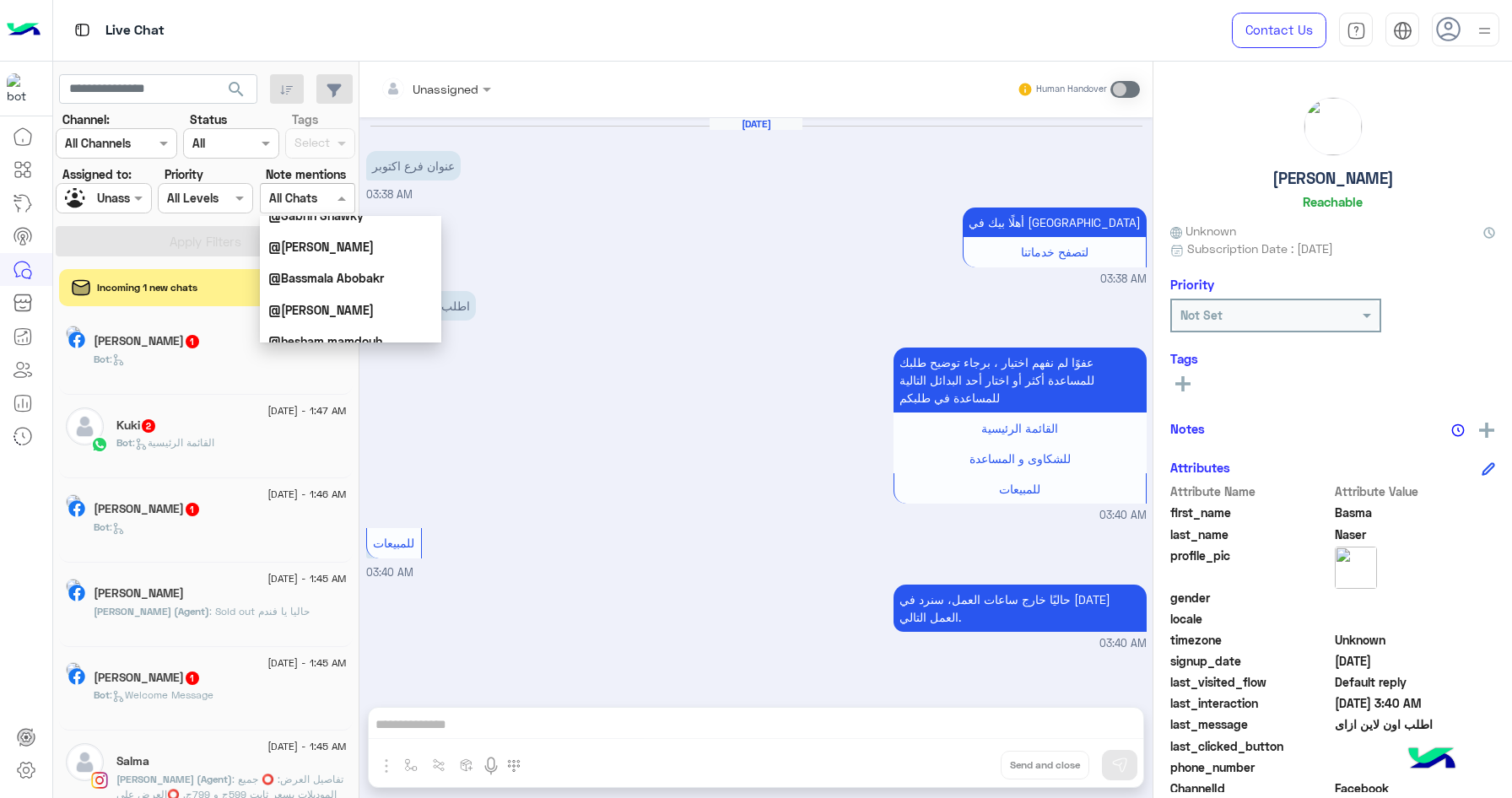
scroll to position [1071, 0]
click at [100, 208] on div "Unassigned" at bounding box center [97, 199] width 64 height 30
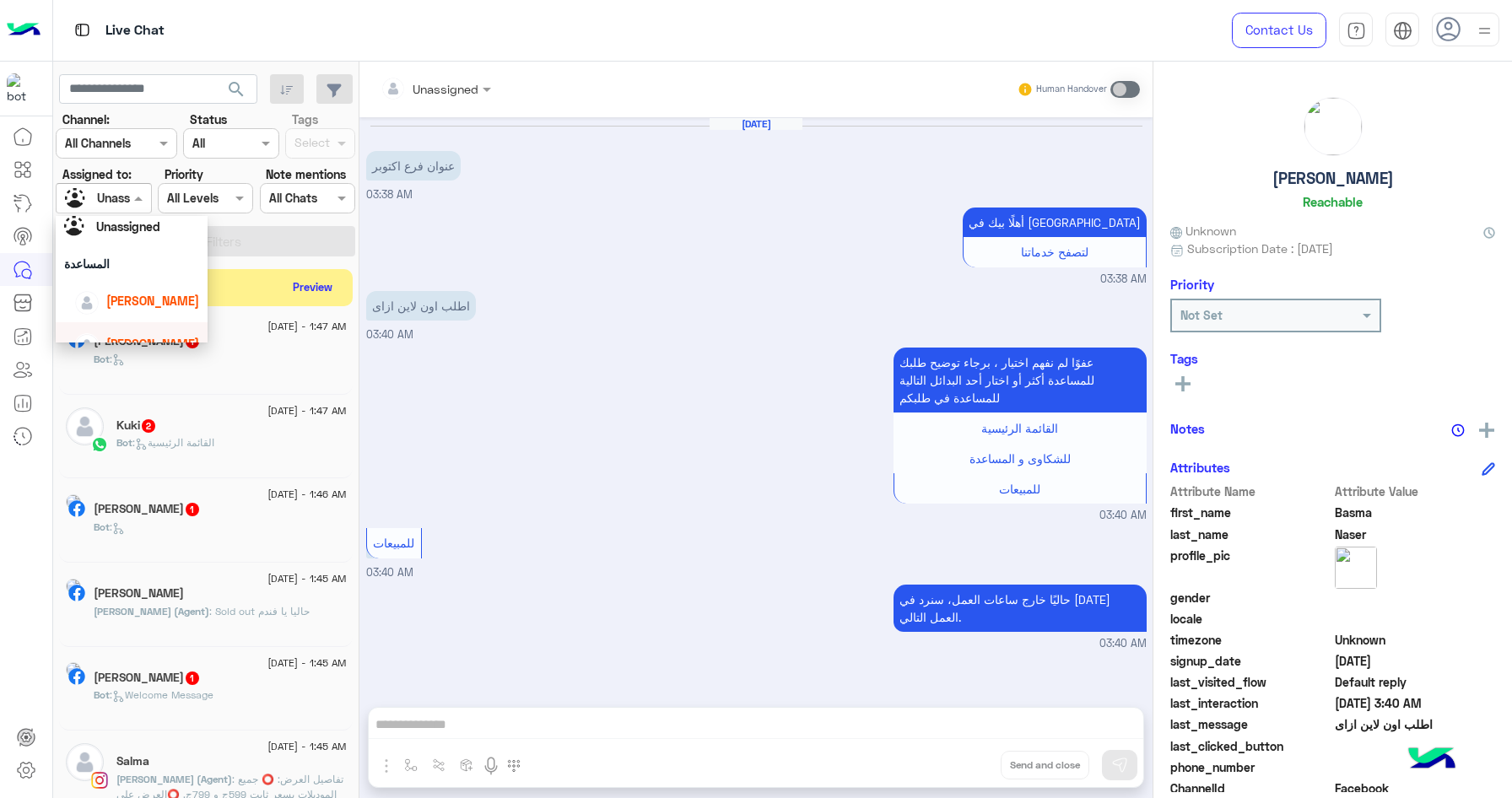
scroll to position [33, 0]
click at [84, 267] on div "المساعدة" at bounding box center [131, 272] width 151 height 32
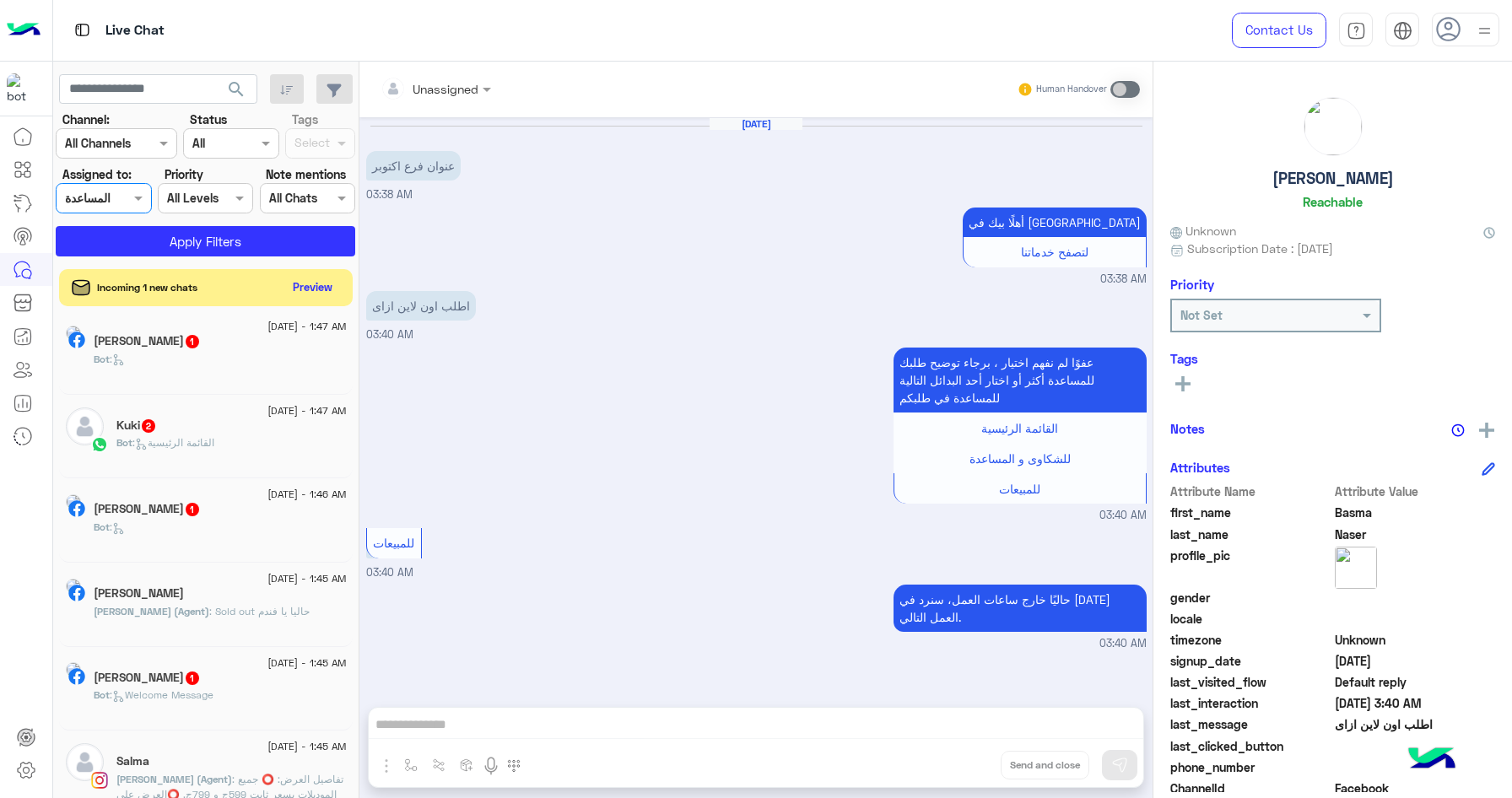
click at [209, 256] on app-inbox-users-filters "search Channel: Channel All Channels Status Channel All Tags Select Assigned to…" at bounding box center [206, 162] width 307 height 202
click at [217, 247] on button "Apply Filters" at bounding box center [205, 241] width 299 height 31
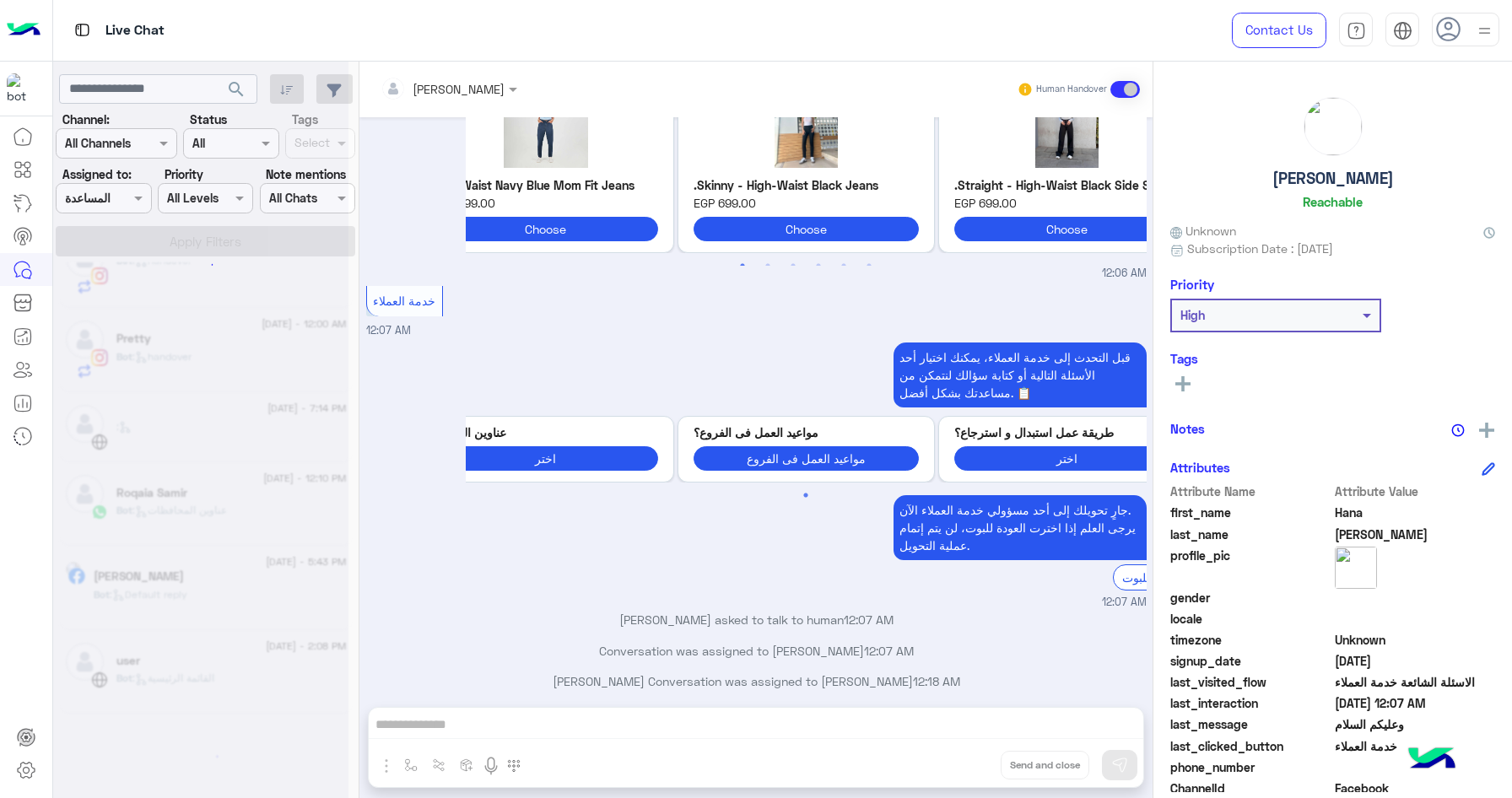
scroll to position [8, 0]
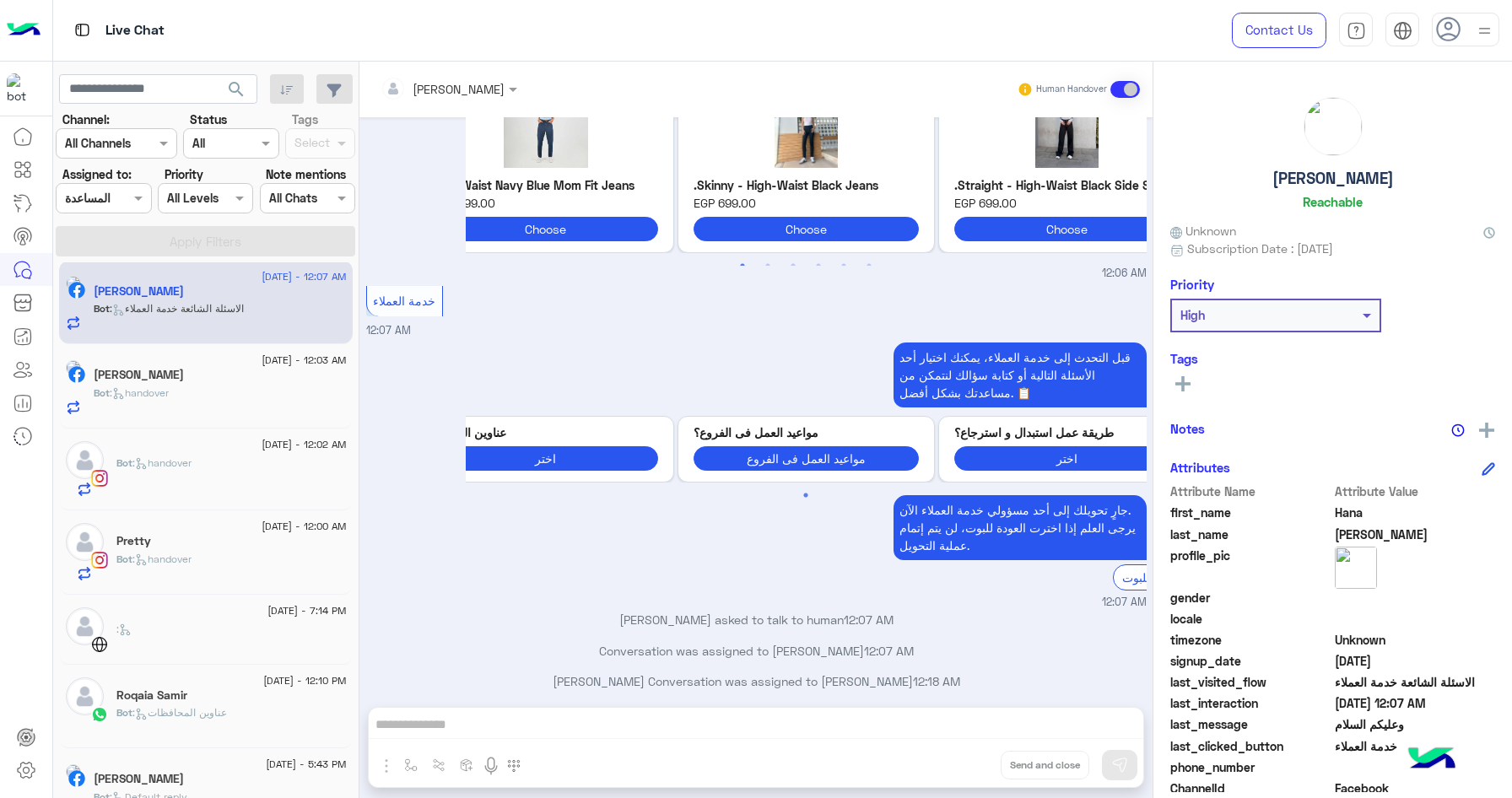
click at [264, 493] on div "Bot : handover" at bounding box center [231, 476] width 230 height 42
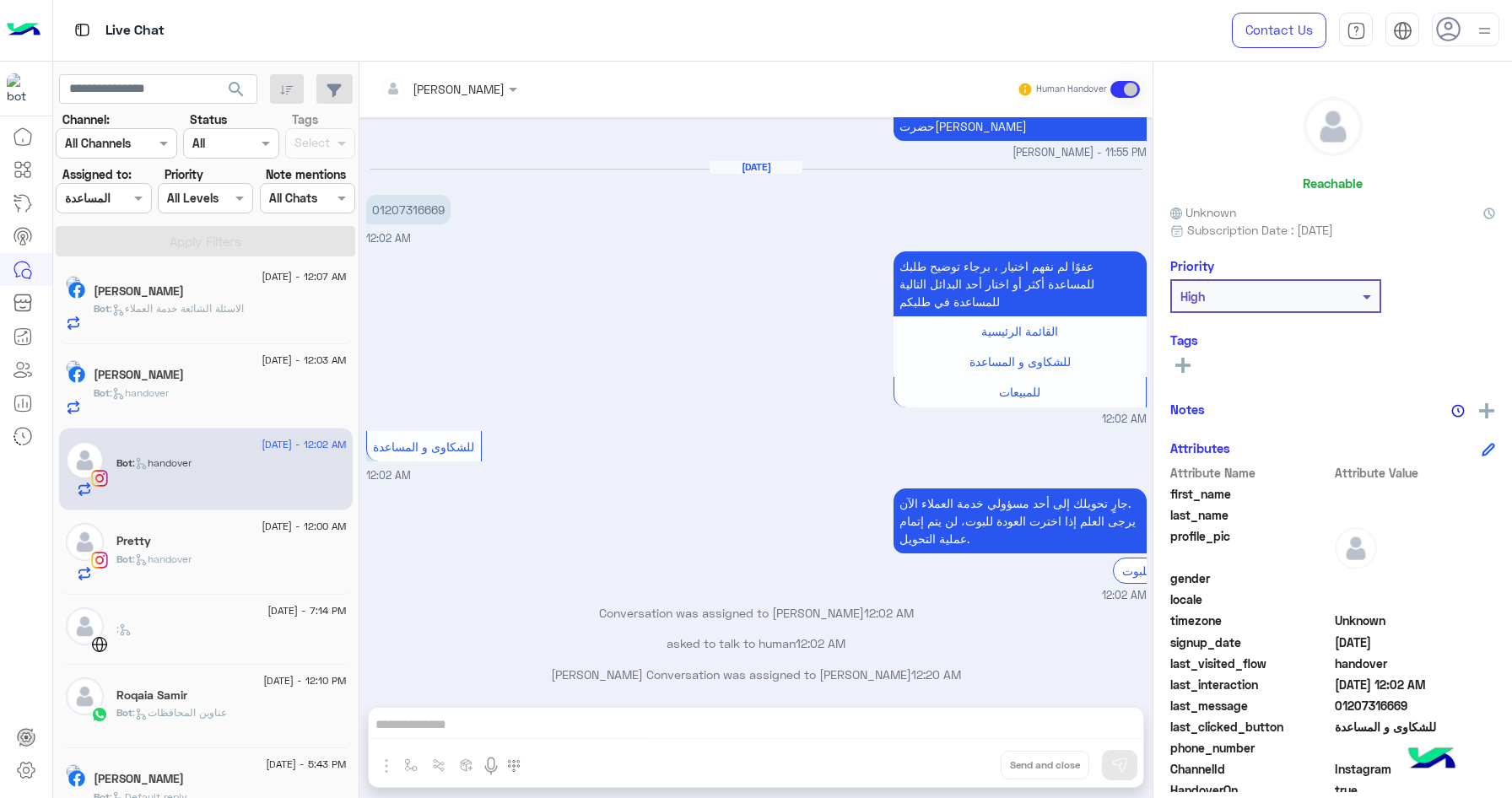
scroll to position [126, 0]
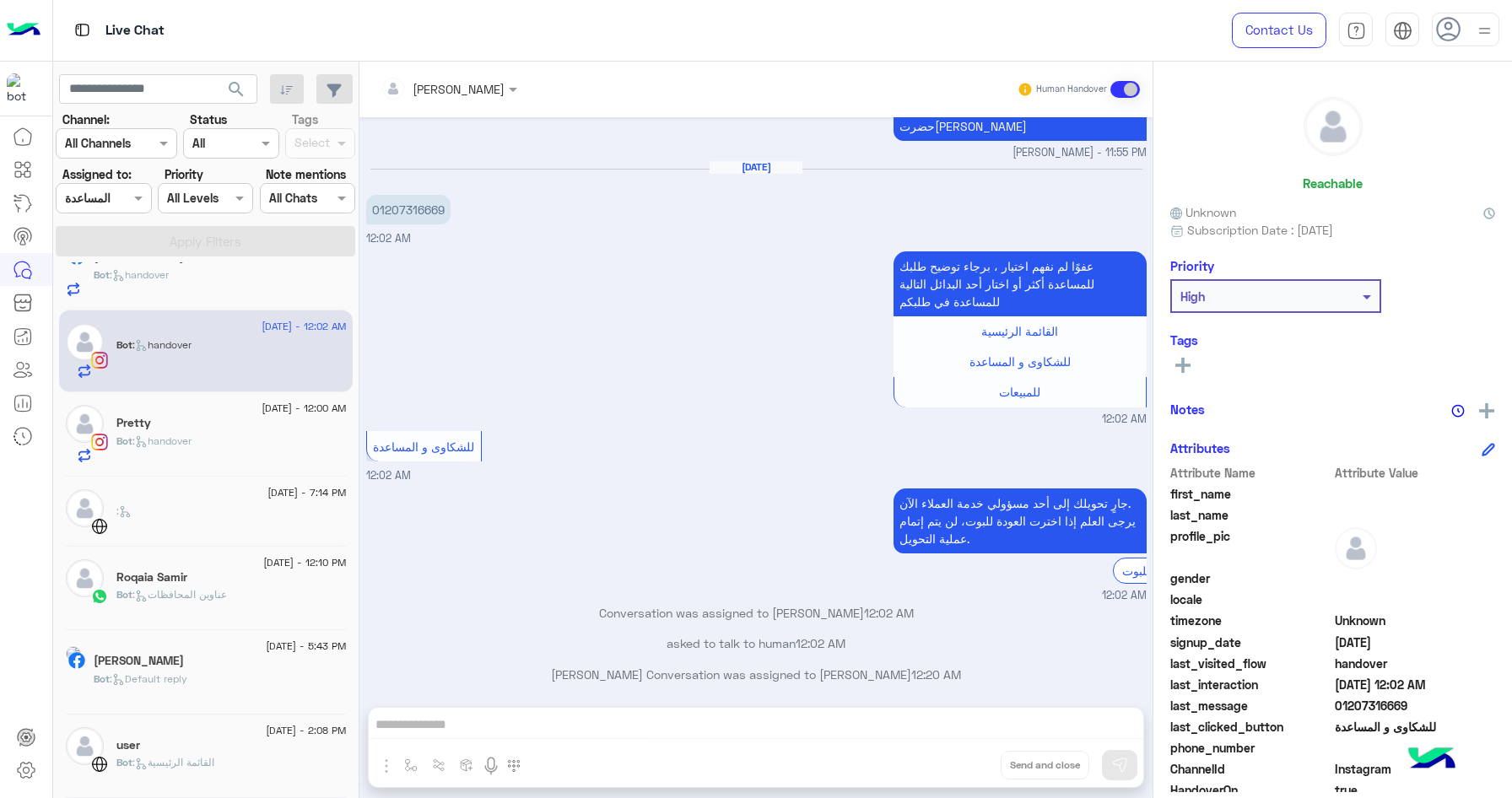
click at [221, 509] on div ":" at bounding box center [231, 518] width 230 height 30
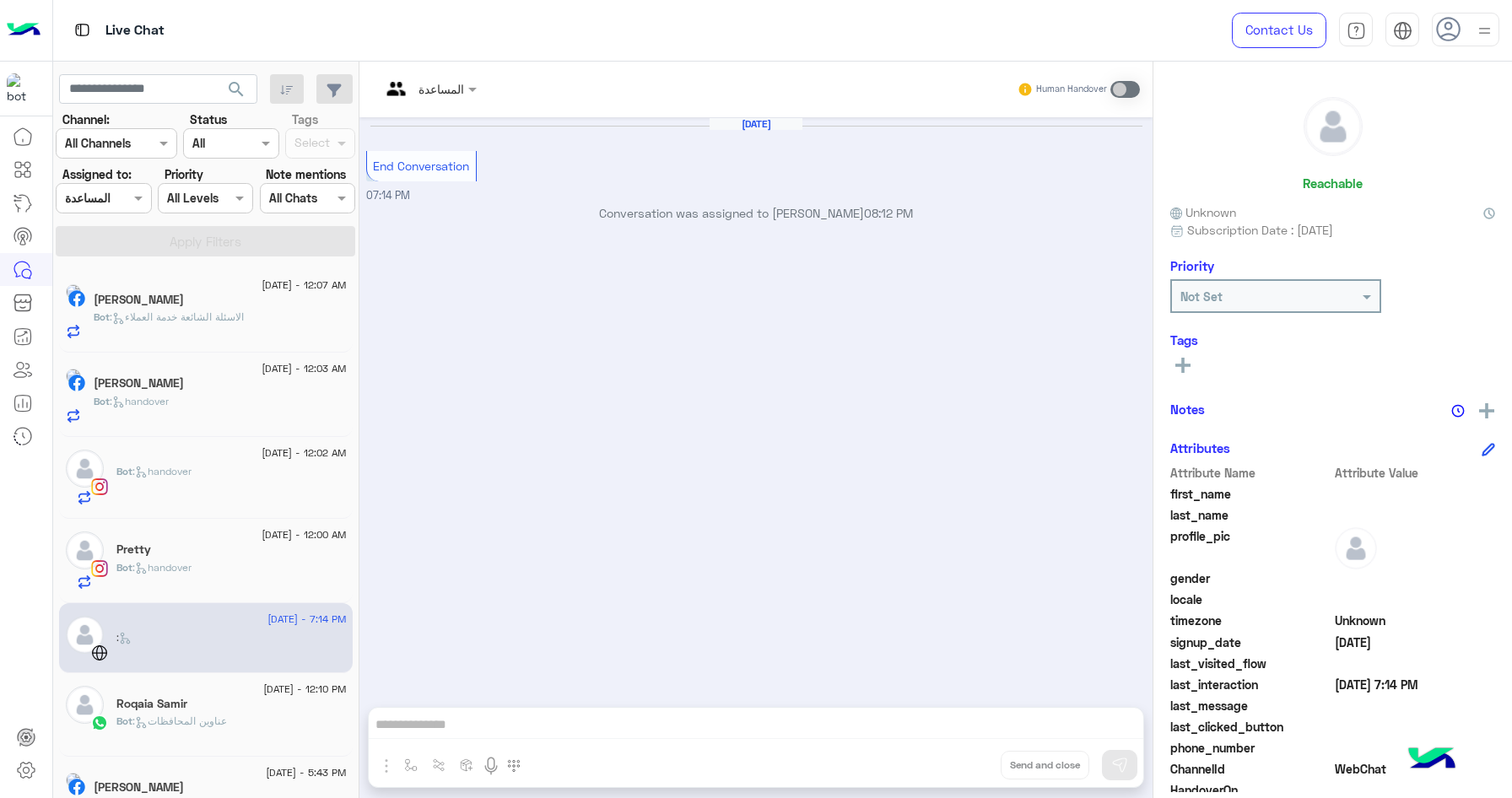
scroll to position [126, 0]
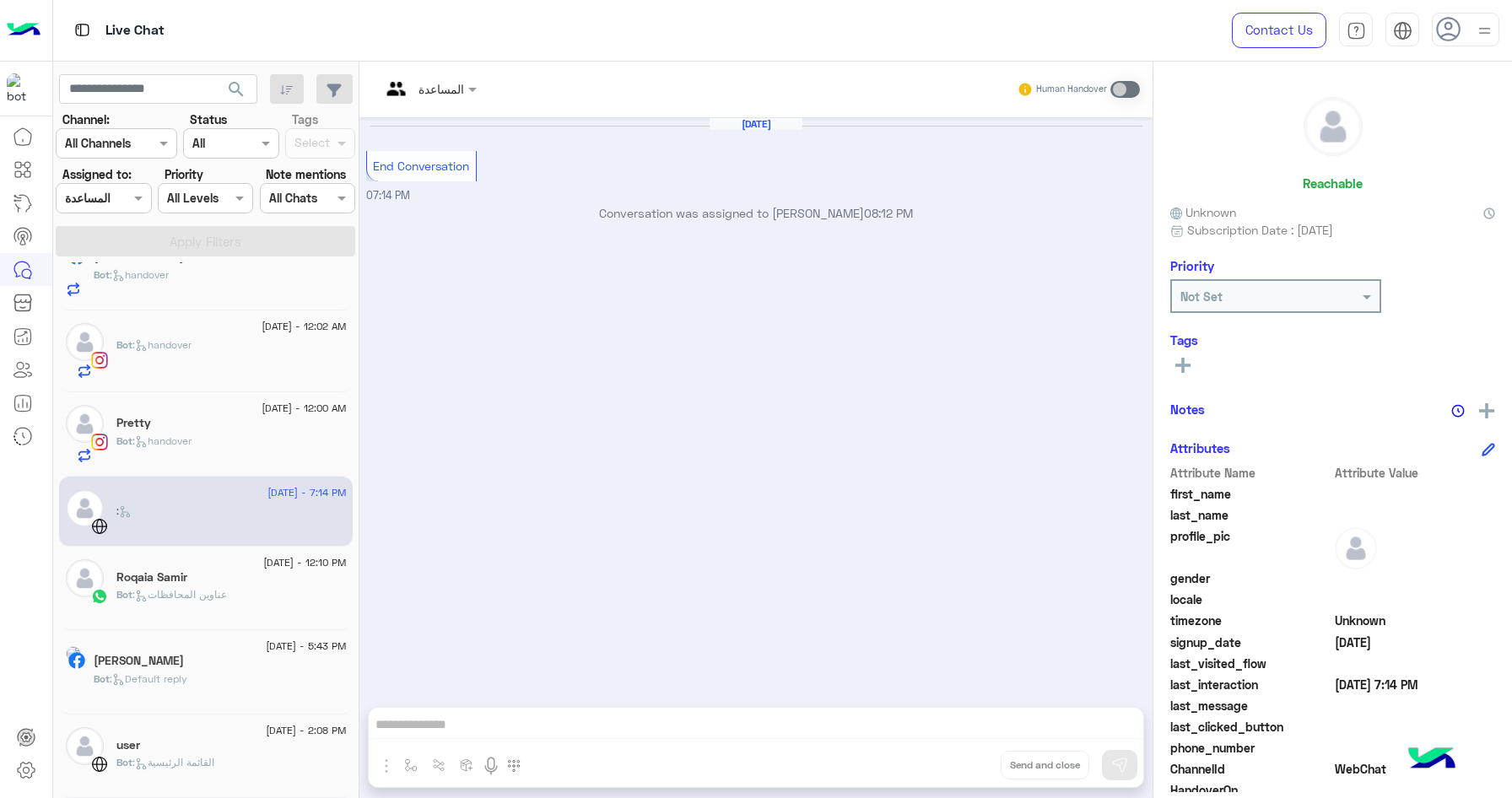
click at [264, 759] on div "Bot : القائمة الرئيسية" at bounding box center [231, 769] width 230 height 30
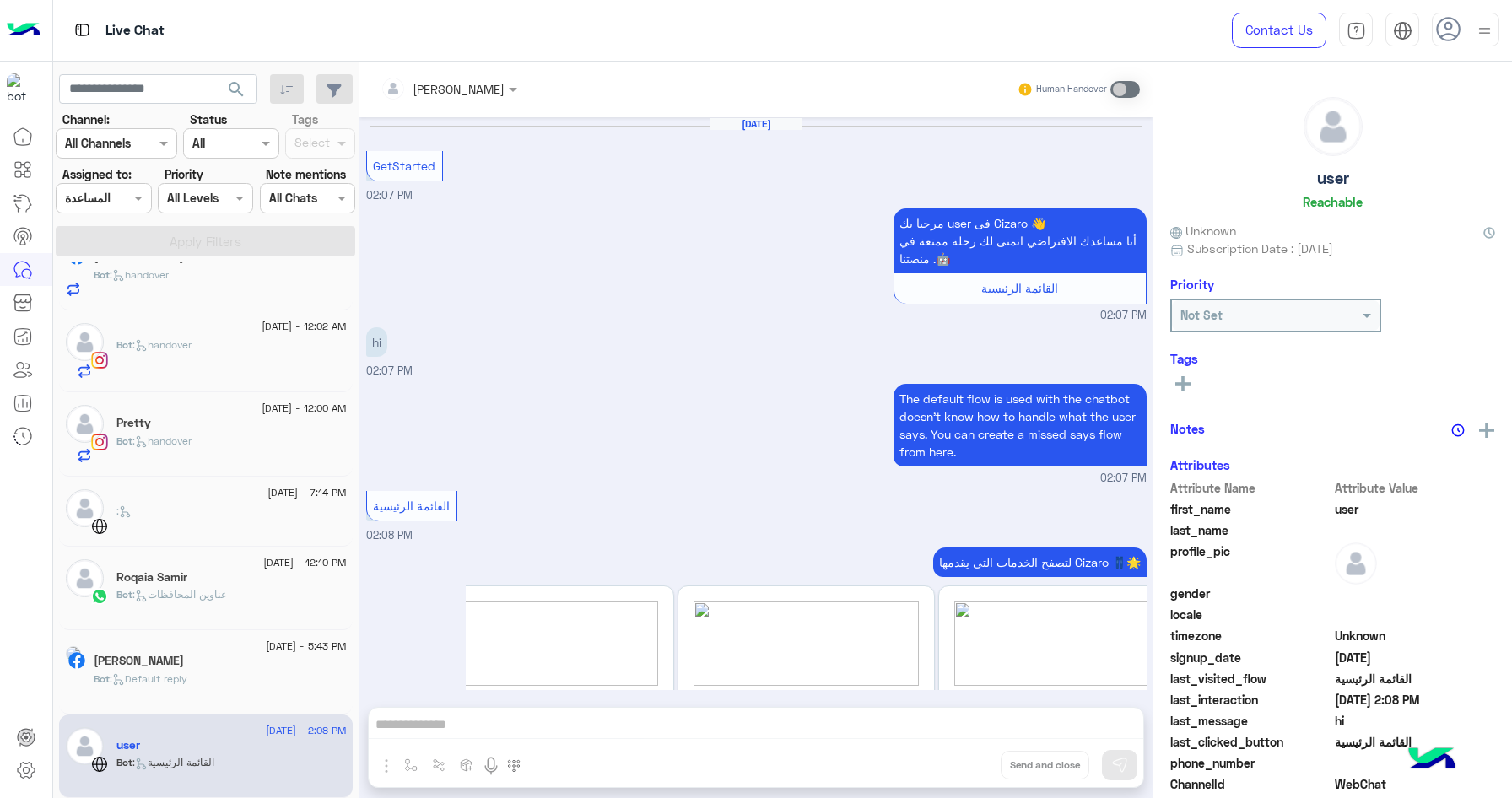
scroll to position [185, 0]
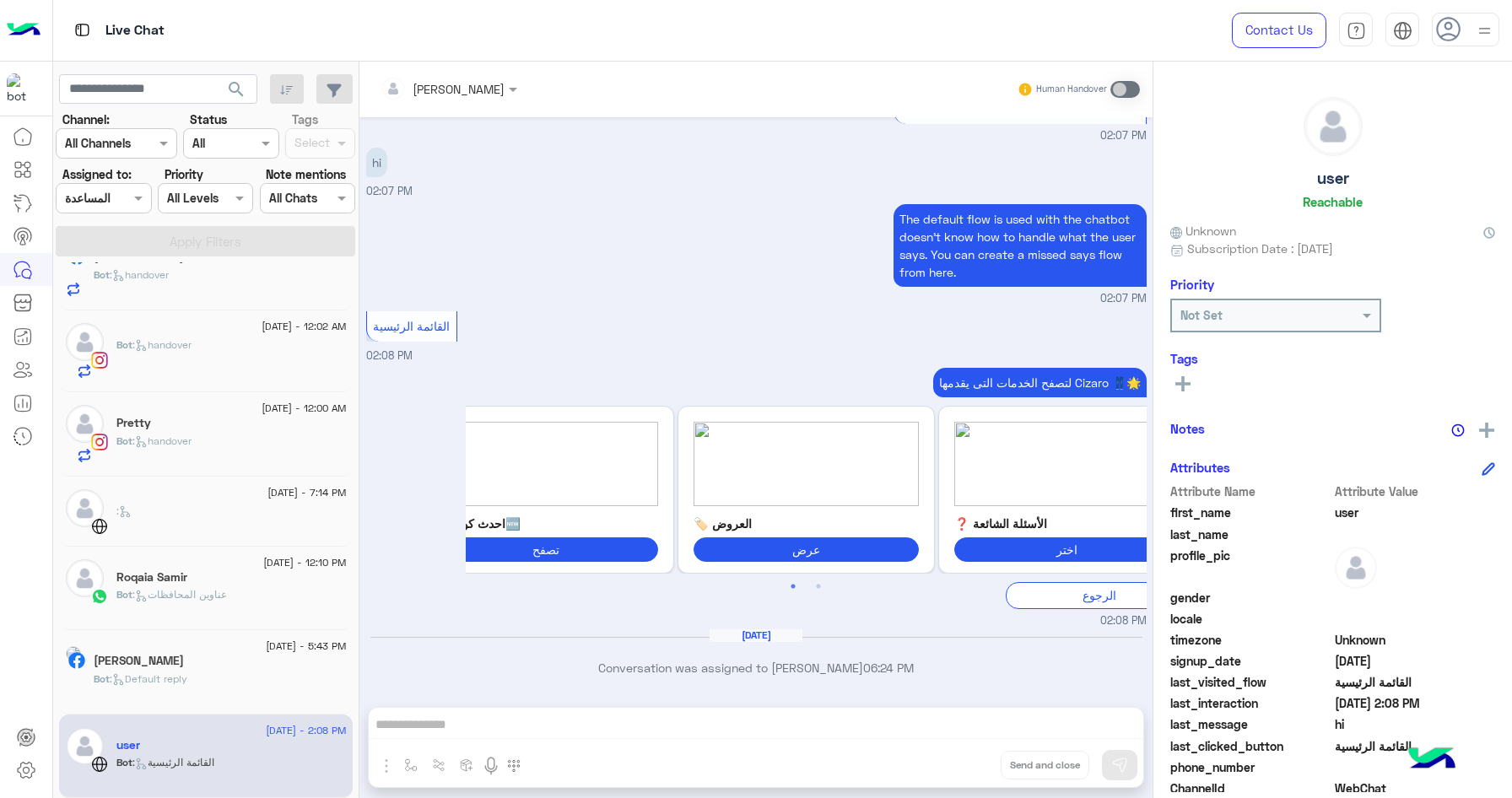
click at [277, 666] on div "Nana Elgbaly" at bounding box center [220, 661] width 253 height 18
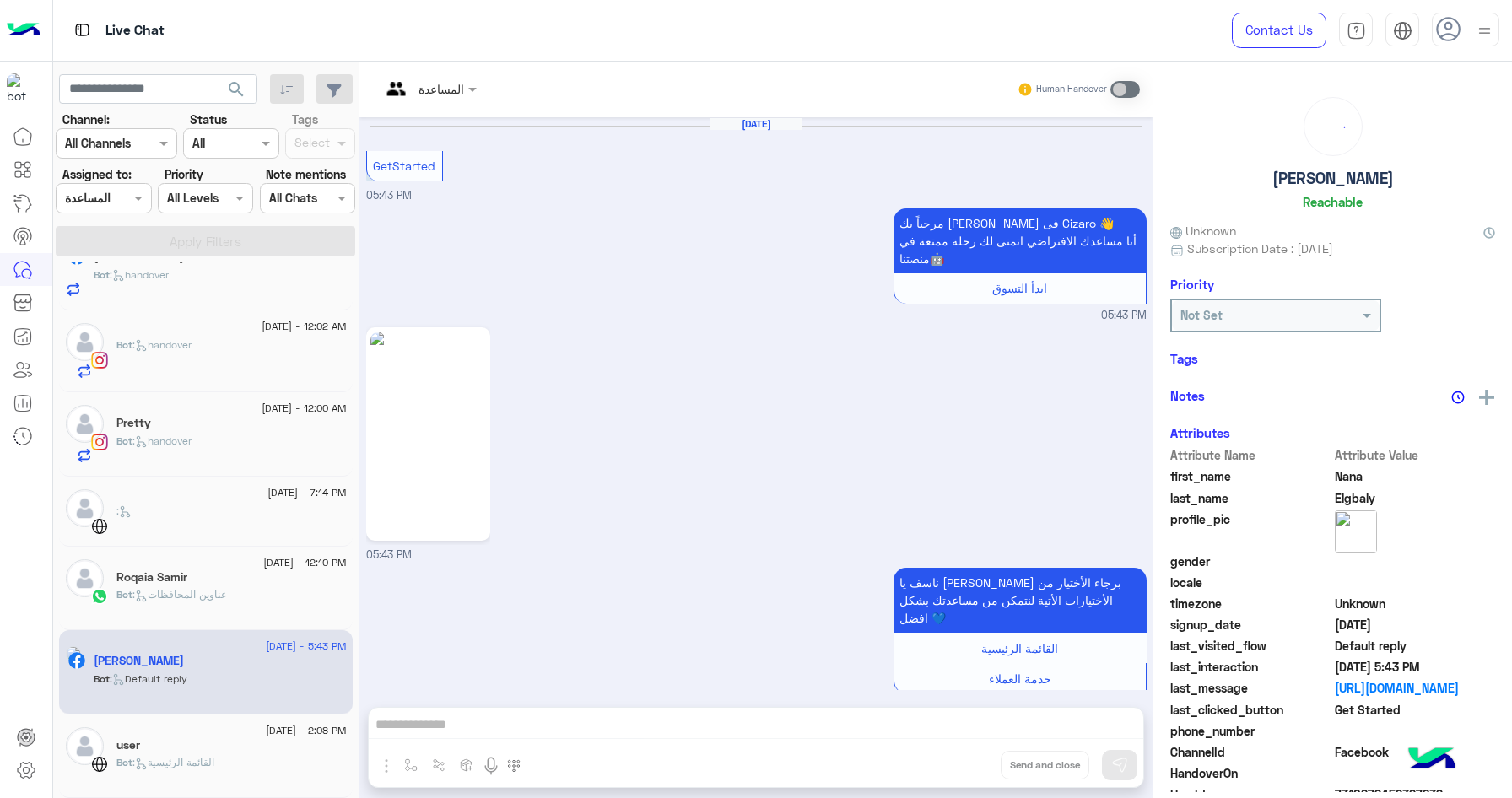
scroll to position [36, 0]
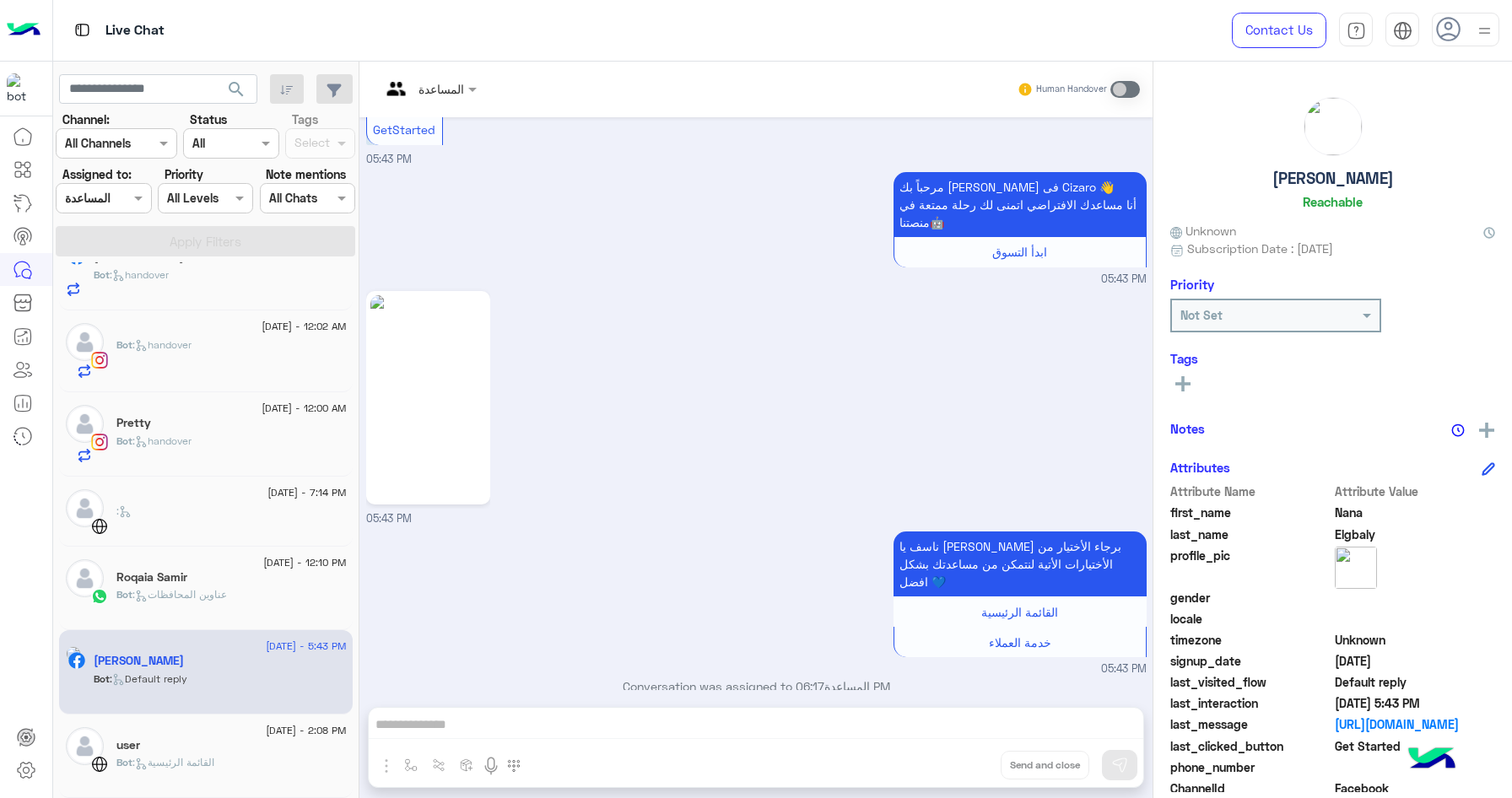
click at [261, 609] on div "Bot : عناوين المحافظات" at bounding box center [231, 602] width 230 height 30
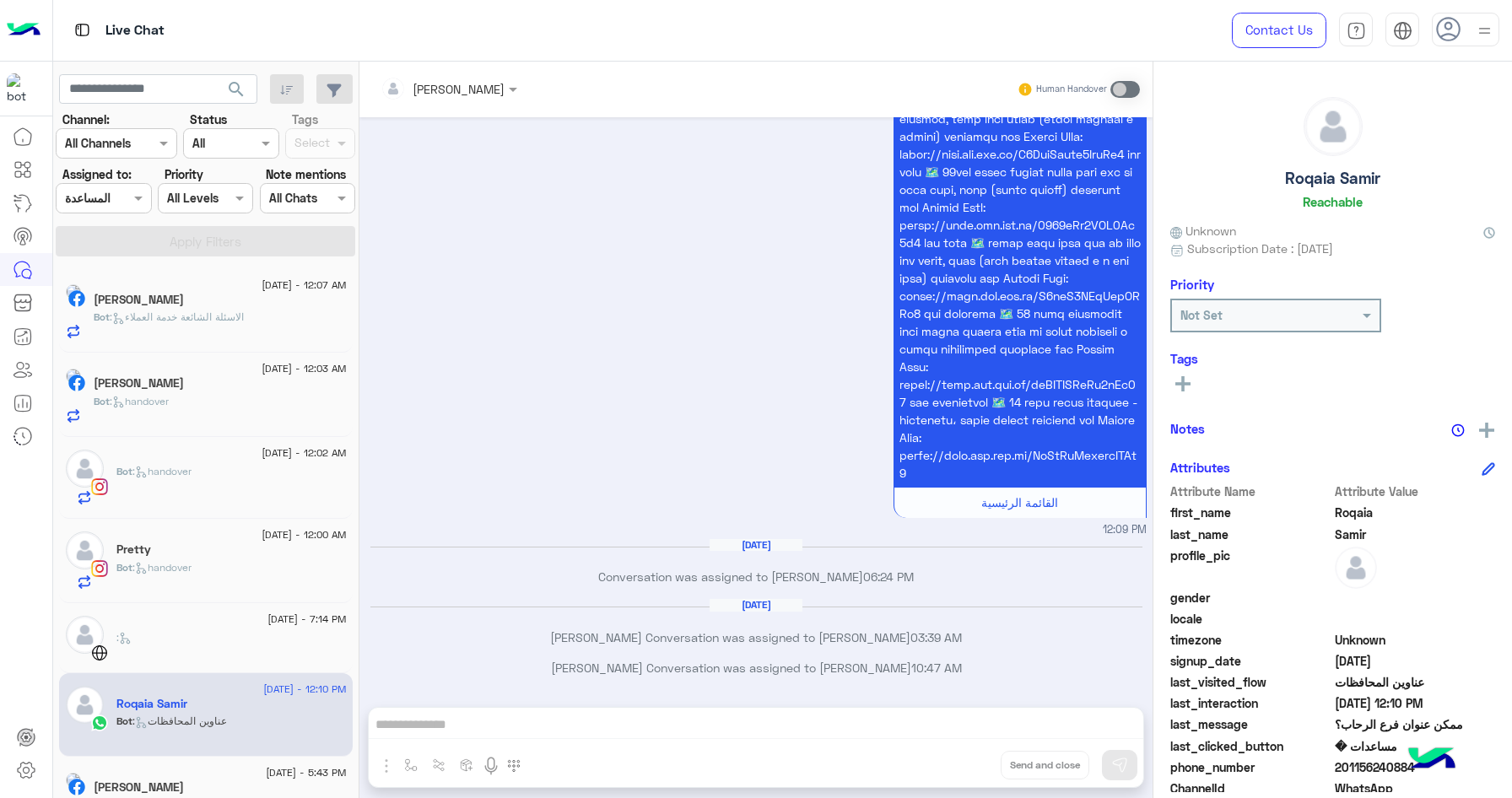
click at [268, 535] on span "14 September - 12:00 AM" at bounding box center [303, 534] width 85 height 15
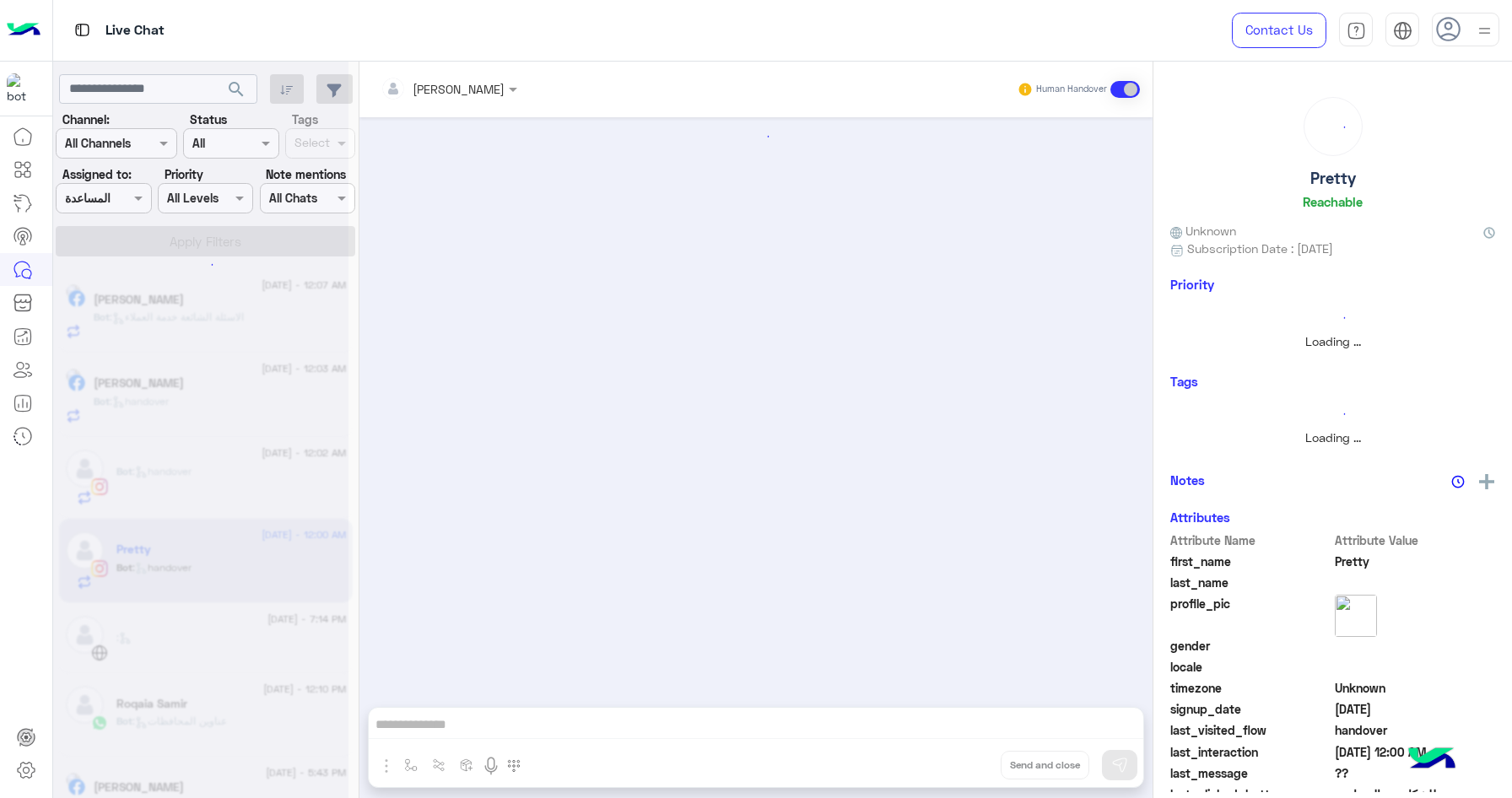
scroll to position [1517, 0]
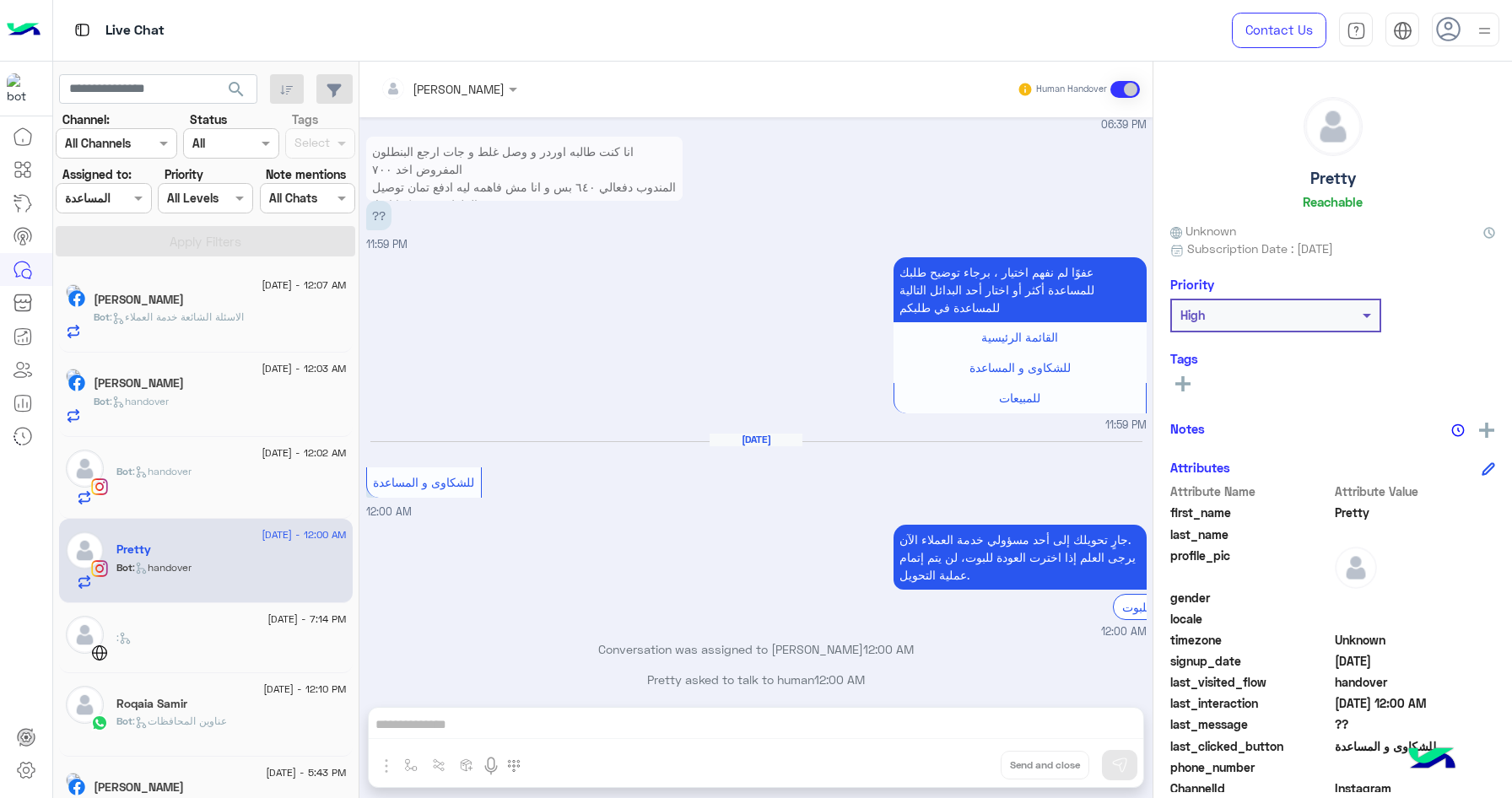
click at [115, 196] on div at bounding box center [103, 197] width 94 height 20
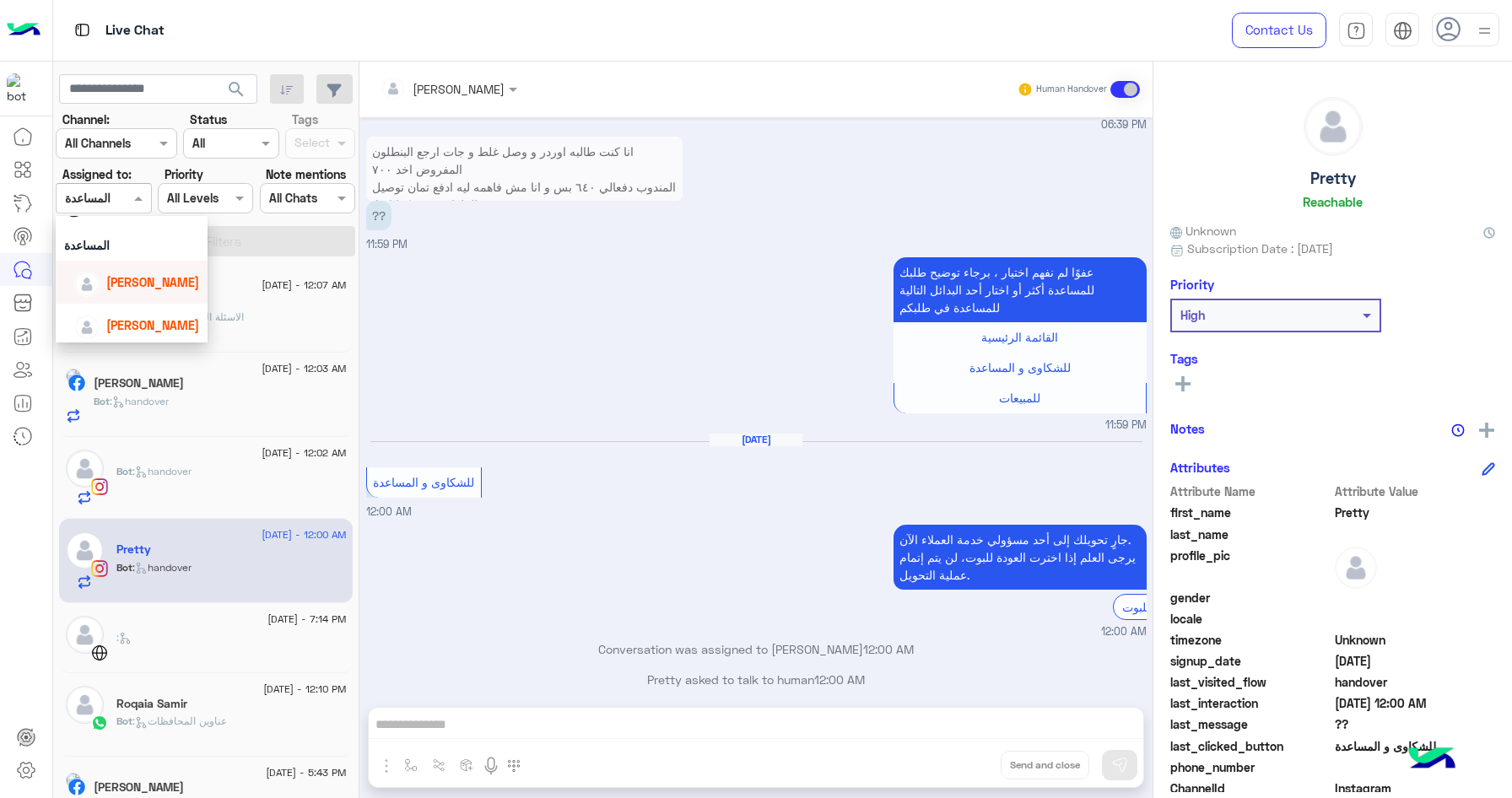
scroll to position [72, 0]
click at [143, 313] on span "[PERSON_NAME]" at bounding box center [152, 313] width 93 height 14
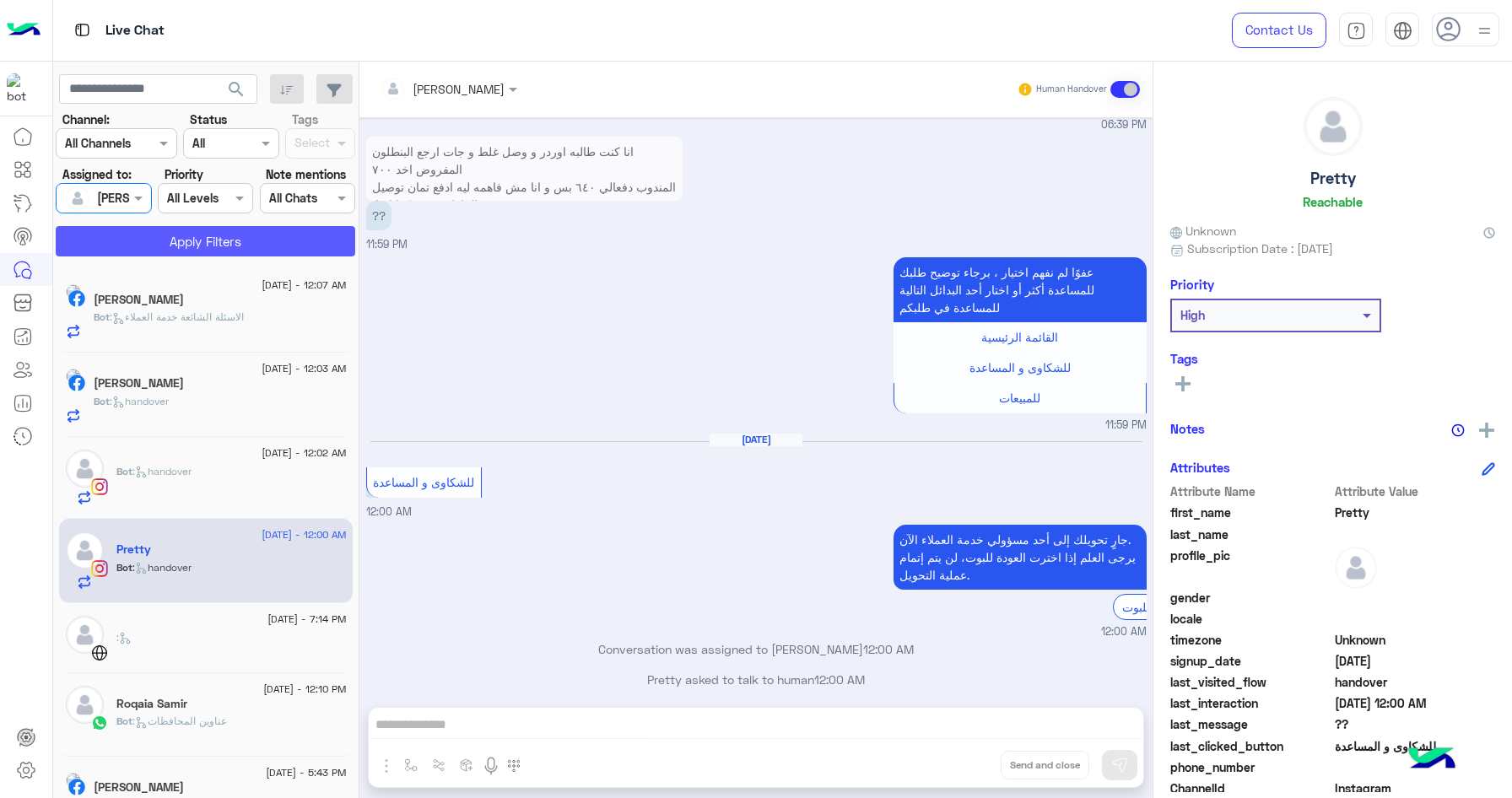
click at [193, 239] on button "Apply Filters" at bounding box center [205, 241] width 299 height 31
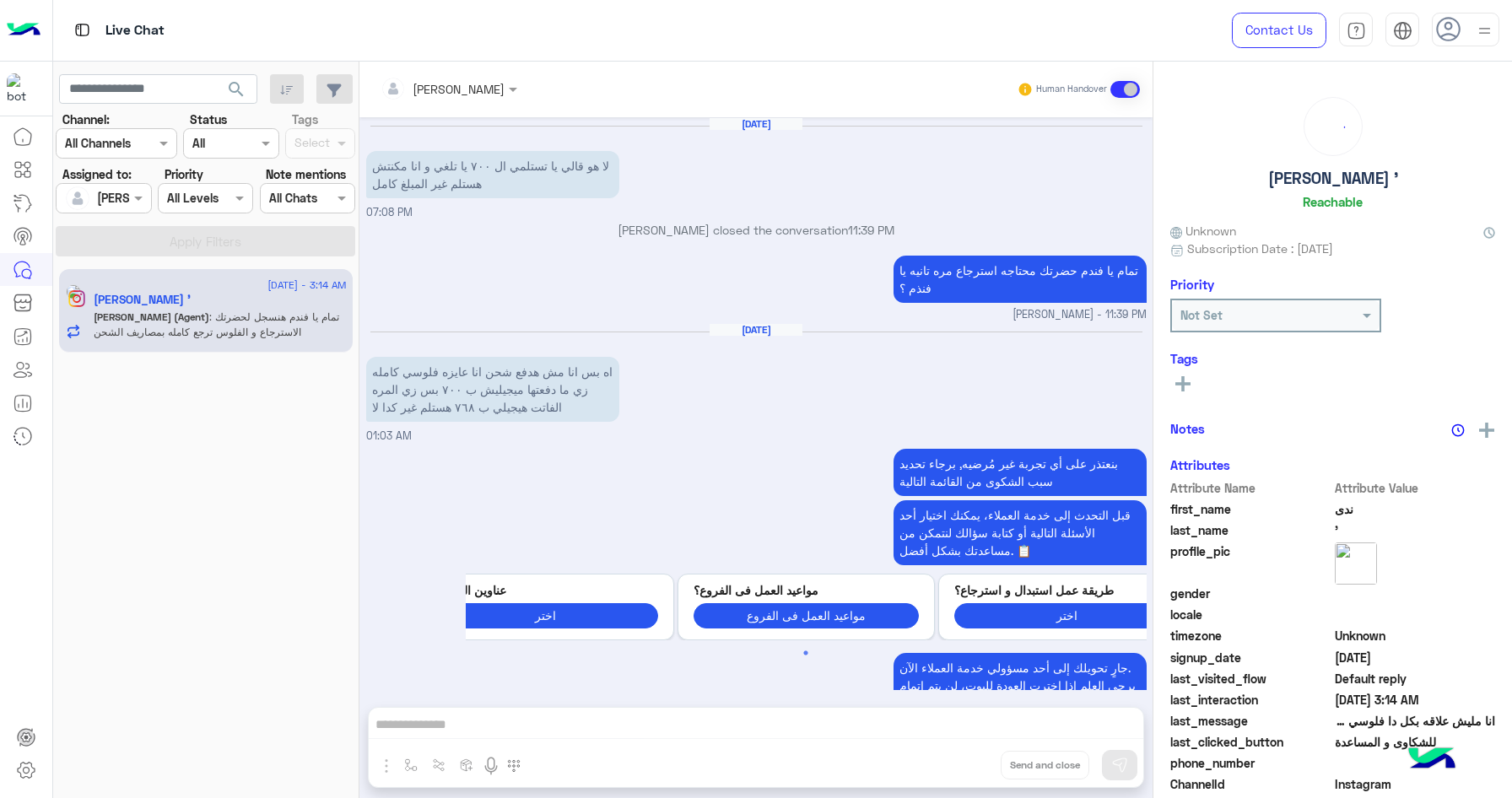
scroll to position [1247, 0]
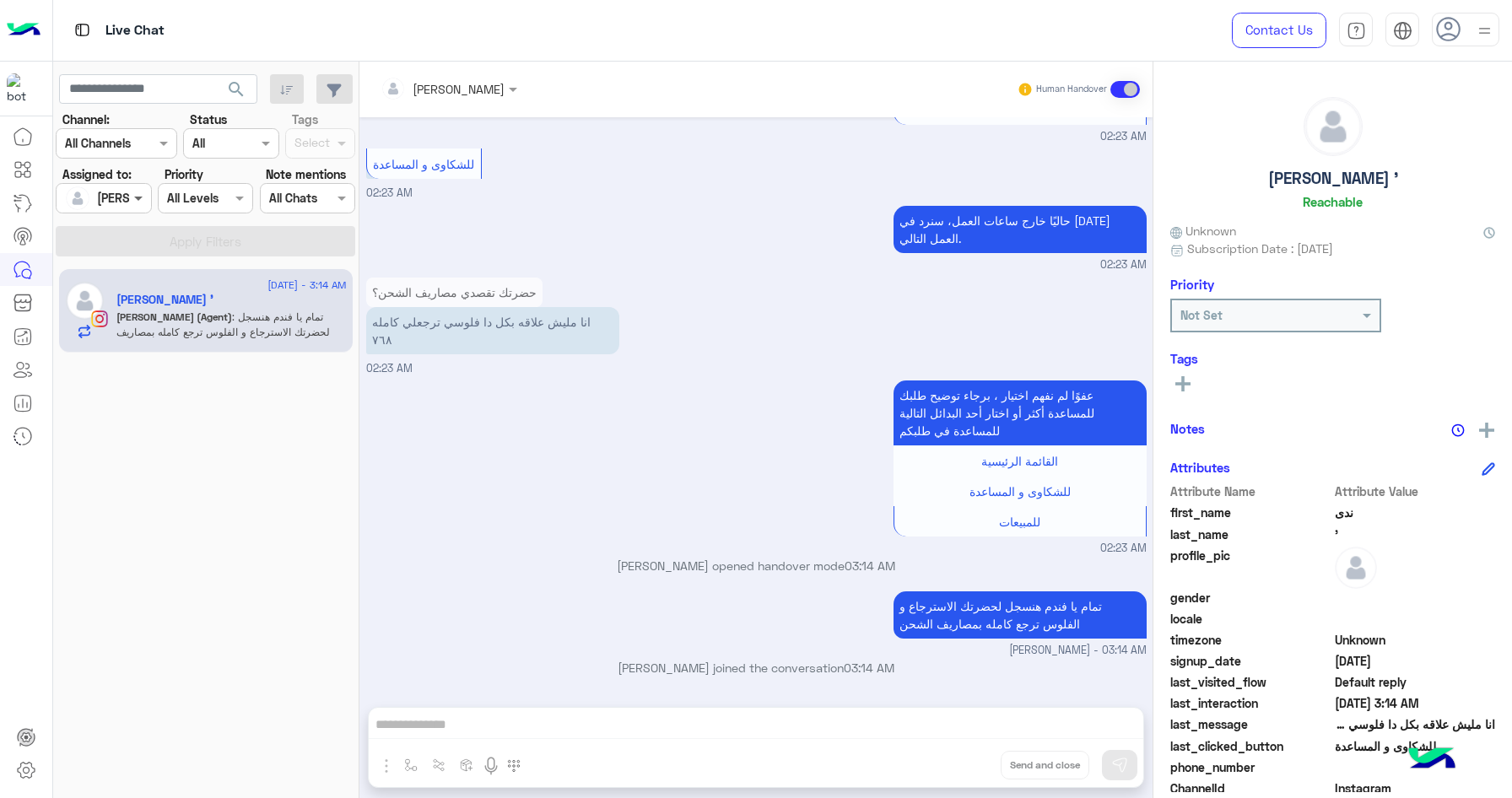
click at [130, 205] on span at bounding box center [140, 197] width 21 height 18
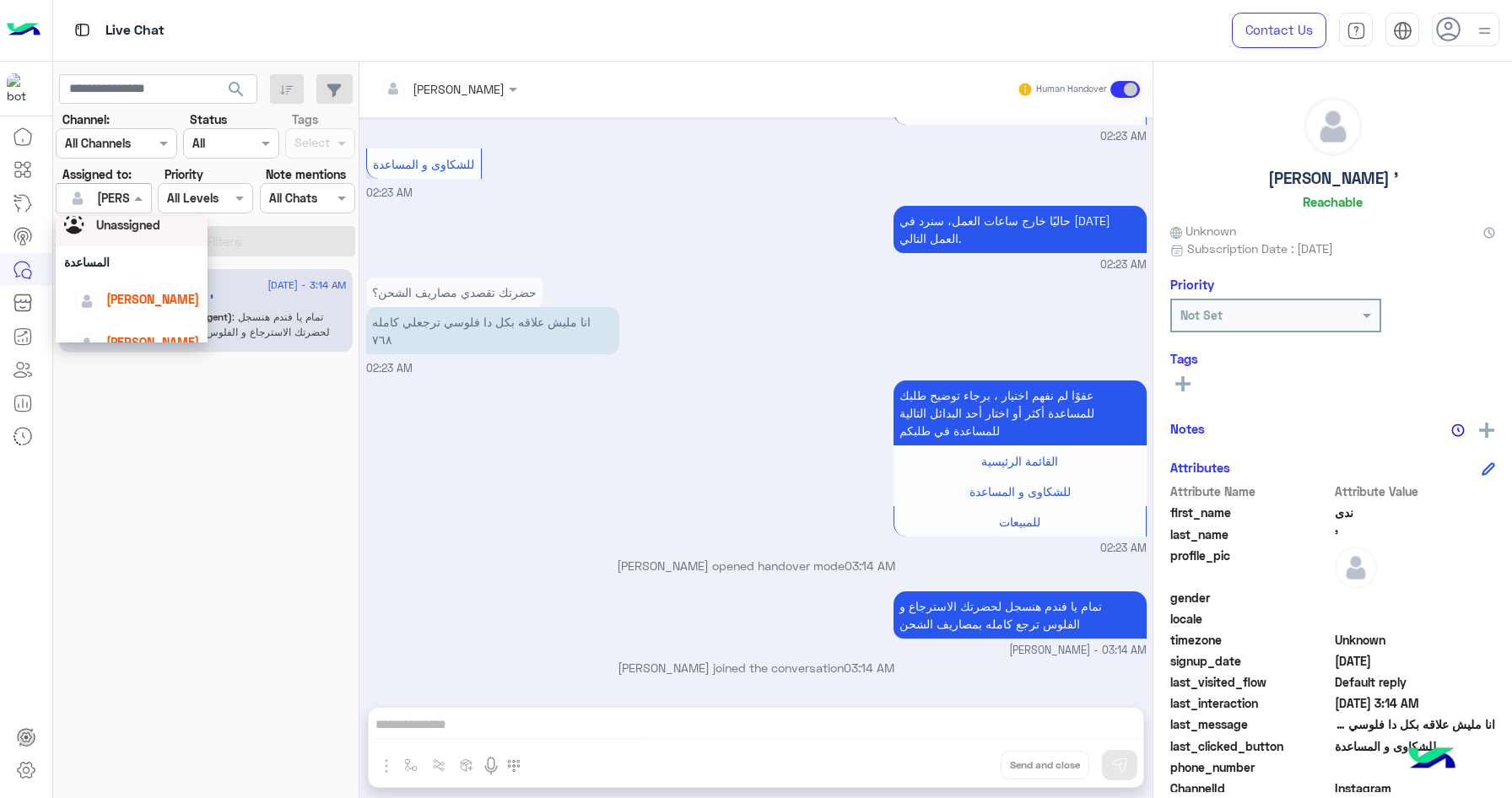
scroll to position [58, 0]
click at [134, 284] on span "[PERSON_NAME]" at bounding box center [152, 285] width 93 height 14
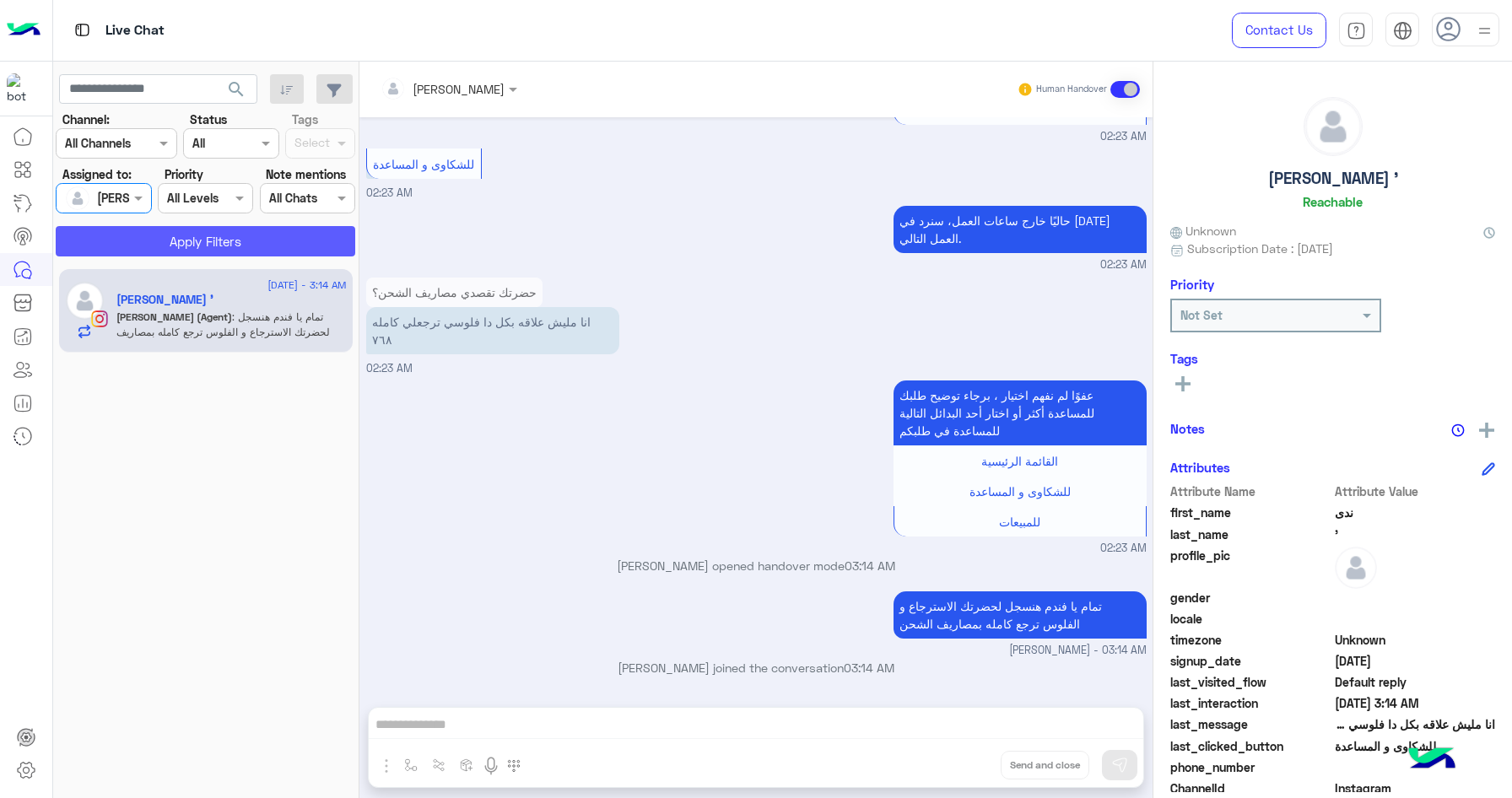
click at [184, 252] on button "Apply Filters" at bounding box center [205, 241] width 299 height 31
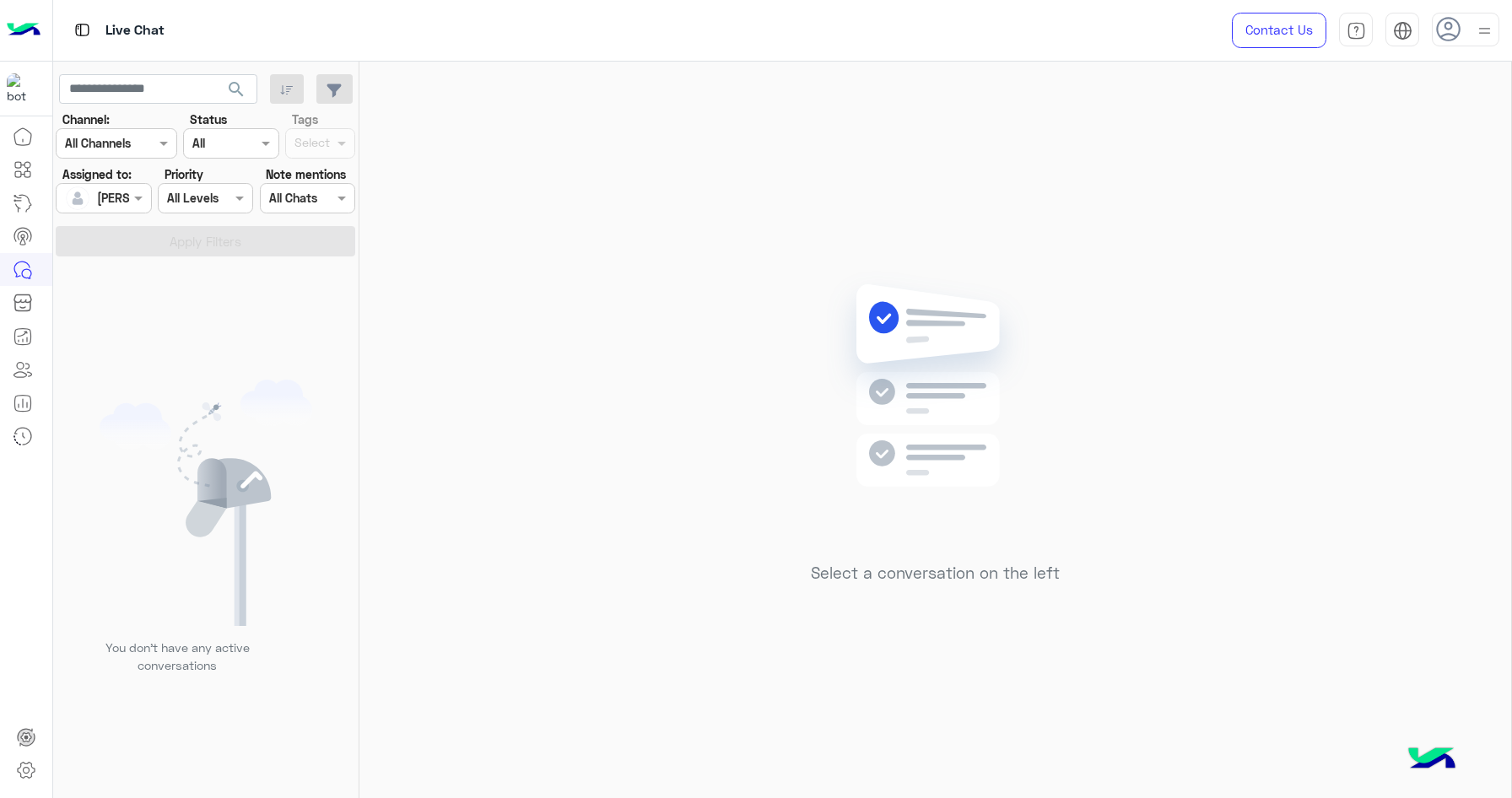
click at [110, 190] on div at bounding box center [103, 197] width 94 height 20
click at [157, 310] on span "[PERSON_NAME]" at bounding box center [152, 306] width 93 height 14
click at [126, 231] on button "Apply Filters" at bounding box center [205, 241] width 299 height 31
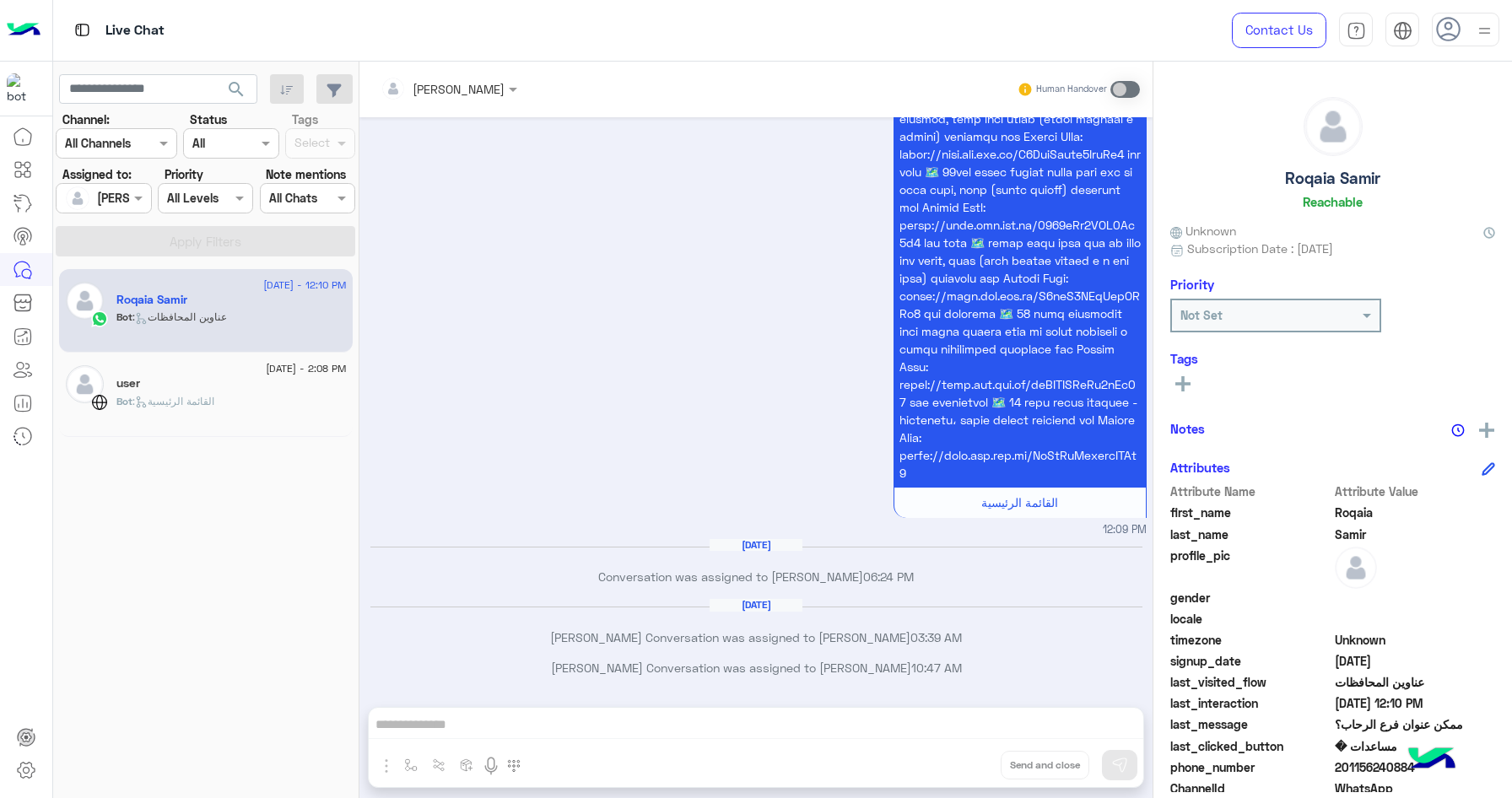
scroll to position [2194, 0]
click at [170, 416] on div "Bot : القائمة الرئيسية" at bounding box center [231, 409] width 230 height 30
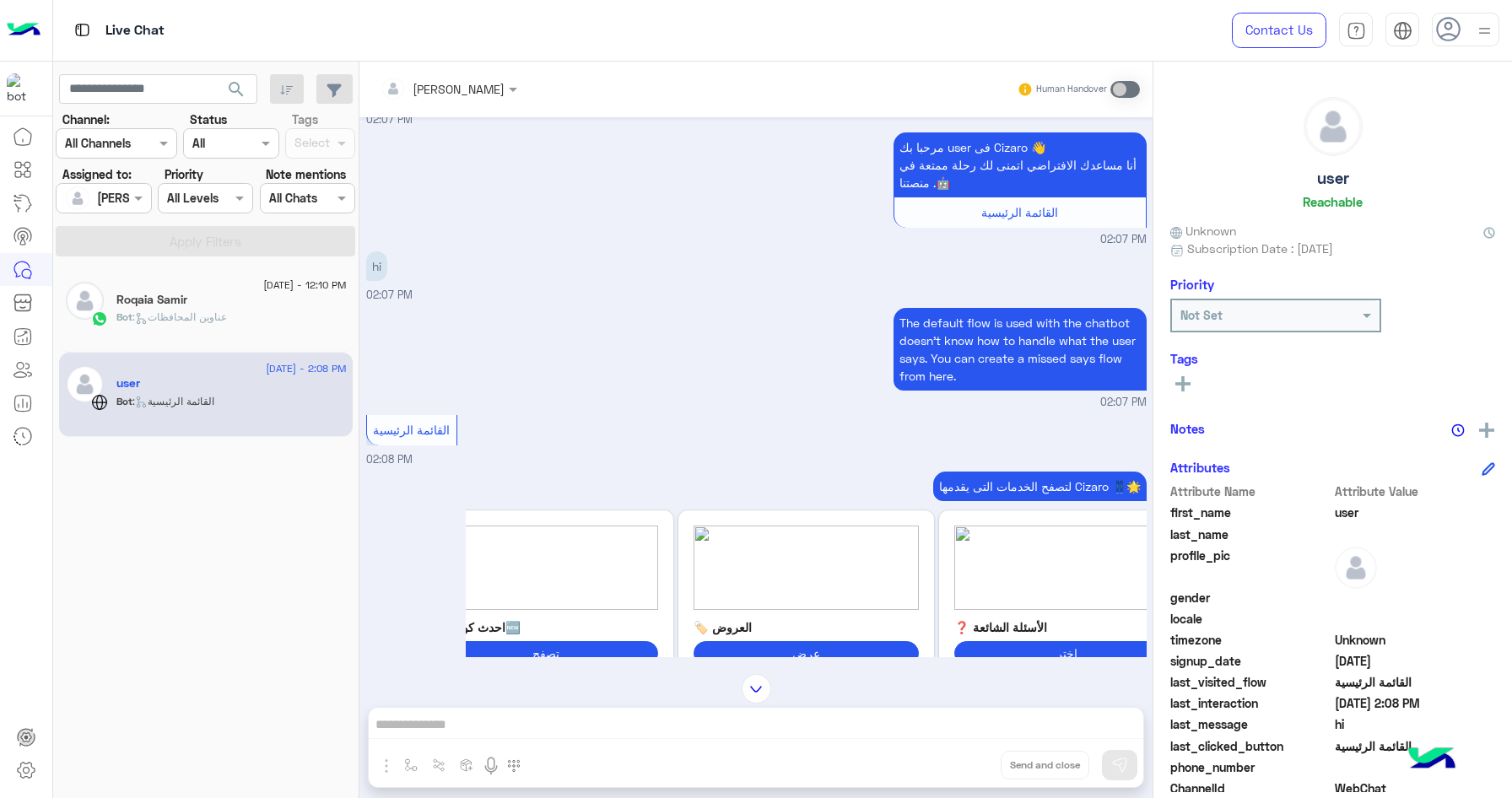
scroll to position [185, 0]
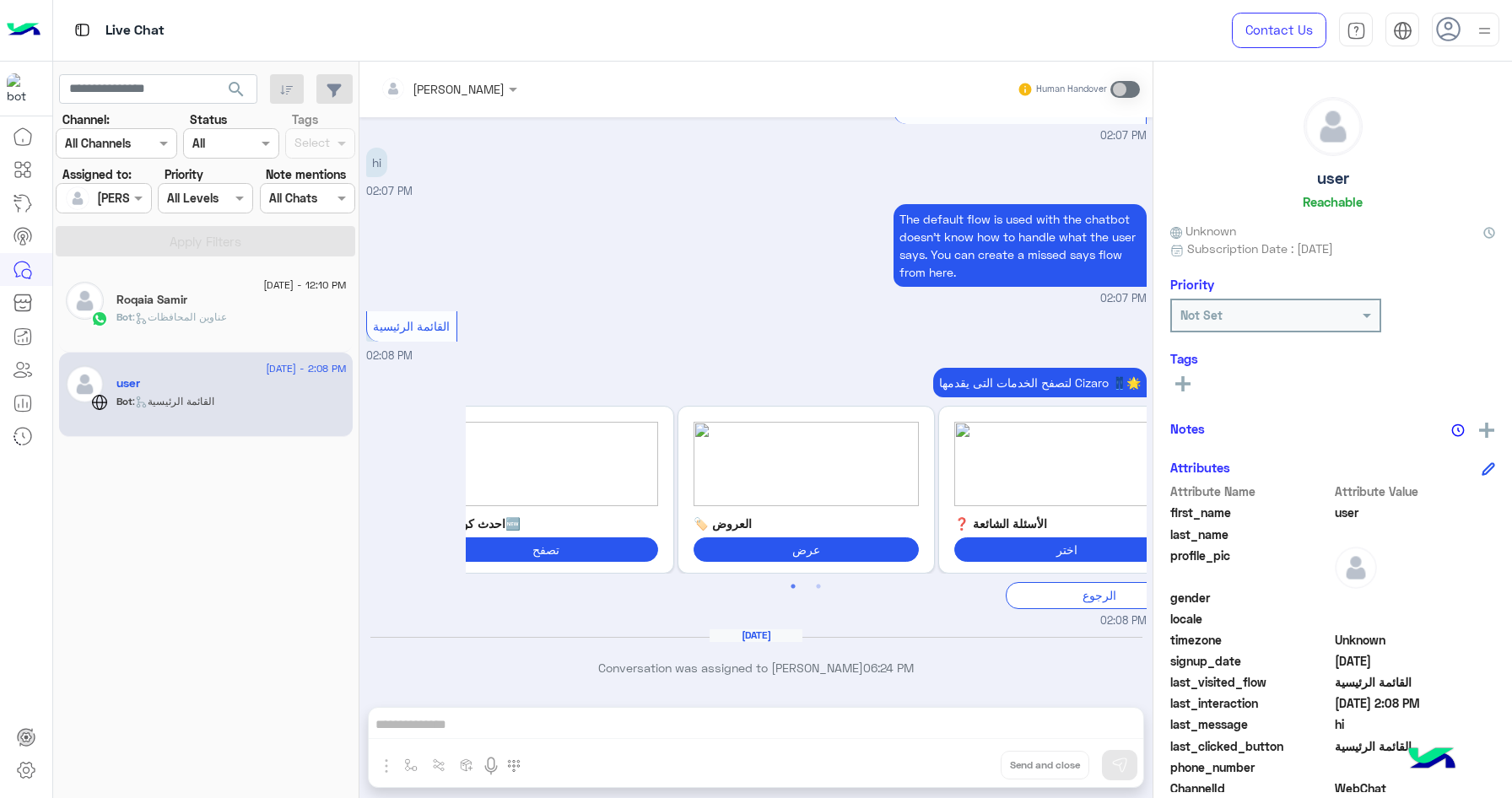
click at [299, 319] on div "Bot : عناوين المحافظات" at bounding box center [231, 324] width 230 height 30
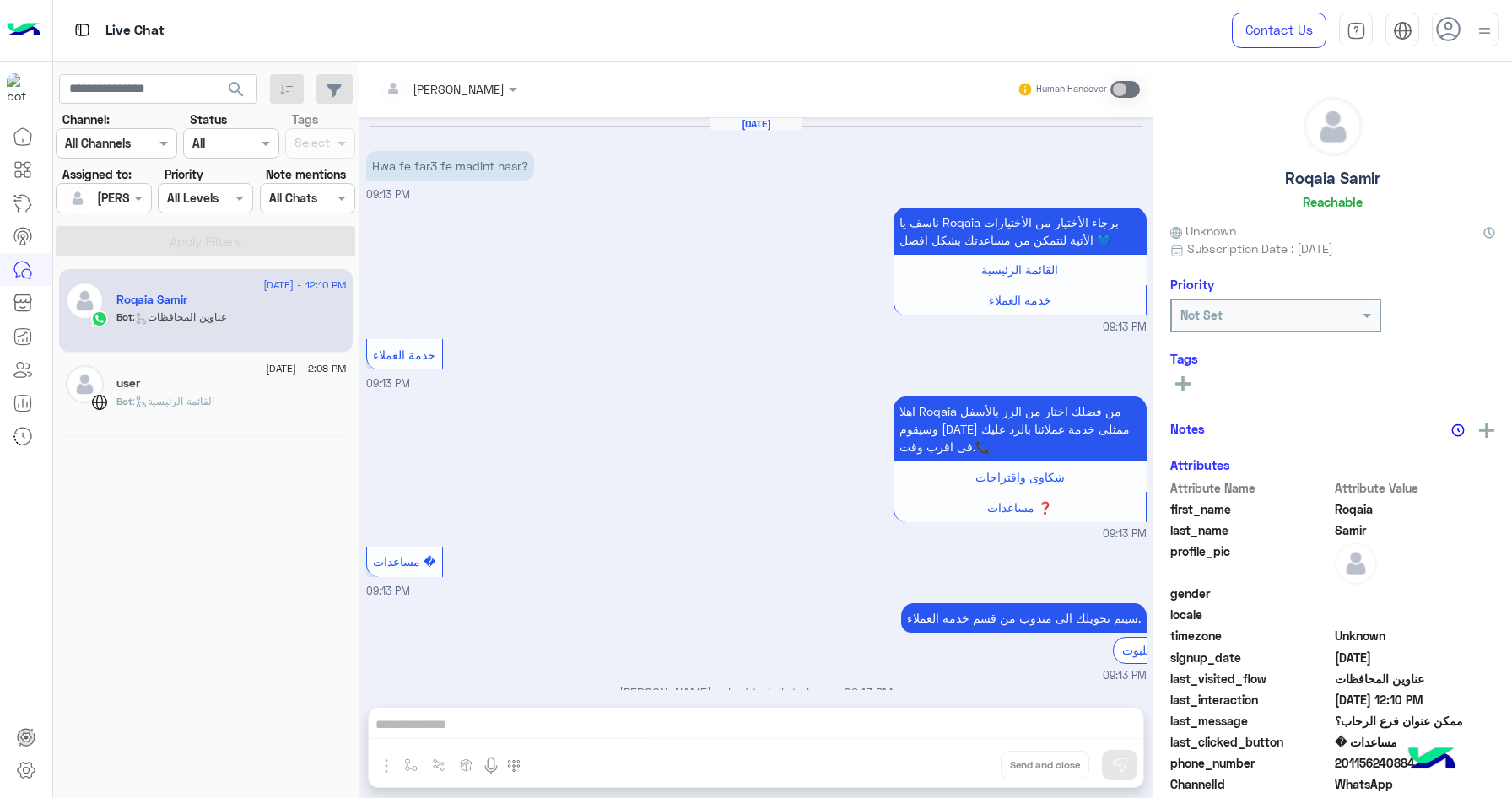
scroll to position [2194, 0]
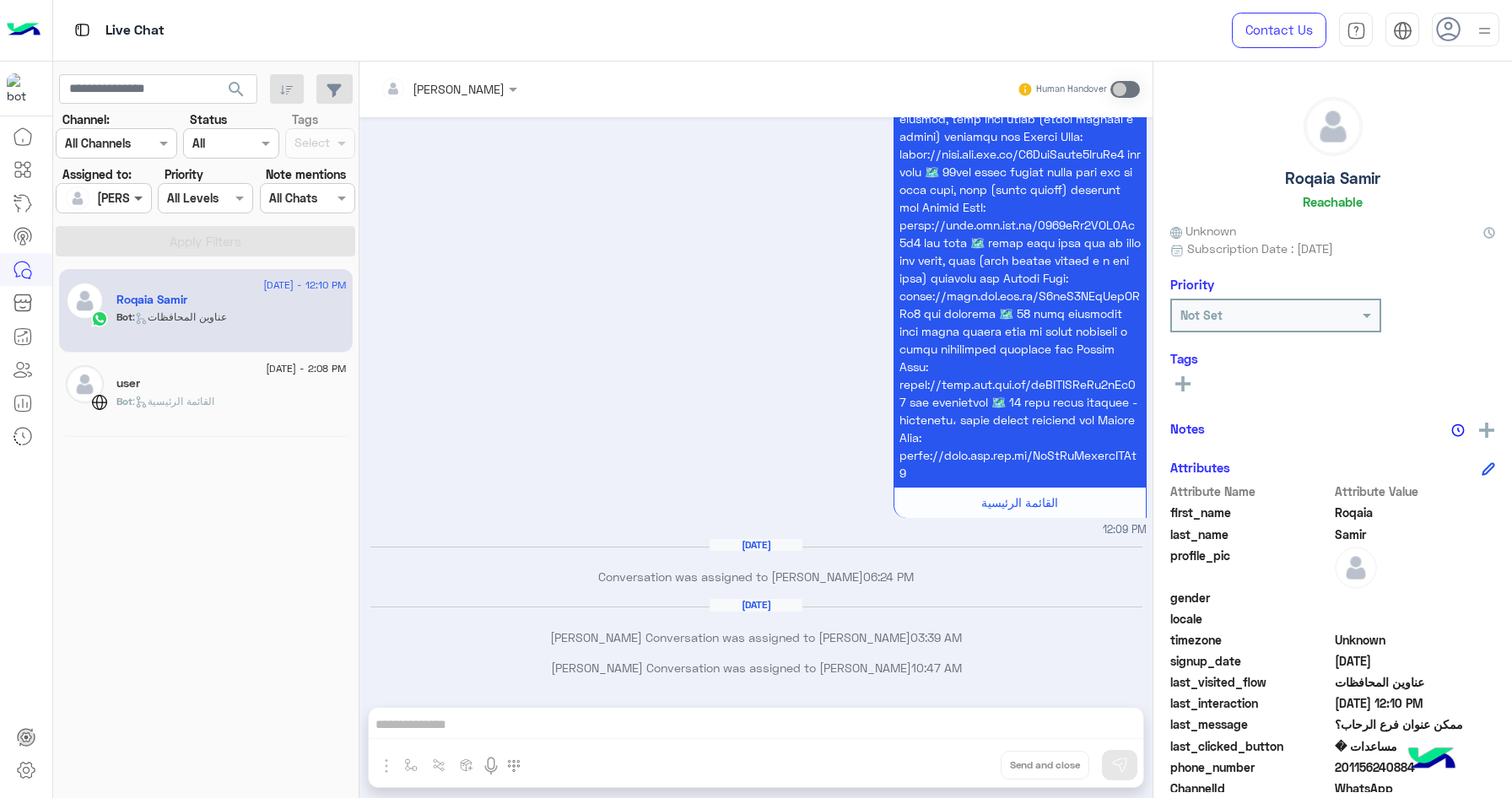
click at [136, 203] on span at bounding box center [140, 197] width 21 height 18
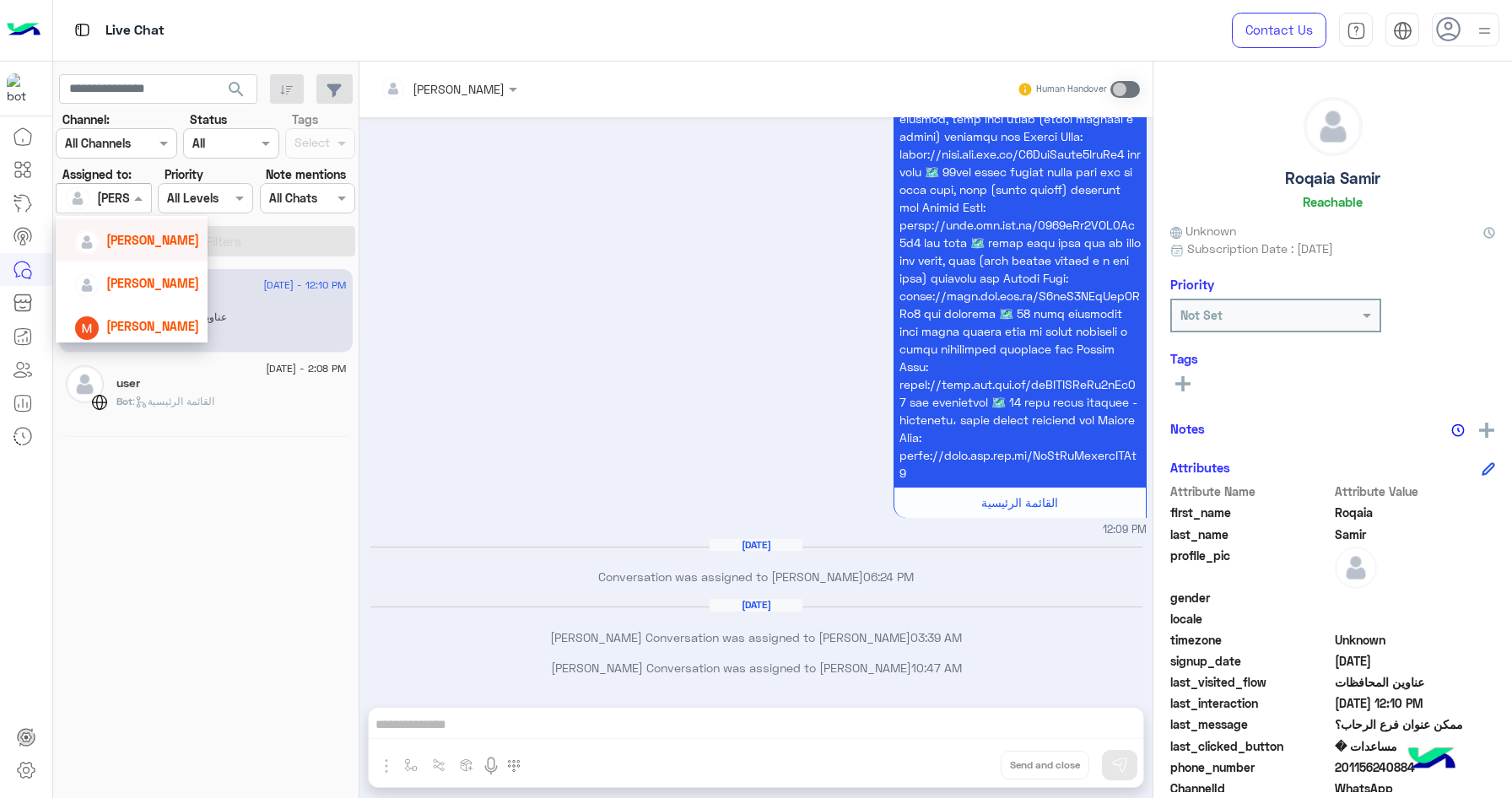
scroll to position [165, 0]
click at [151, 312] on span "[PERSON_NAME]" at bounding box center [152, 306] width 93 height 14
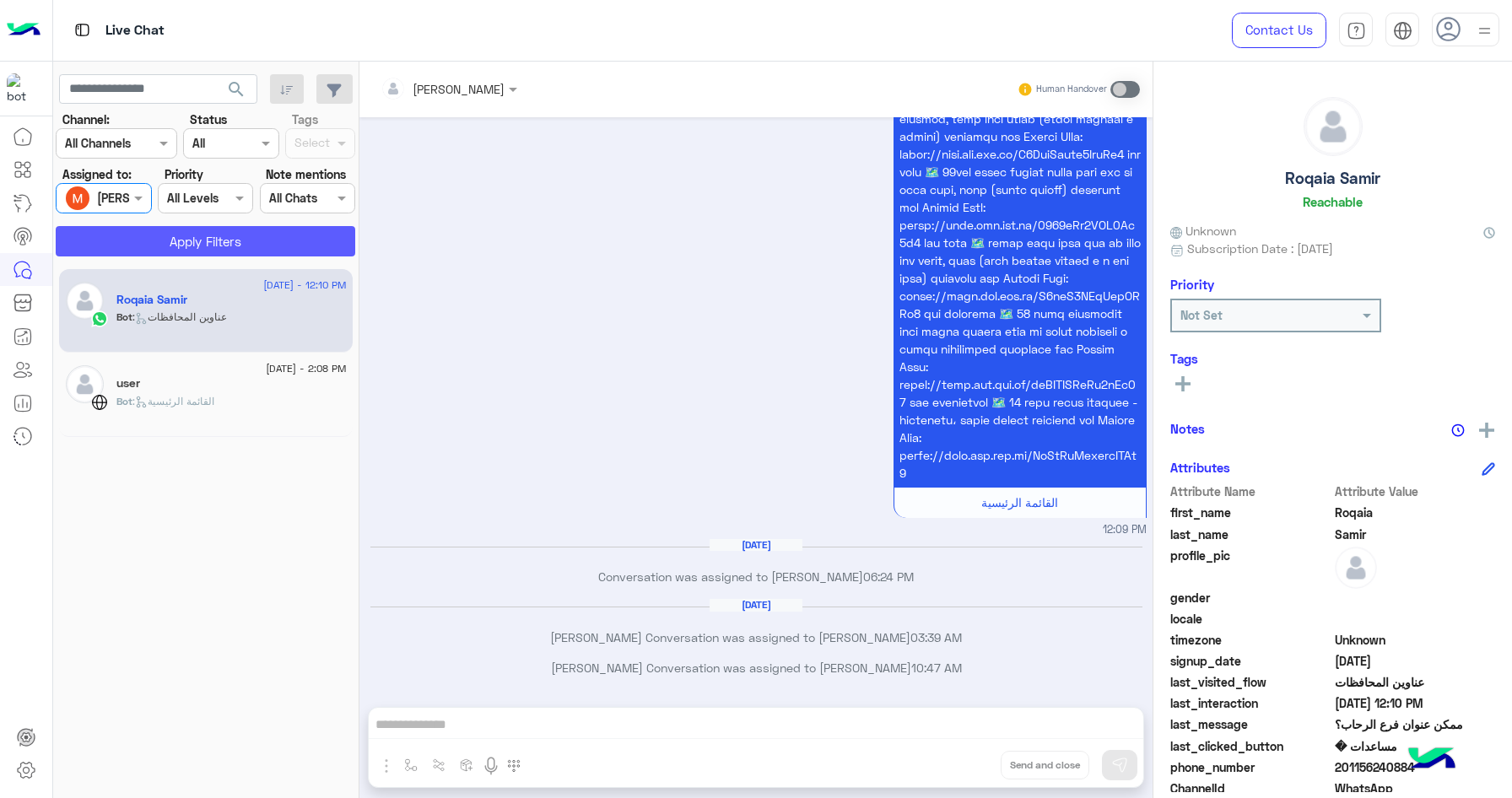
click at [219, 243] on button "Apply Filters" at bounding box center [205, 241] width 299 height 31
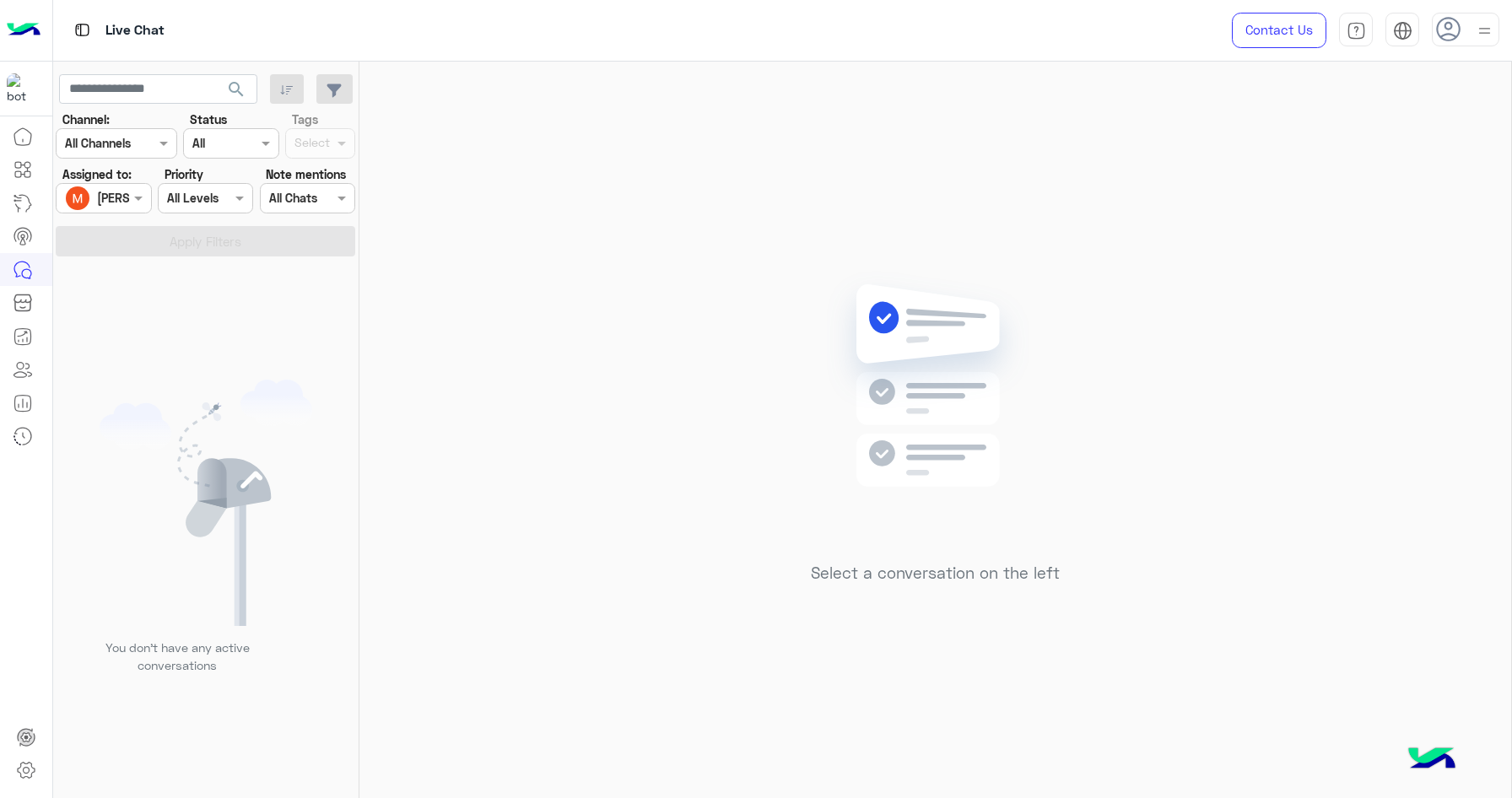
click at [115, 198] on div at bounding box center [103, 197] width 94 height 20
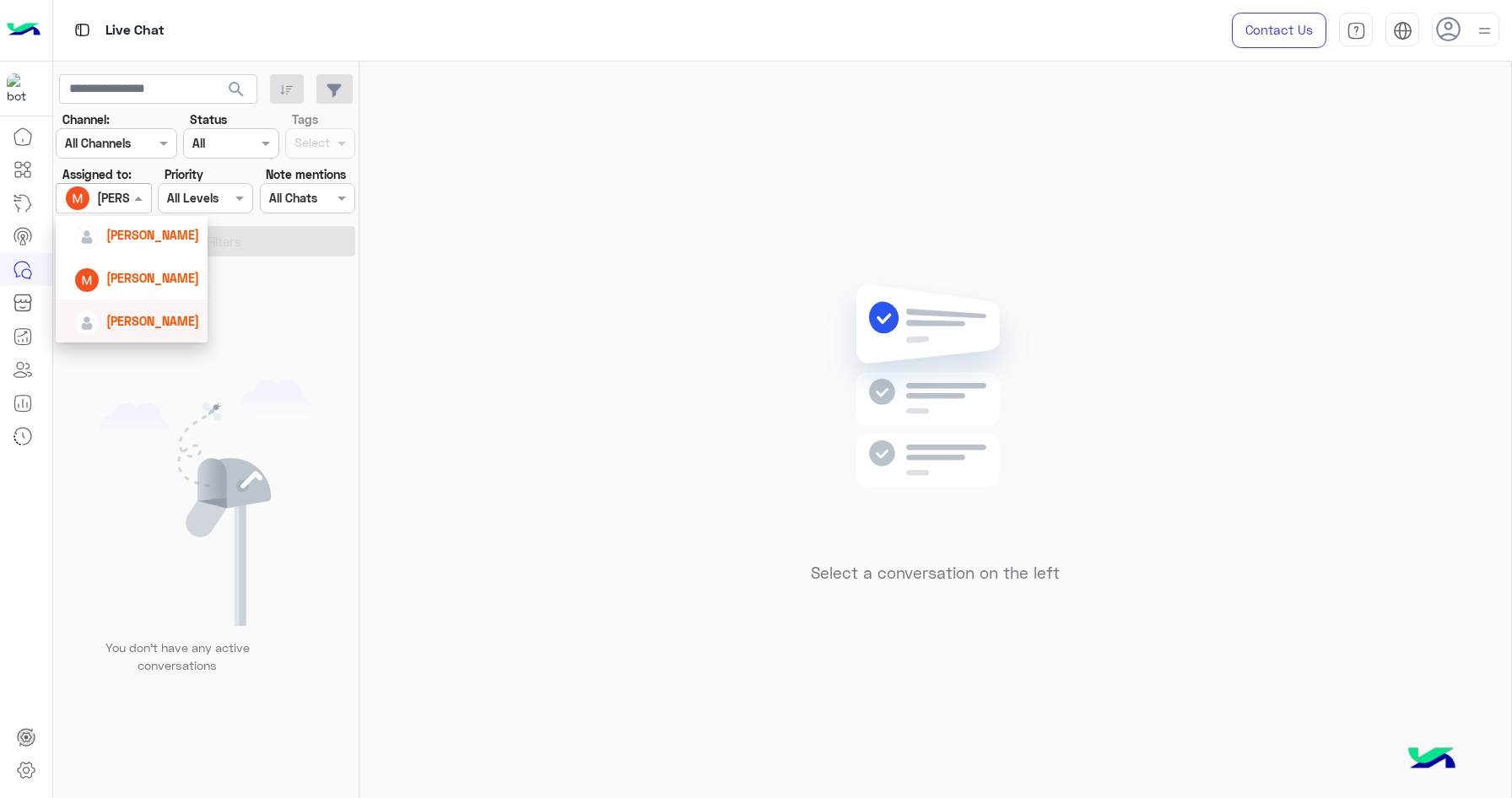
click at [154, 323] on span "[PERSON_NAME]" at bounding box center [152, 321] width 93 height 14
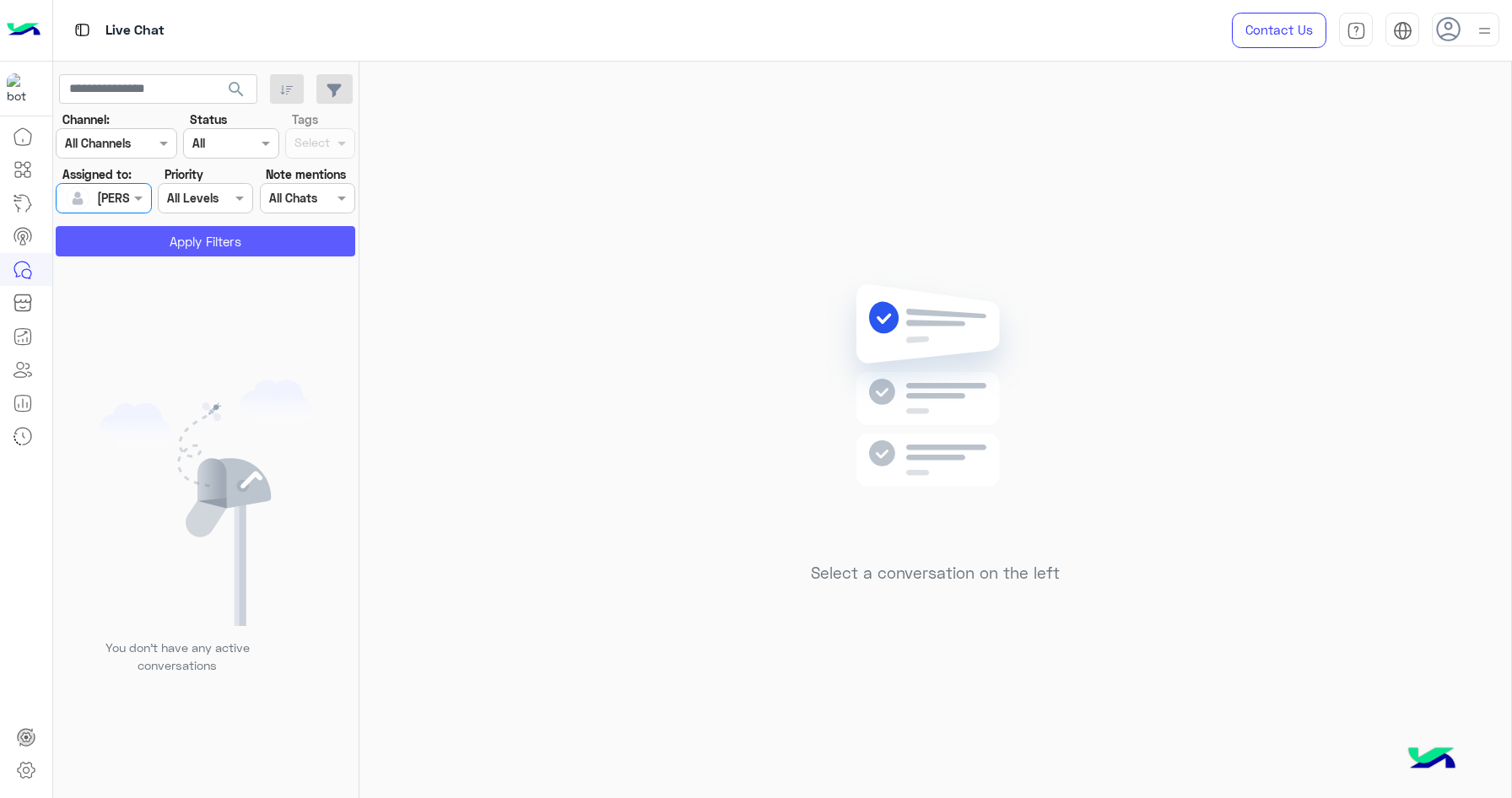
click at [216, 255] on button "Apply Filters" at bounding box center [205, 241] width 299 height 31
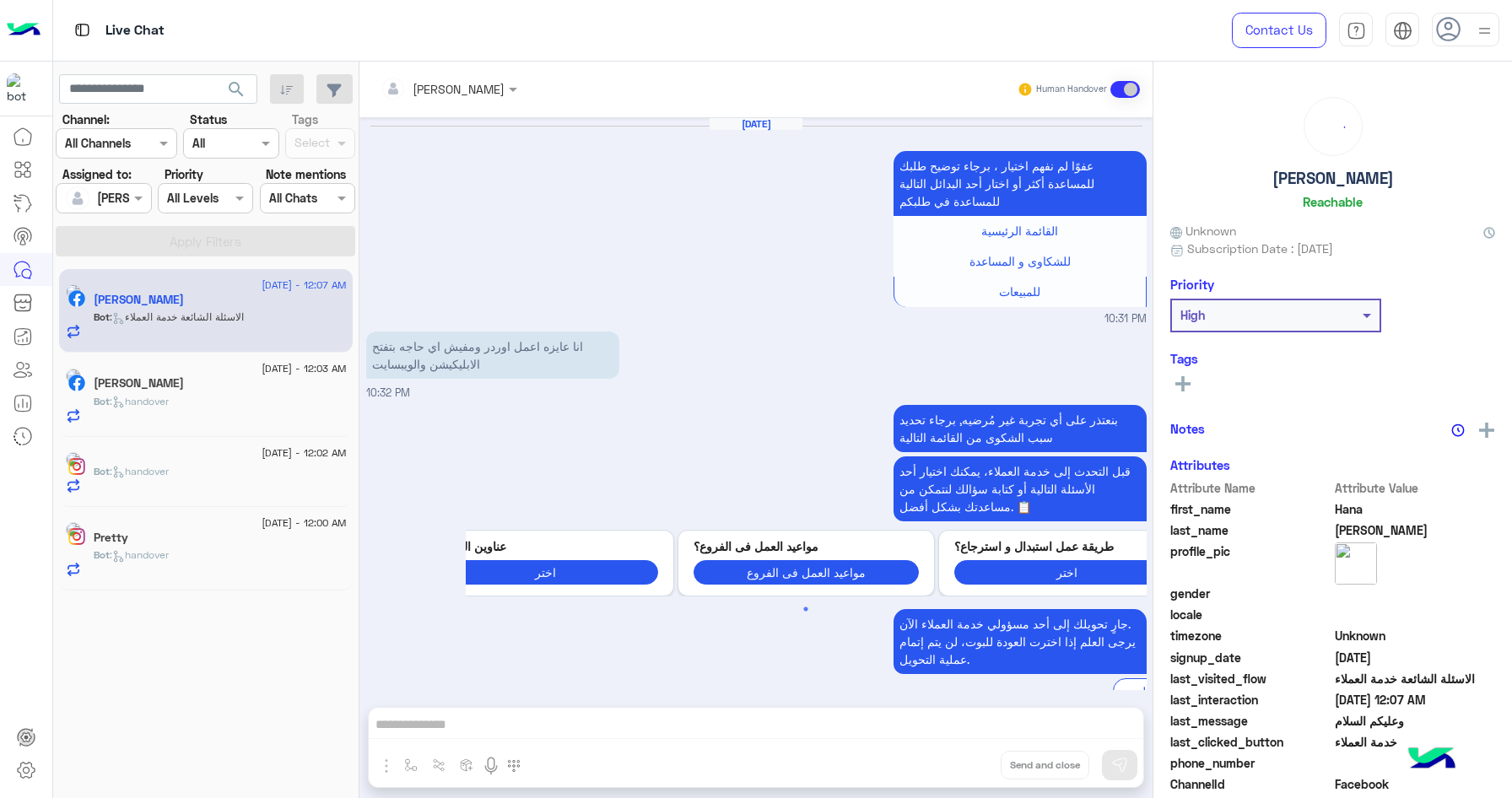
scroll to position [1668, 0]
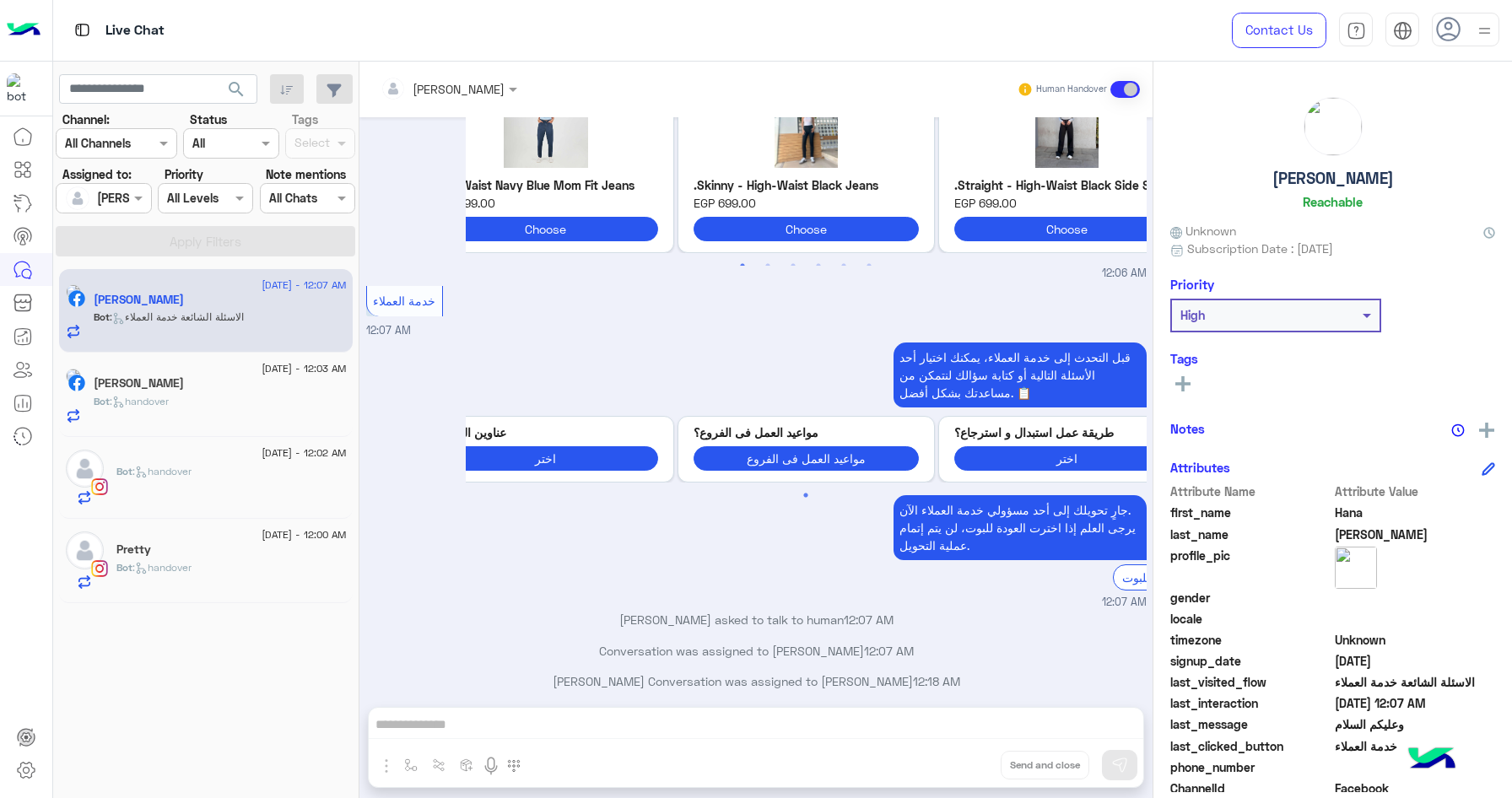
click at [116, 194] on div at bounding box center [103, 197] width 94 height 20
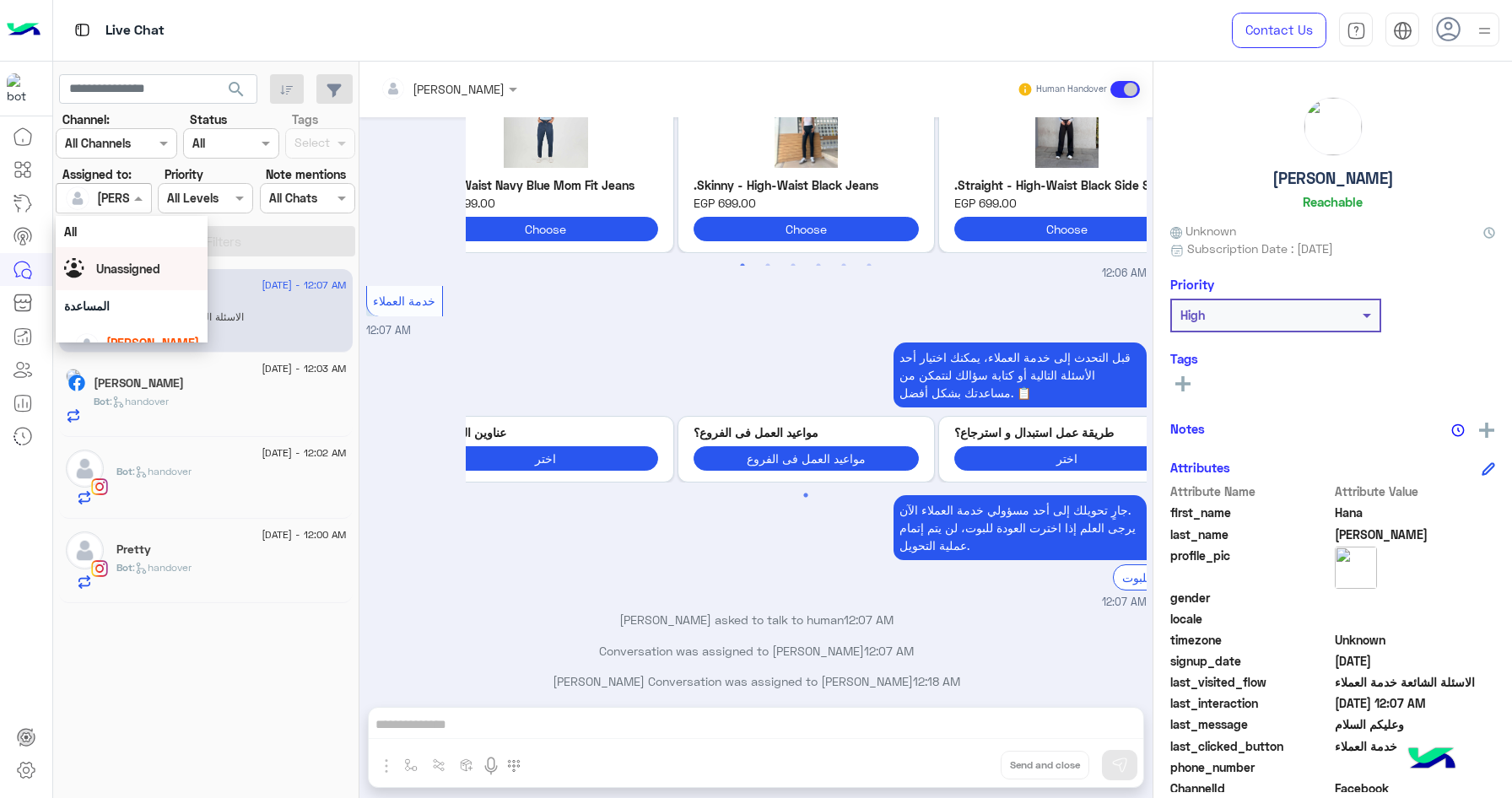
click at [130, 261] on span "Unassigned" at bounding box center [127, 268] width 64 height 14
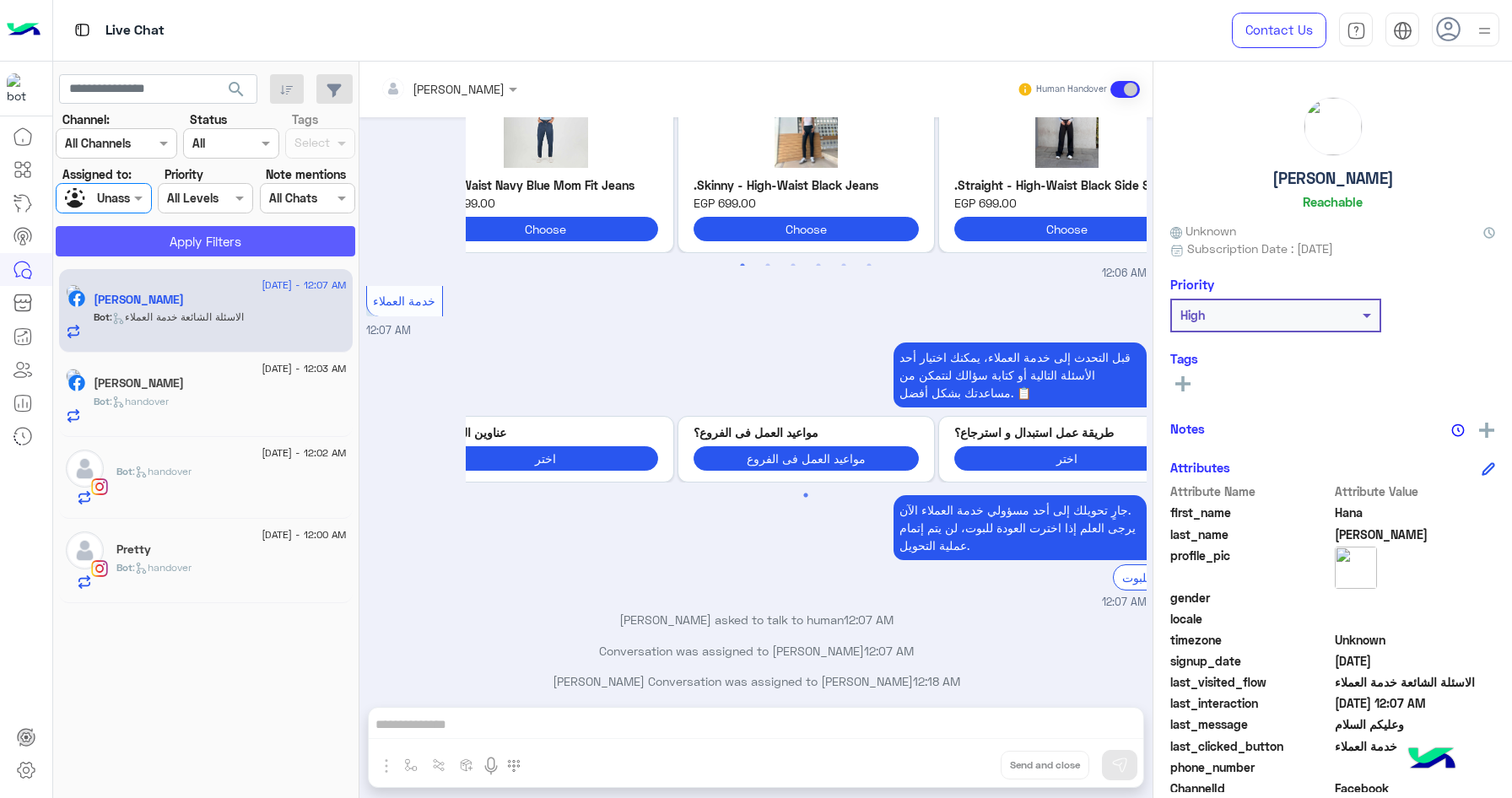
click at [175, 250] on button "Apply Filters" at bounding box center [205, 241] width 299 height 31
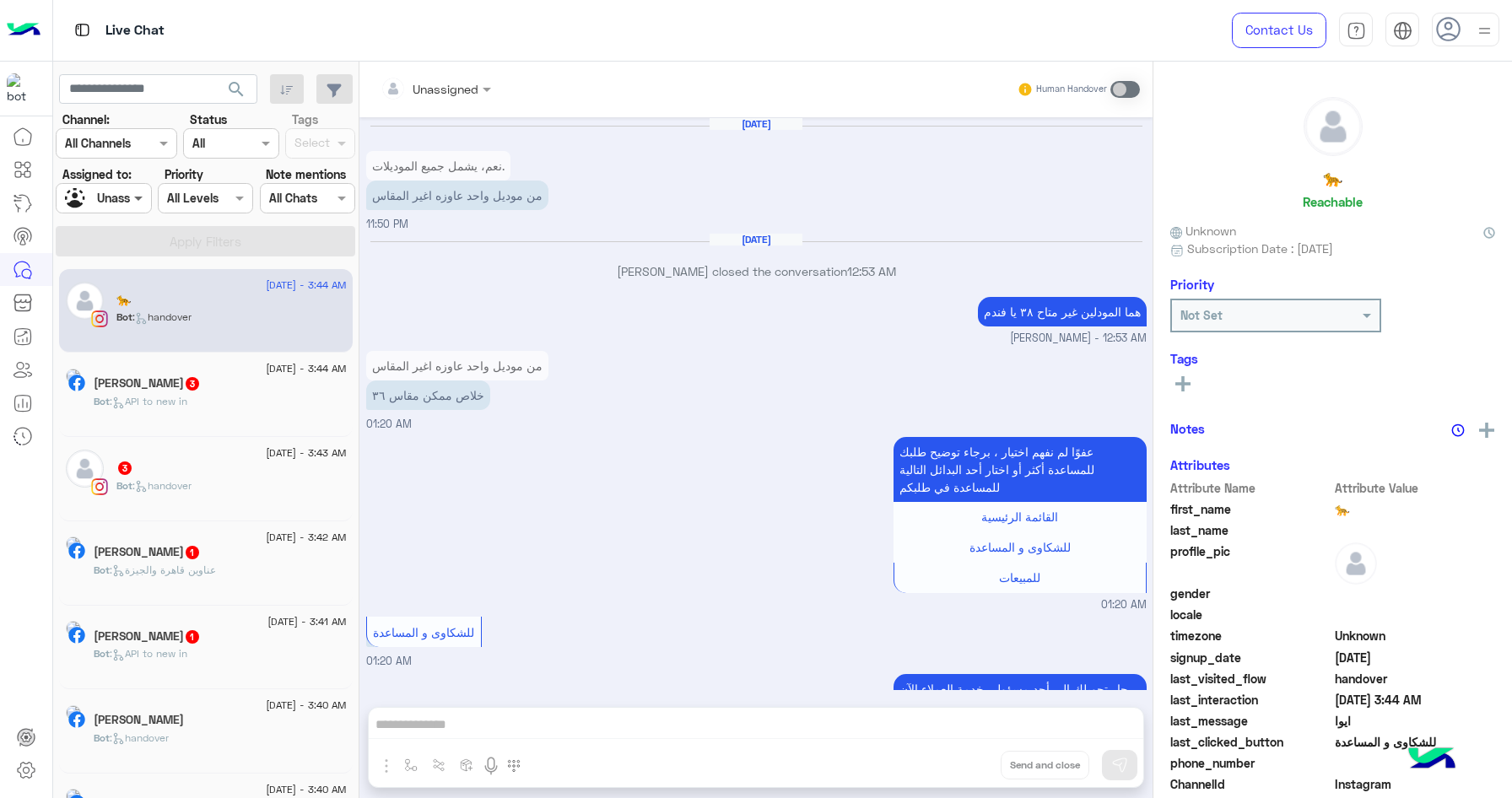
scroll to position [1125, 0]
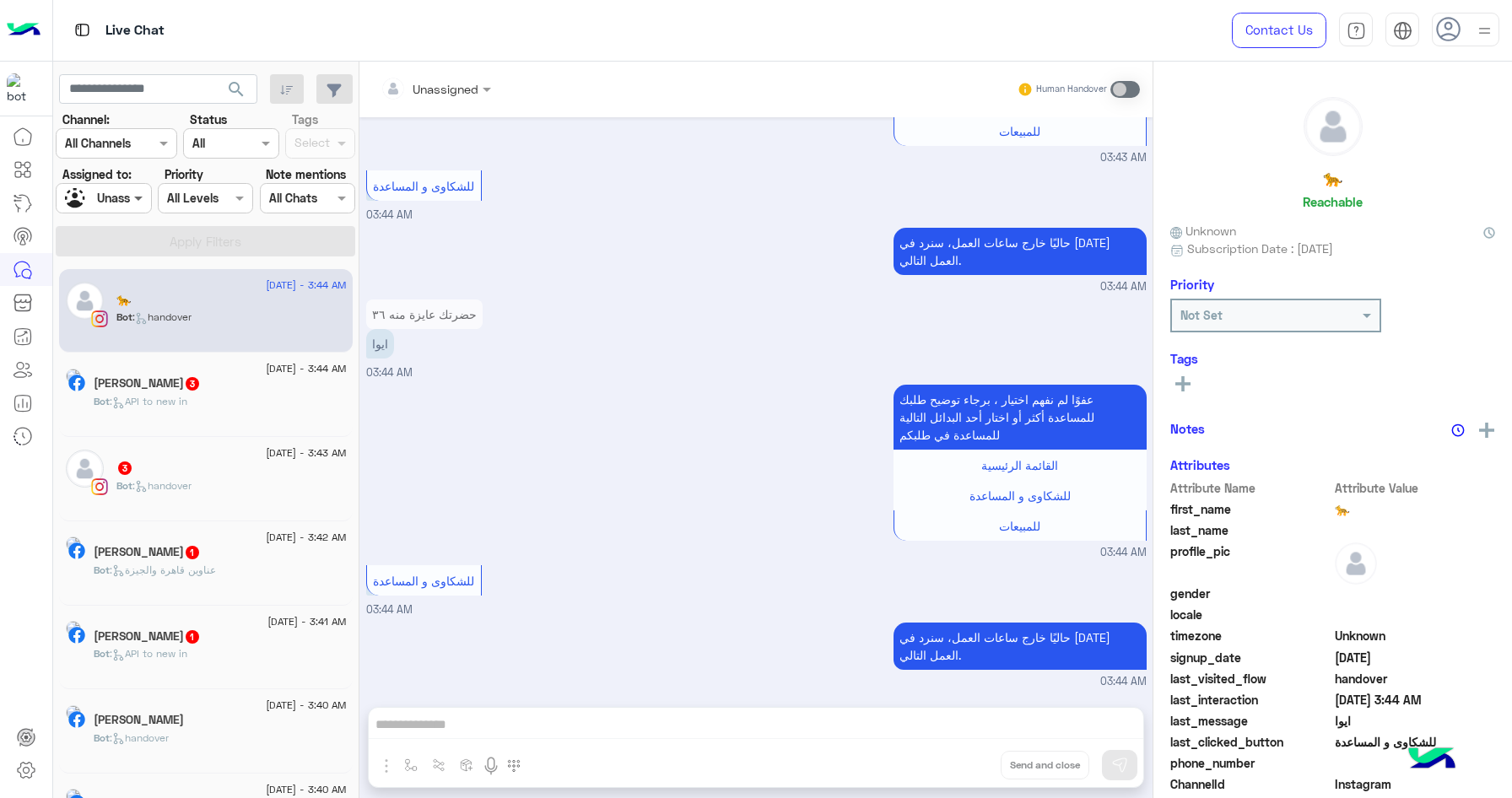
click at [133, 194] on span at bounding box center [140, 197] width 21 height 18
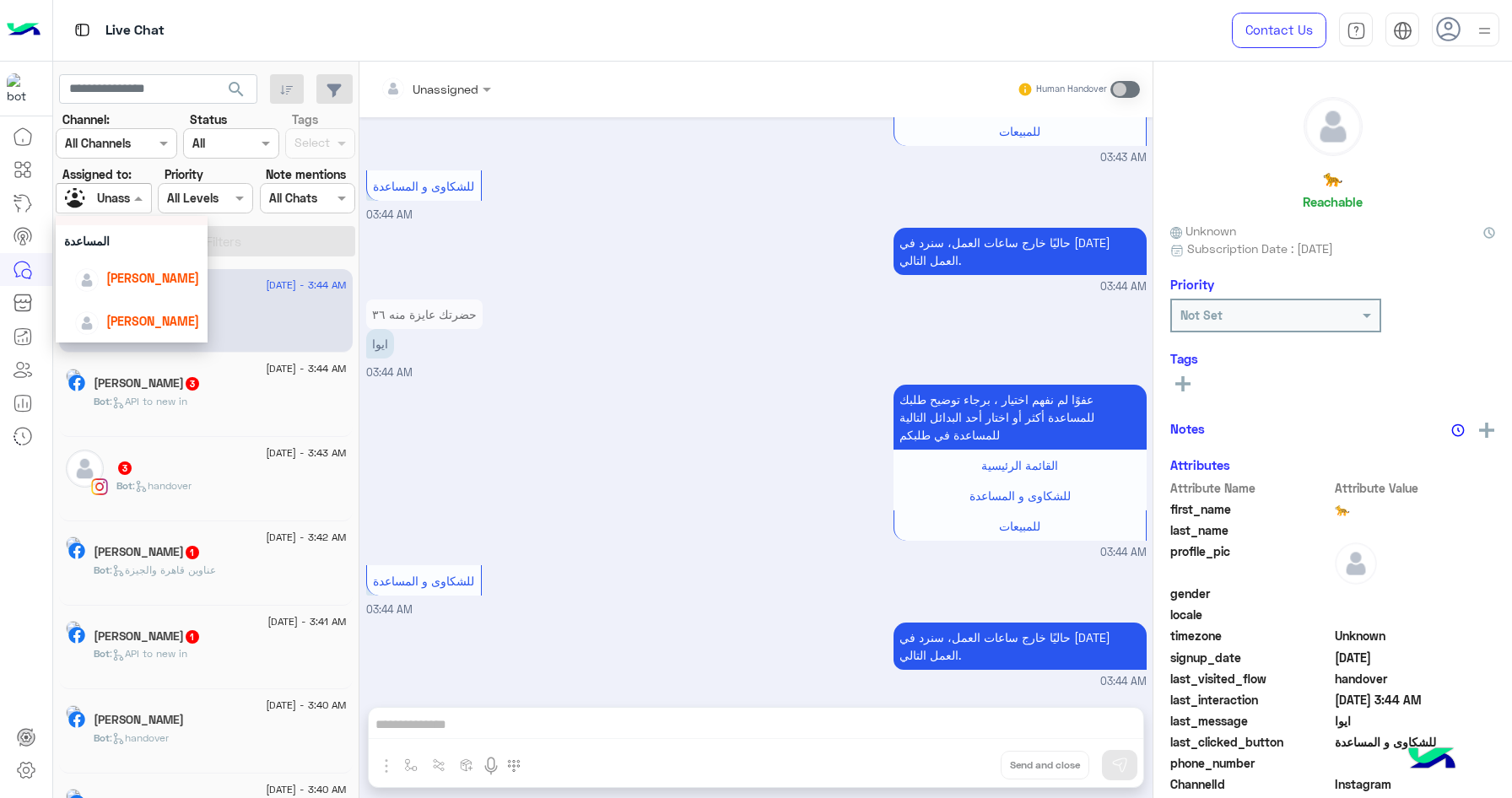
scroll to position [69, 0]
click at [142, 275] on span "[PERSON_NAME]" at bounding box center [152, 273] width 93 height 14
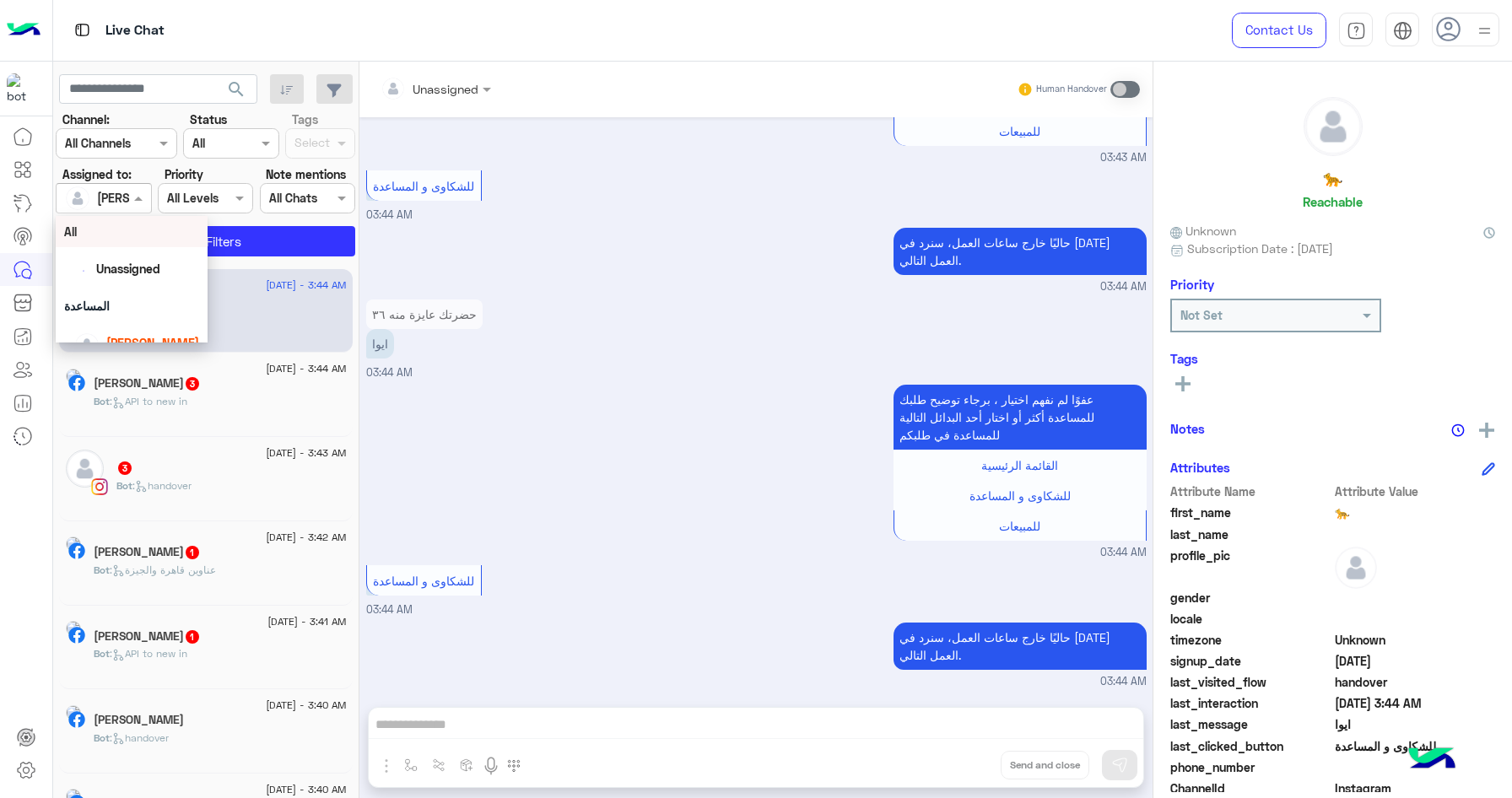
click at [141, 192] on span at bounding box center [140, 197] width 21 height 18
click at [136, 258] on div "Unassigned" at bounding box center [131, 268] width 135 height 30
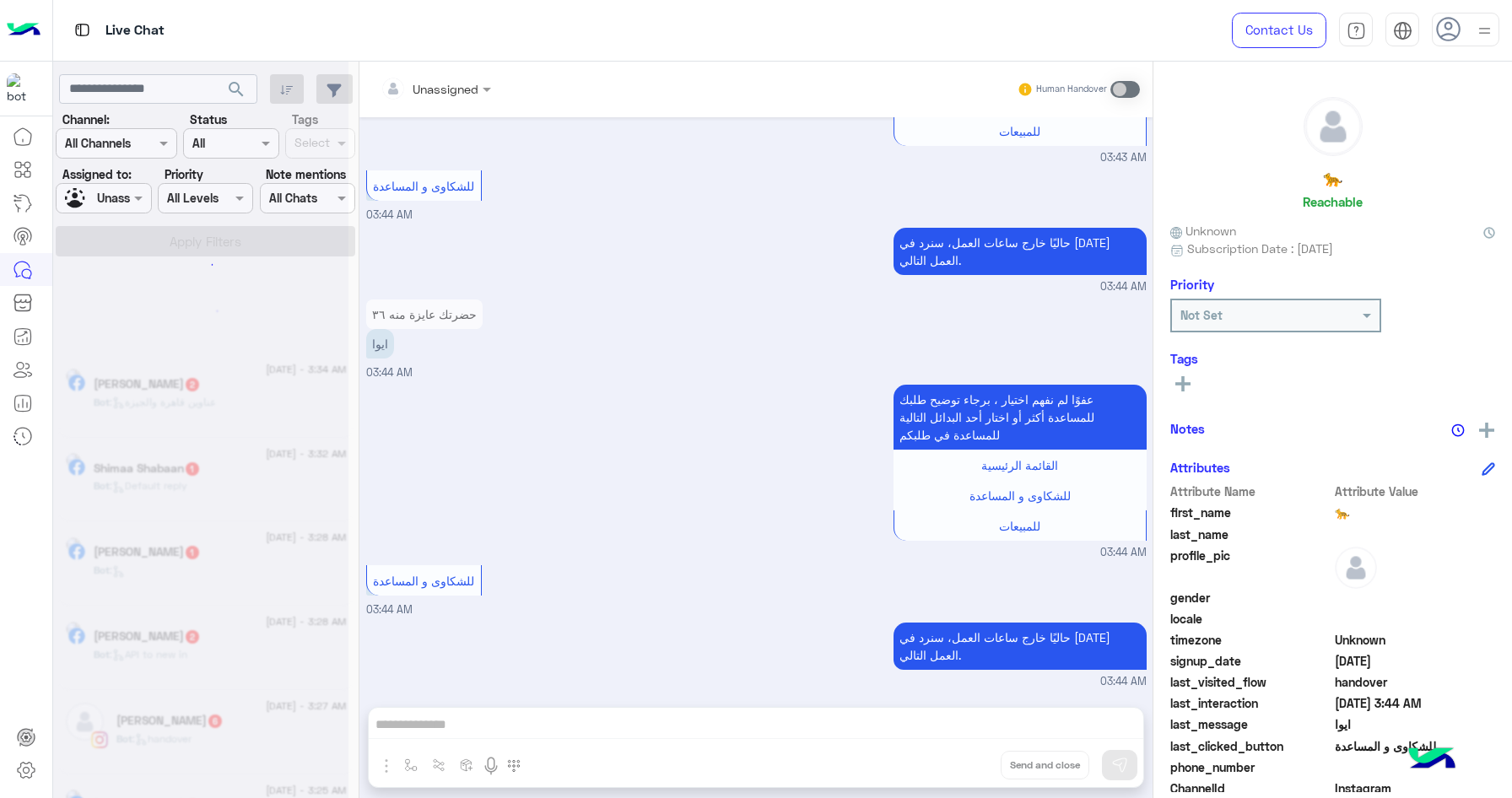
scroll to position [8, 0]
